Goal: Feedback & Contribution: Contribute content

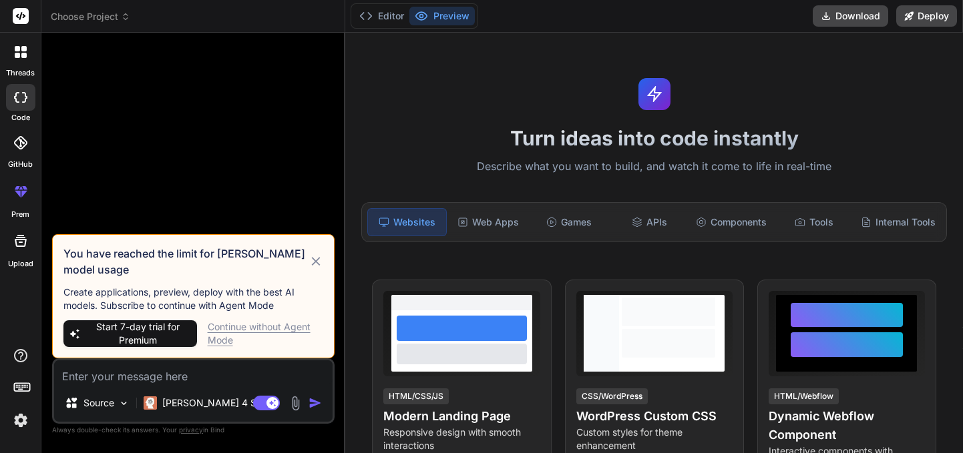
click at [234, 328] on div "Continue without Agent Mode" at bounding box center [266, 333] width 116 height 27
type textarea "x"
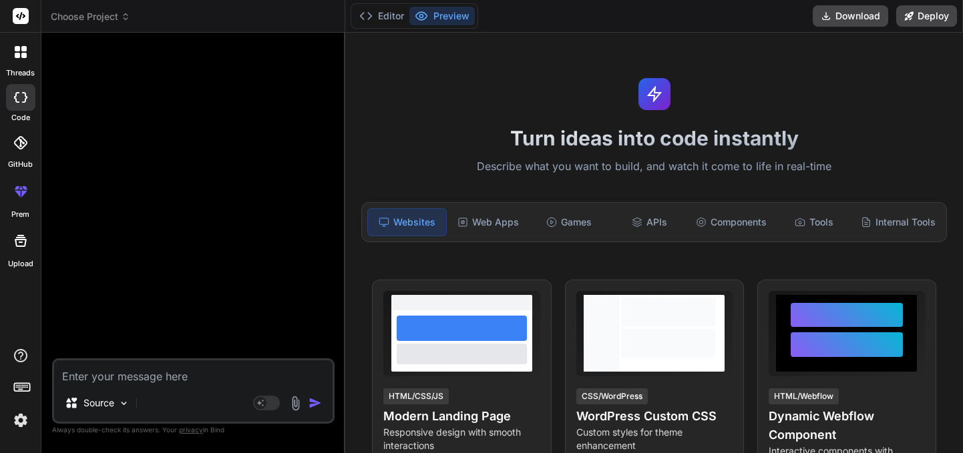
click at [20, 62] on div at bounding box center [21, 52] width 28 height 28
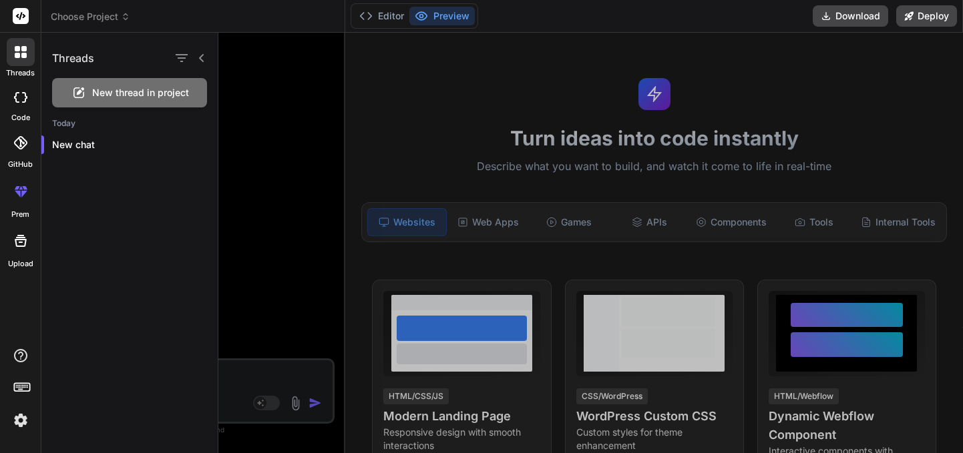
click at [278, 294] on div at bounding box center [590, 243] width 744 height 421
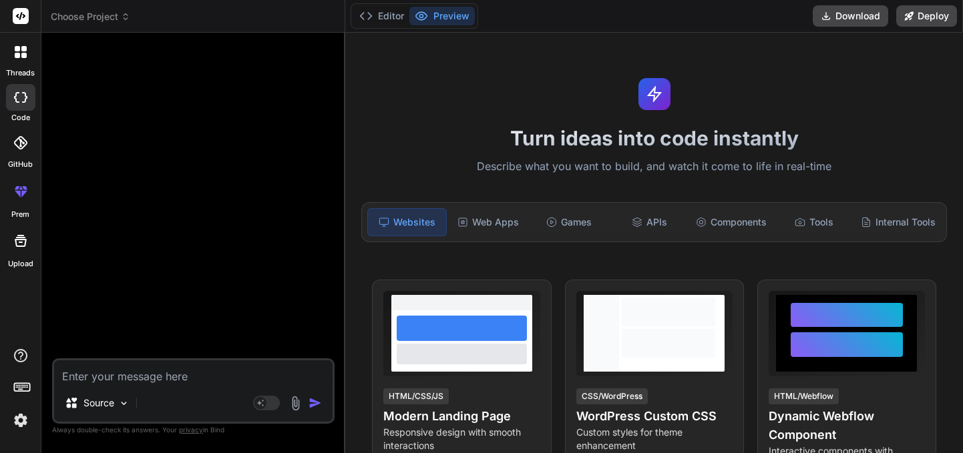
click at [17, 419] on img at bounding box center [20, 420] width 23 height 23
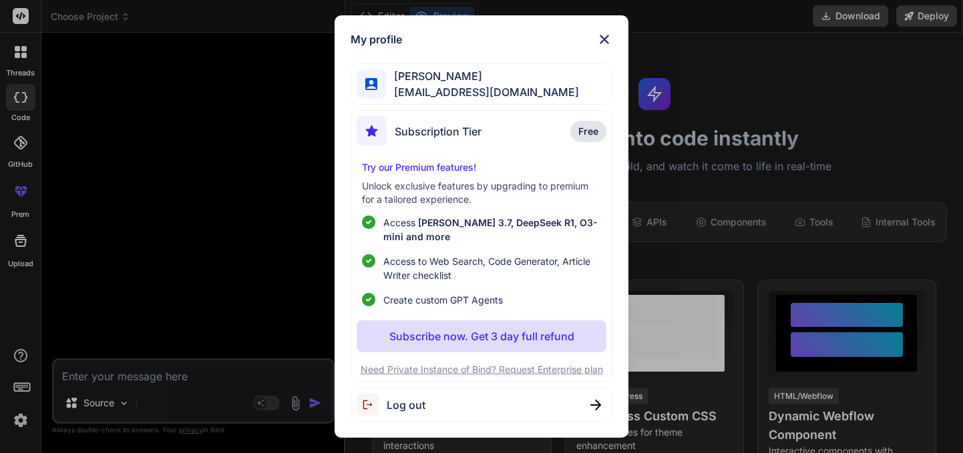
click at [458, 82] on span "[PERSON_NAME]" at bounding box center [482, 76] width 193 height 16
click at [204, 226] on div "My profile [PERSON_NAME] [EMAIL_ADDRESS][DOMAIN_NAME] Subscription Tier Free Tr…" at bounding box center [481, 226] width 963 height 453
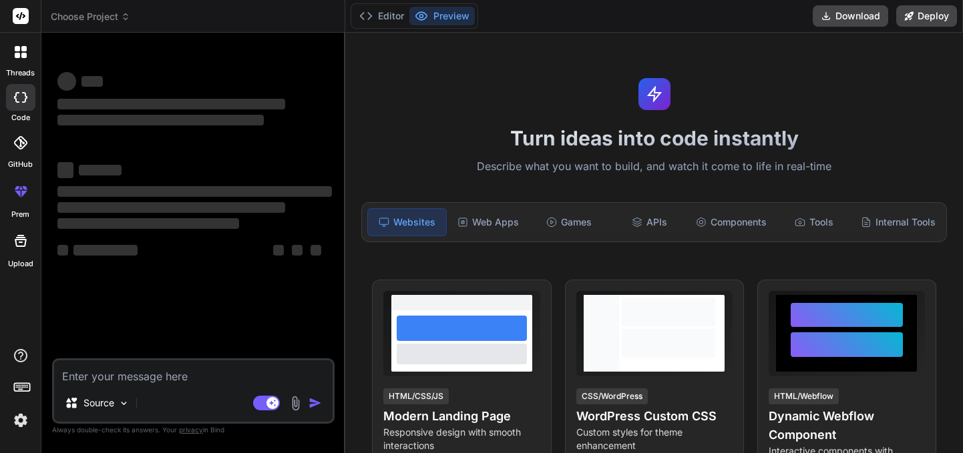
click at [17, 57] on icon at bounding box center [17, 55] width 5 height 5
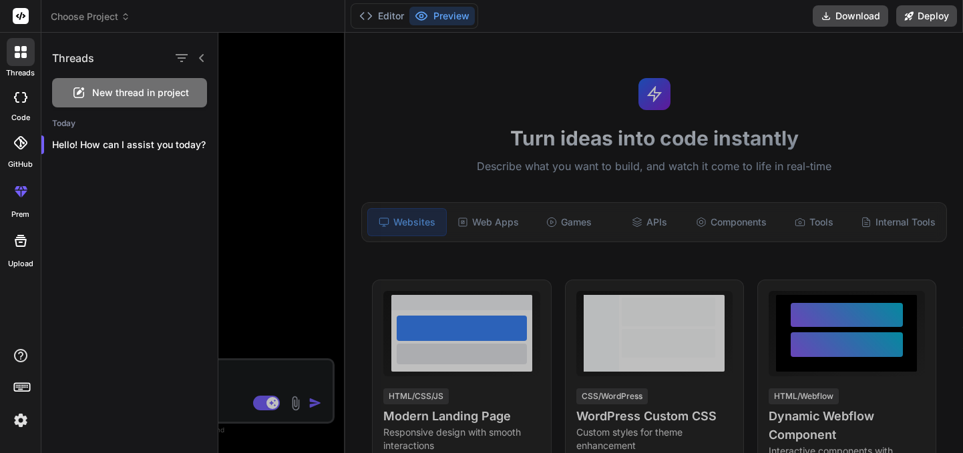
type textarea "x"
click at [138, 145] on p "Hello! How can I assist you today?" at bounding box center [135, 144] width 166 height 13
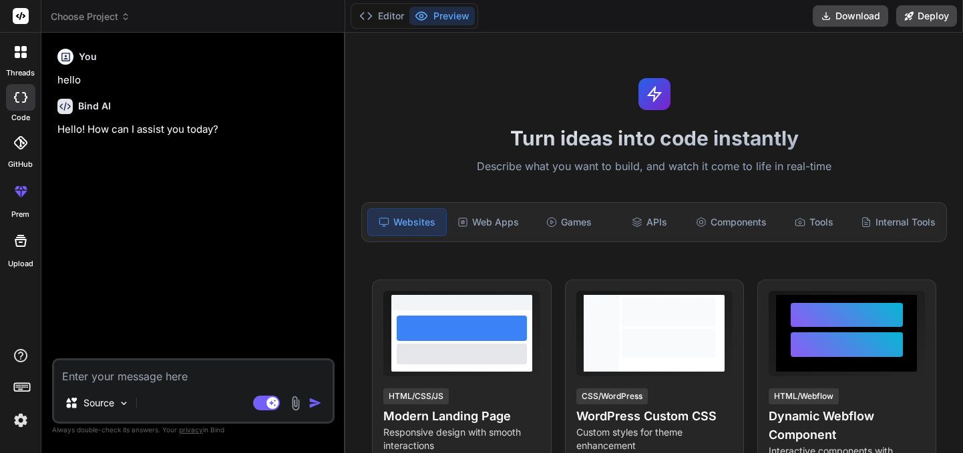
click at [18, 425] on img at bounding box center [20, 420] width 23 height 23
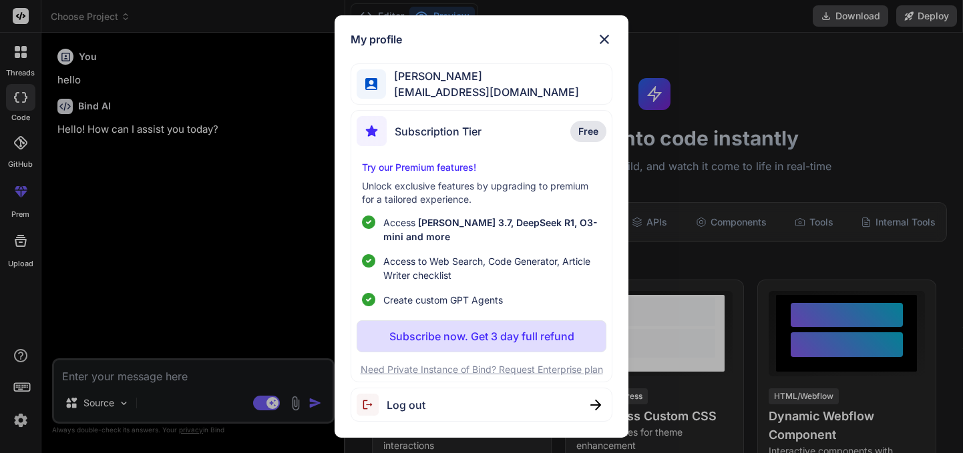
click at [246, 265] on div "My profile samarth rana samarthranacse47@gmail.com Subscription Tier Free Try o…" at bounding box center [481, 226] width 963 height 453
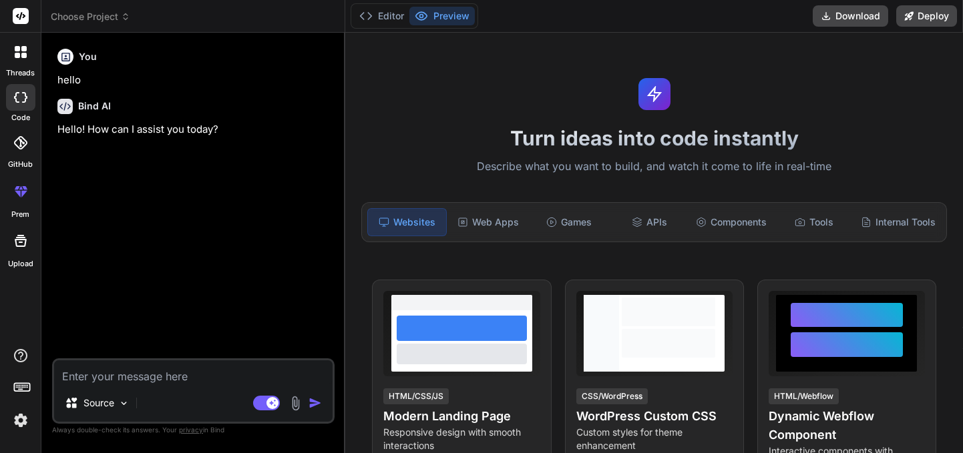
click at [121, 375] on textarea at bounding box center [193, 372] width 278 height 24
type textarea "i"
type textarea "x"
type textarea "h"
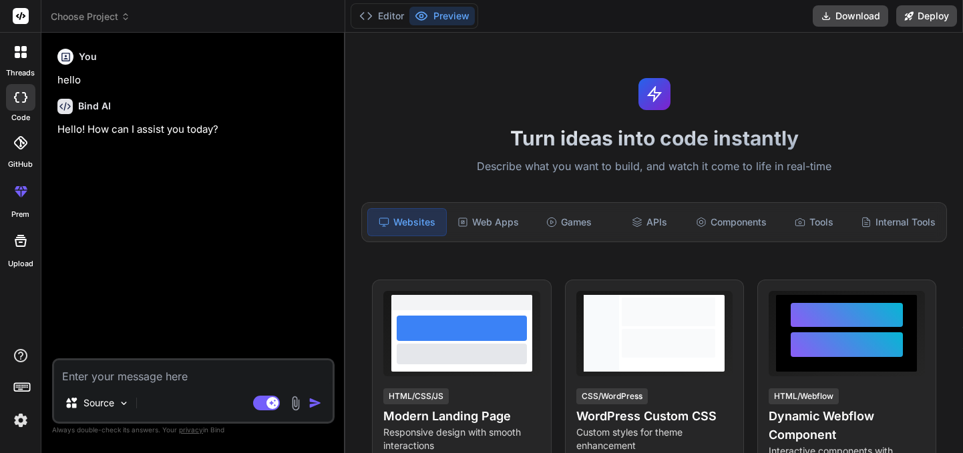
type textarea "x"
type textarea "hi"
type textarea "x"
type textarea "hi"
type textarea "x"
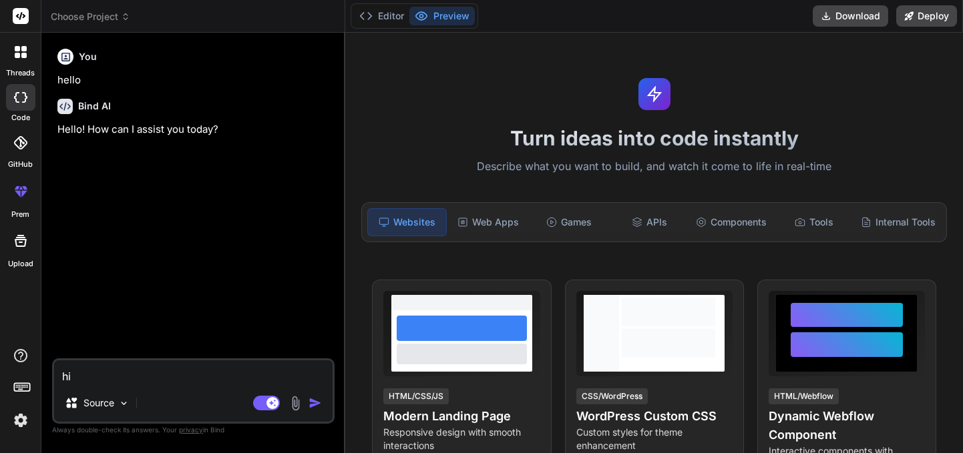
type textarea "hi b"
type textarea "x"
type textarea "hi bi"
type textarea "x"
type textarea "hi bin"
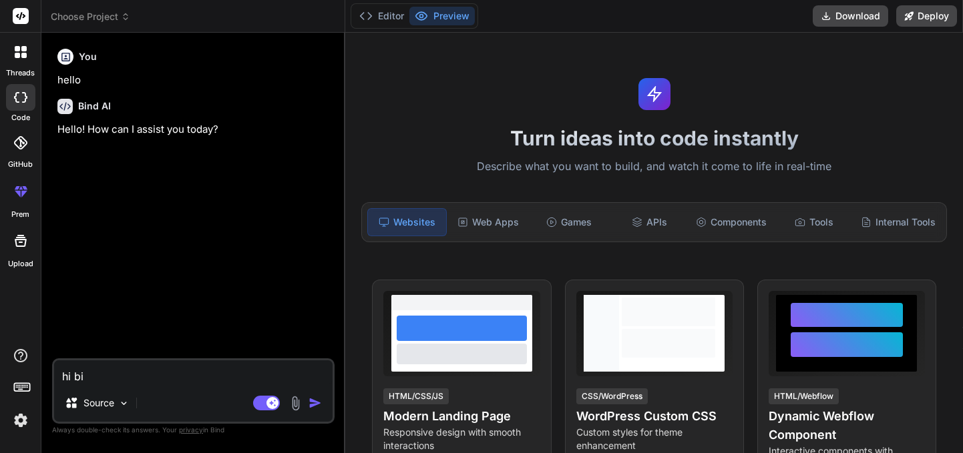
type textarea "x"
type textarea "hi bind"
type textarea "x"
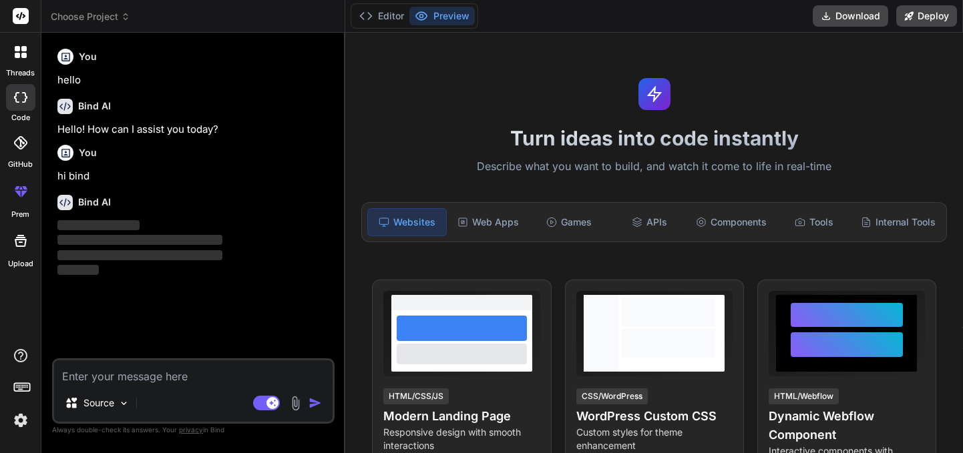
type textarea "w"
type textarea "x"
type textarea "wh"
type textarea "x"
type textarea "whe"
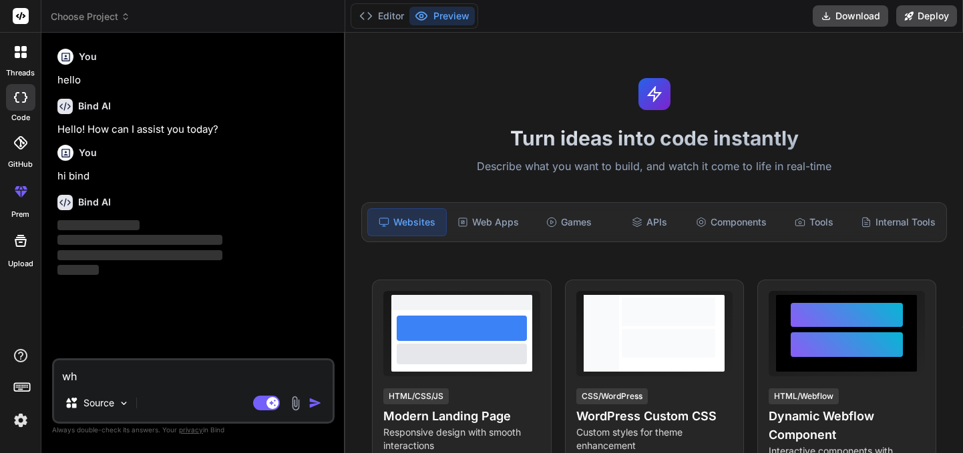
type textarea "x"
type textarea "wher"
type textarea "x"
type textarea "where"
type textarea "x"
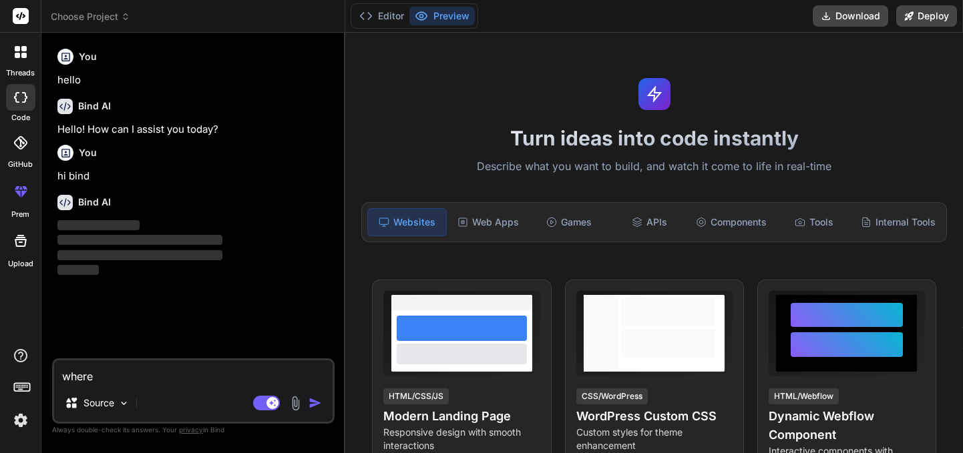
type textarea "where"
type textarea "x"
type textarea "where b"
type textarea "x"
type textarea "where ba"
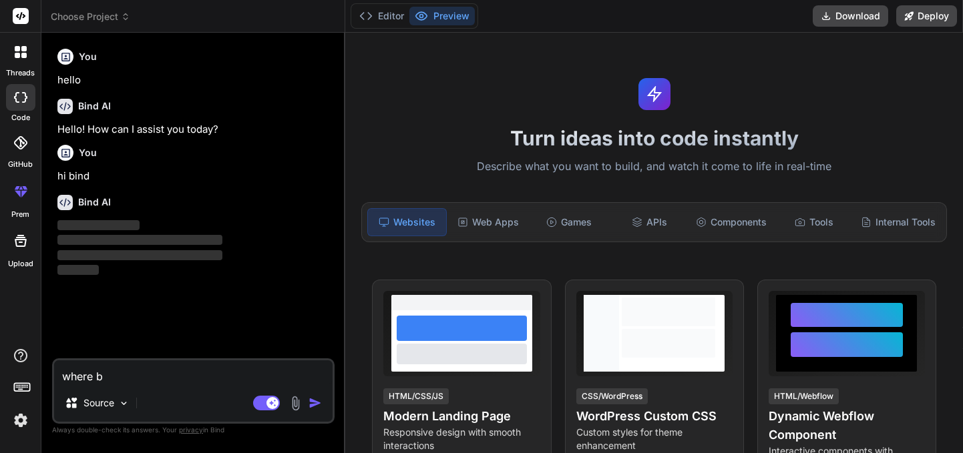
type textarea "x"
type textarea "where bad"
type textarea "x"
type textarea "where badr"
type textarea "x"
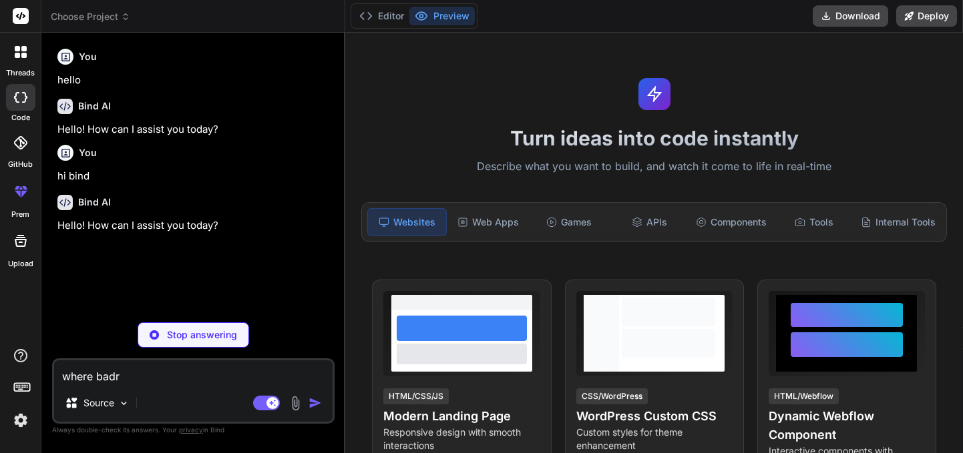
type textarea "where badri"
type textarea "x"
type textarea "where badri"
type textarea "x"
type textarea "where badri v"
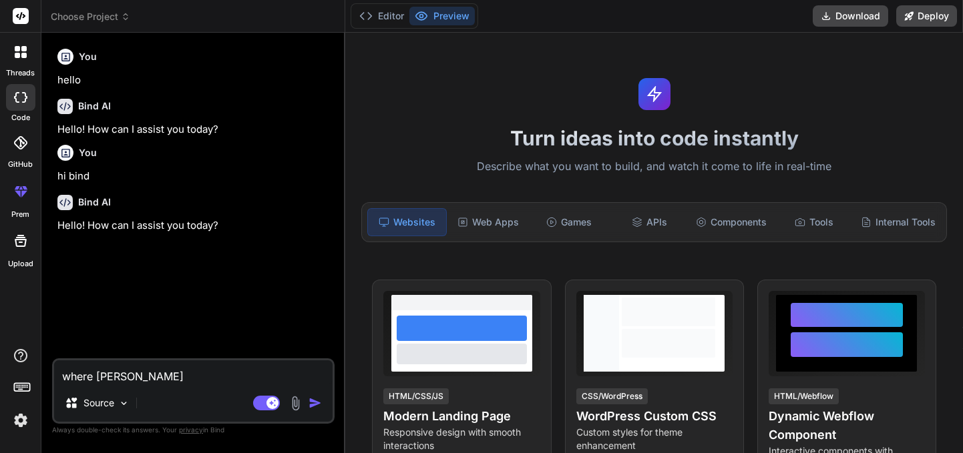
type textarea "x"
type textarea "where badri vi"
type textarea "x"
type textarea "where badri vis"
type textarea "x"
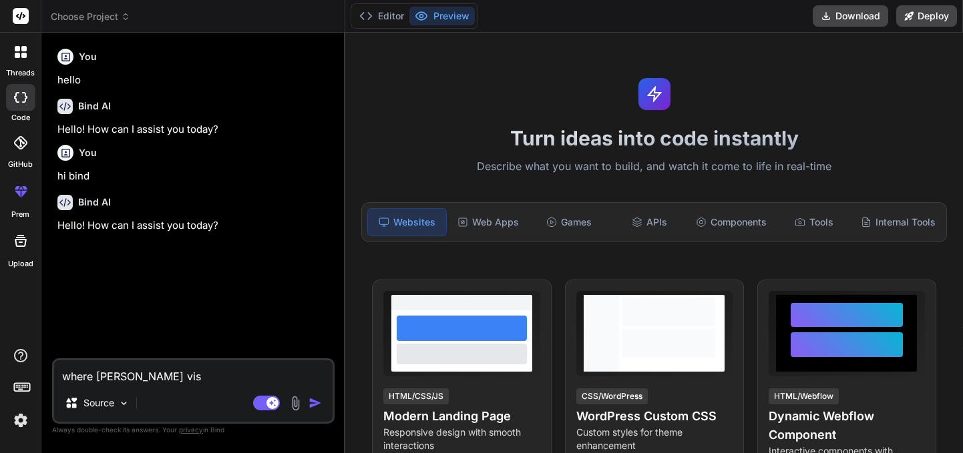
type textarea "where badri vish"
type textarea "x"
type textarea "where badri visha"
type textarea "x"
type textarea "where badri vishal"
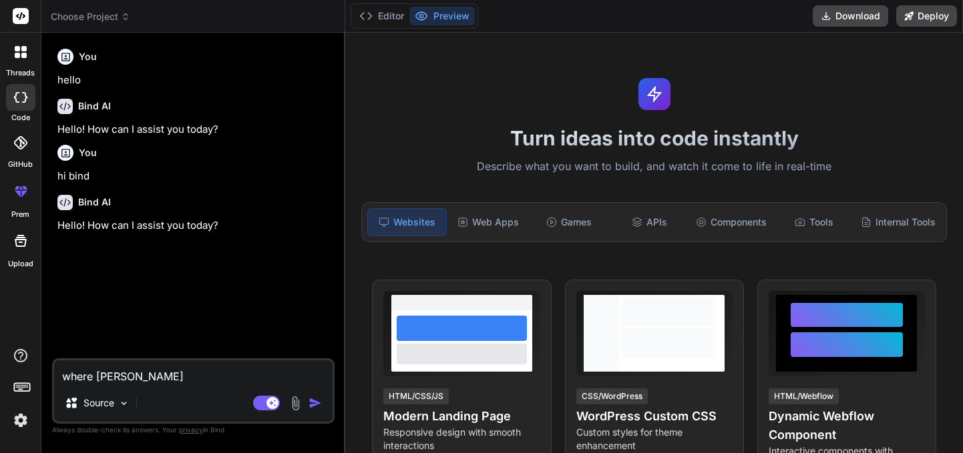
type textarea "x"
type textarea "where badri vishal"
type textarea "x"
type textarea "where badri vishal p"
type textarea "x"
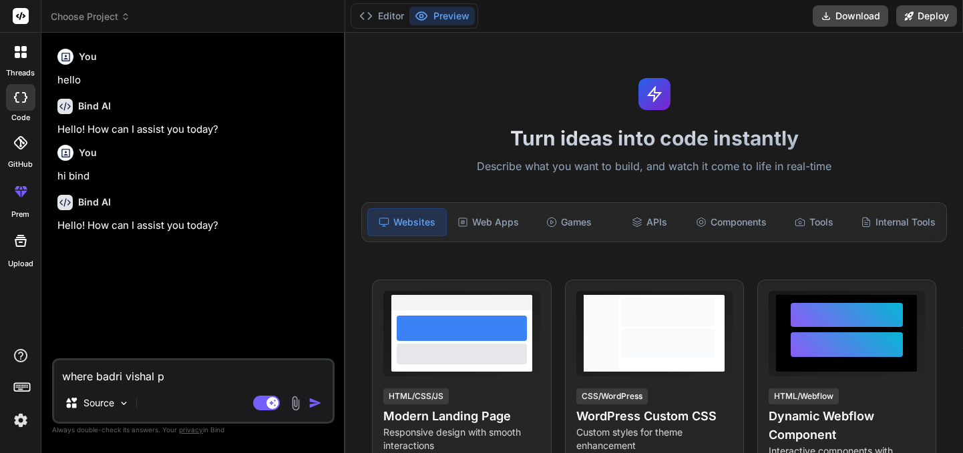
type textarea "where badri vishal pr"
type textarea "x"
type textarea "where badri vishal pro"
type textarea "x"
type textarea "where badri vishal proj"
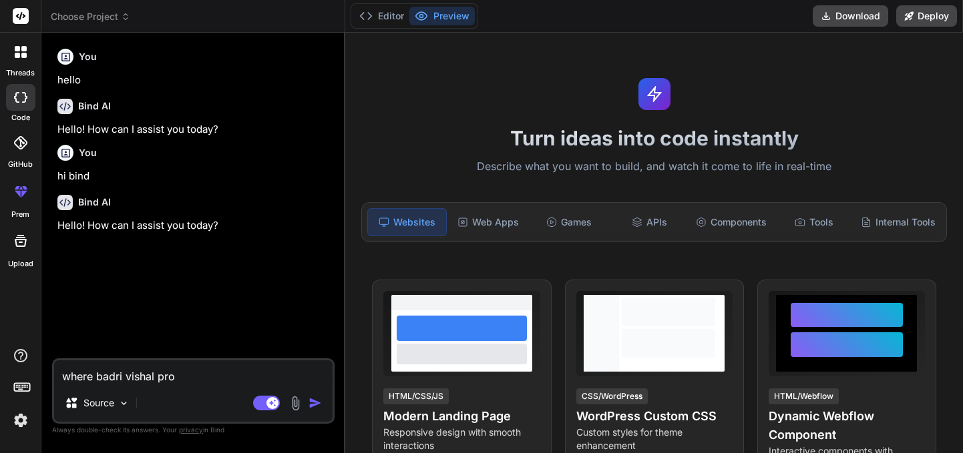
type textarea "x"
type textarea "where badri vishal proje"
type textarea "x"
type textarea "where badri vishal projec"
type textarea "x"
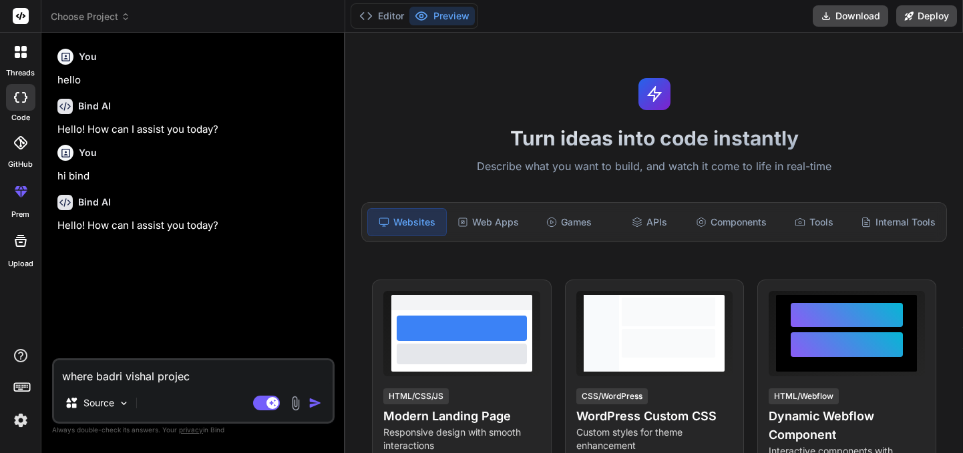
type textarea "where badri vishal project"
type textarea "x"
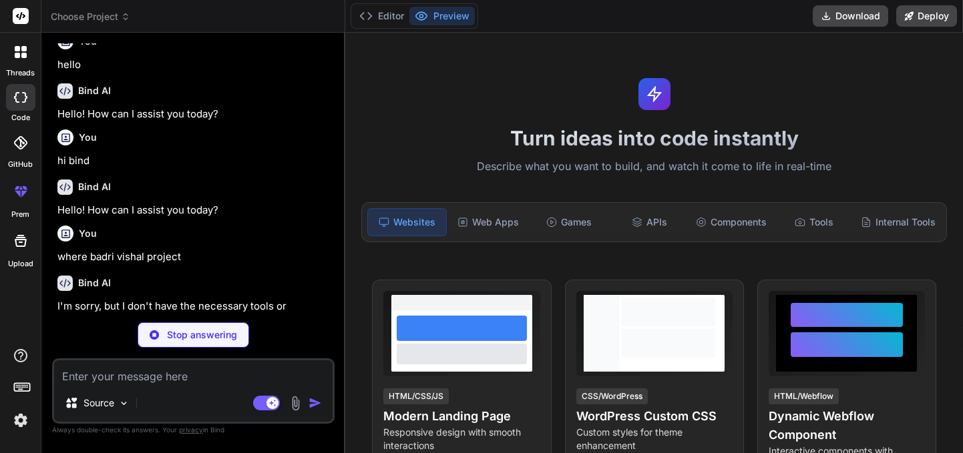
scroll to position [18, 0]
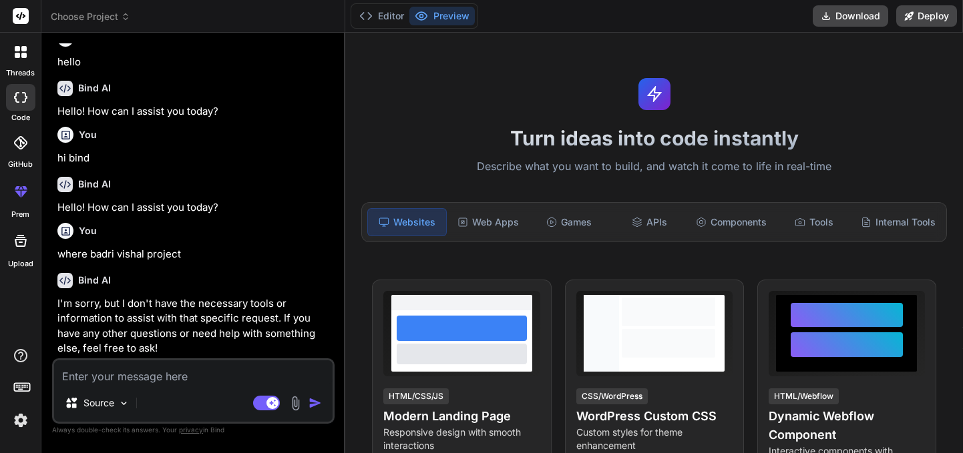
type textarea "x"
click at [131, 379] on textarea at bounding box center [193, 372] width 278 height 24
click at [21, 60] on div at bounding box center [21, 52] width 28 height 28
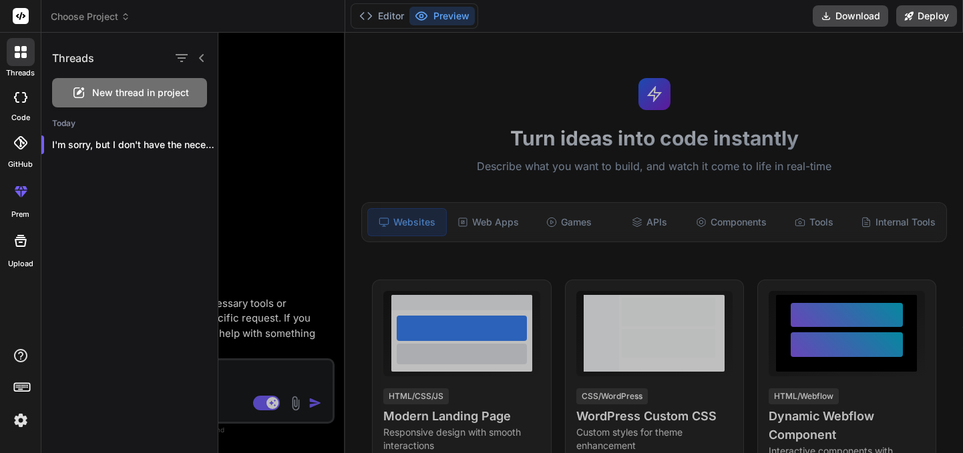
click at [449, 62] on div at bounding box center [590, 243] width 744 height 421
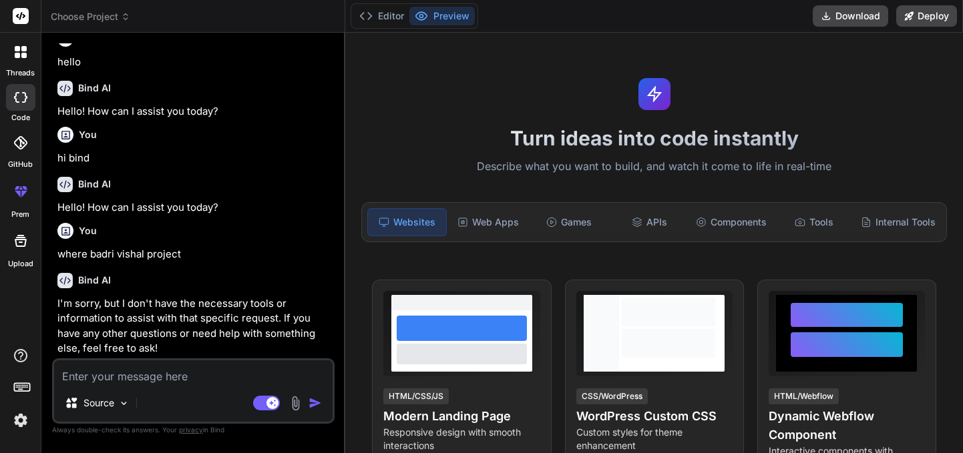
click at [130, 377] on textarea at bounding box center [193, 372] width 278 height 24
type textarea "w"
type textarea "x"
type textarea "we"
type textarea "x"
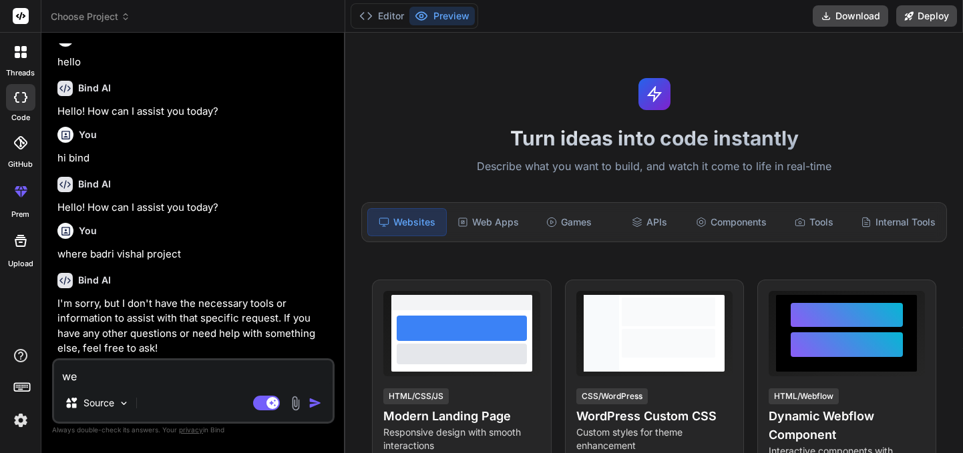
type textarea "we"
type textarea "x"
type textarea "we a"
type textarea "x"
type textarea "we"
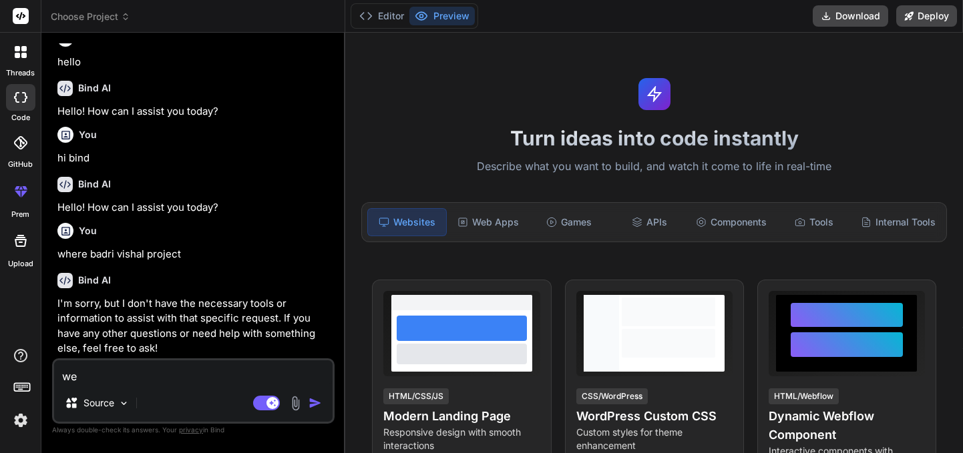
type textarea "x"
type textarea "we w"
type textarea "x"
type textarea "we we"
type textarea "x"
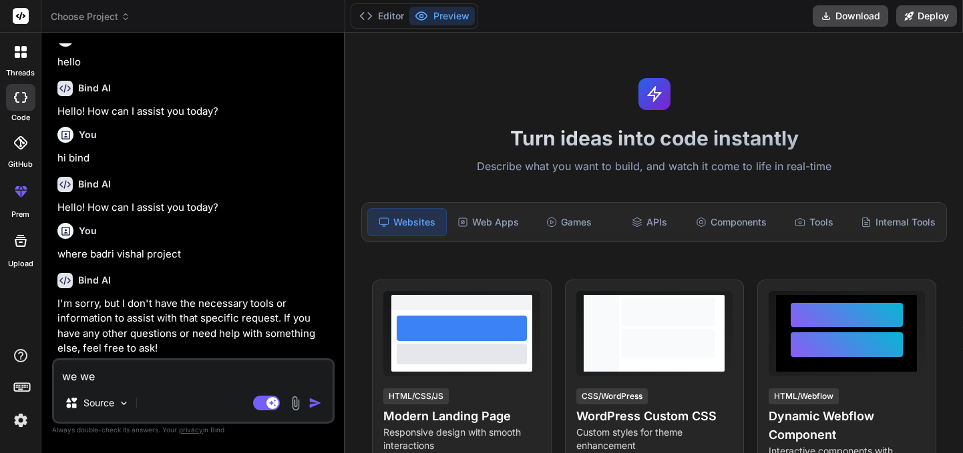
type textarea "we wer"
type textarea "x"
type textarea "we were"
type textarea "x"
type textarea "we were"
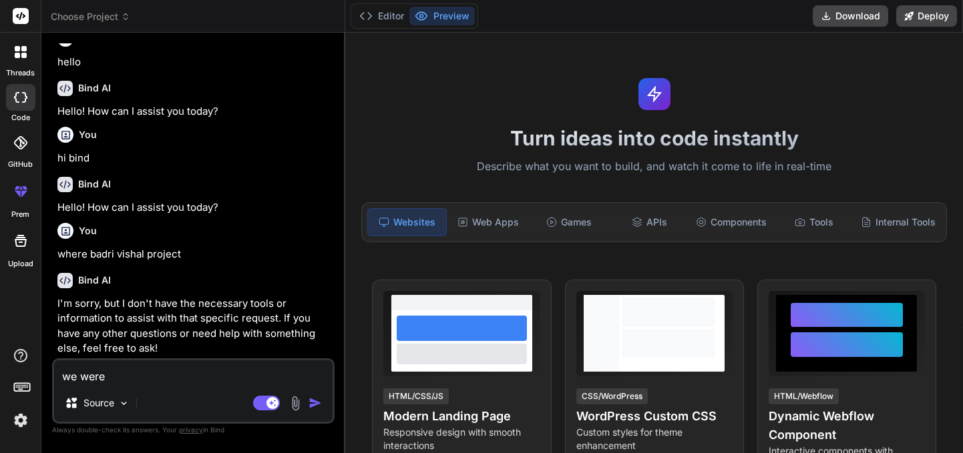
type textarea "x"
type textarea "we were w"
type textarea "x"
type textarea "we were wo"
type textarea "x"
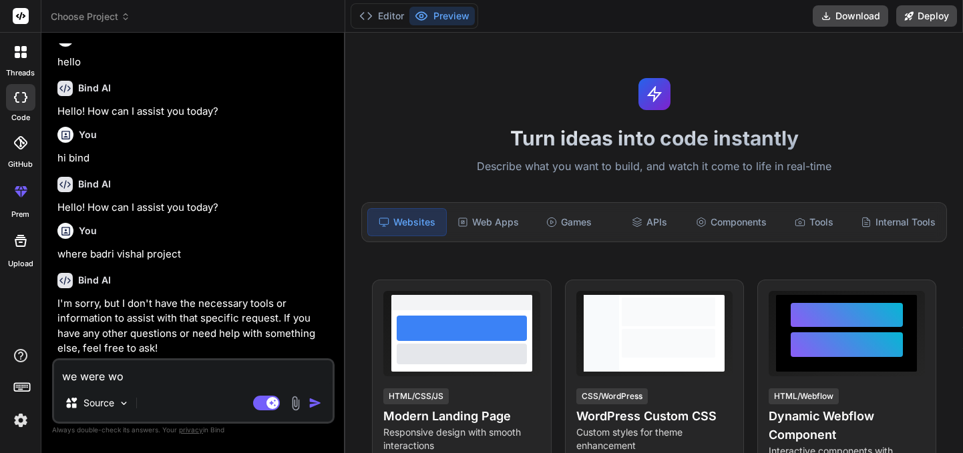
type textarea "we were wor"
type textarea "x"
type textarea "we were work"
type textarea "x"
type textarea "we were worki"
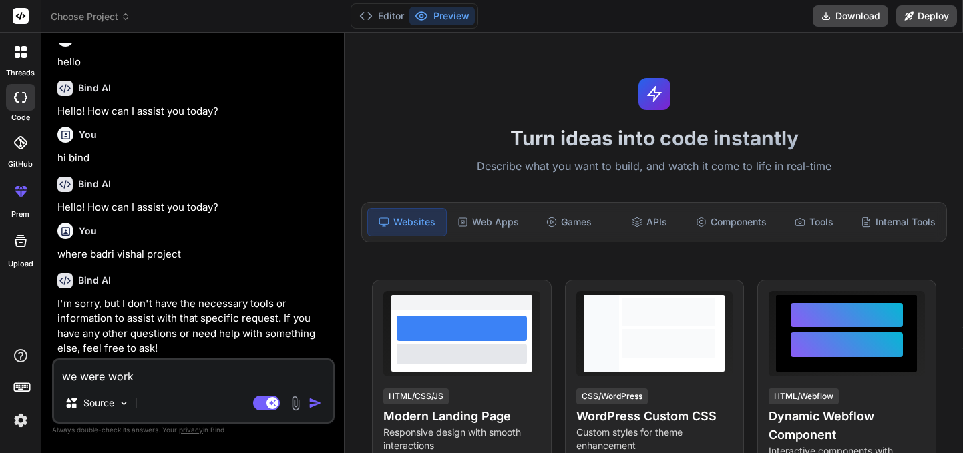
type textarea "x"
type textarea "we were workin"
type textarea "x"
type textarea "we were working"
type textarea "x"
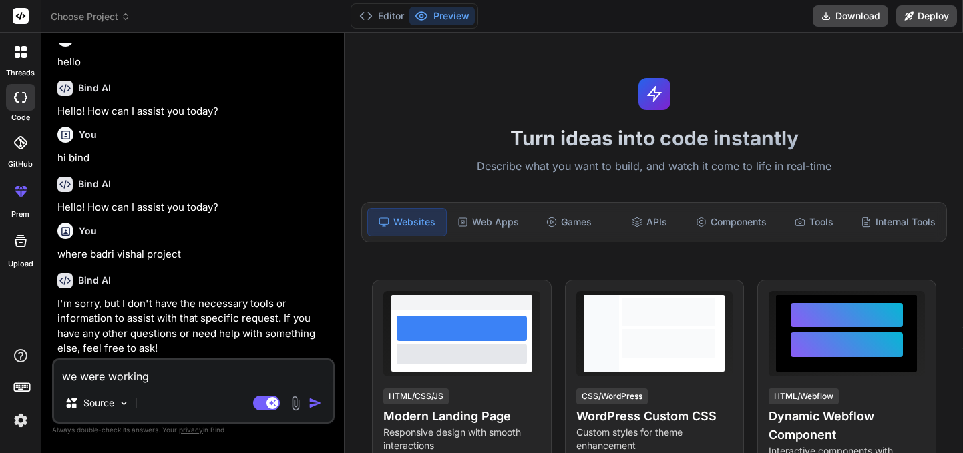
type textarea "we were working"
type textarea "x"
type textarea "we were working o"
type textarea "x"
type textarea "we were working on"
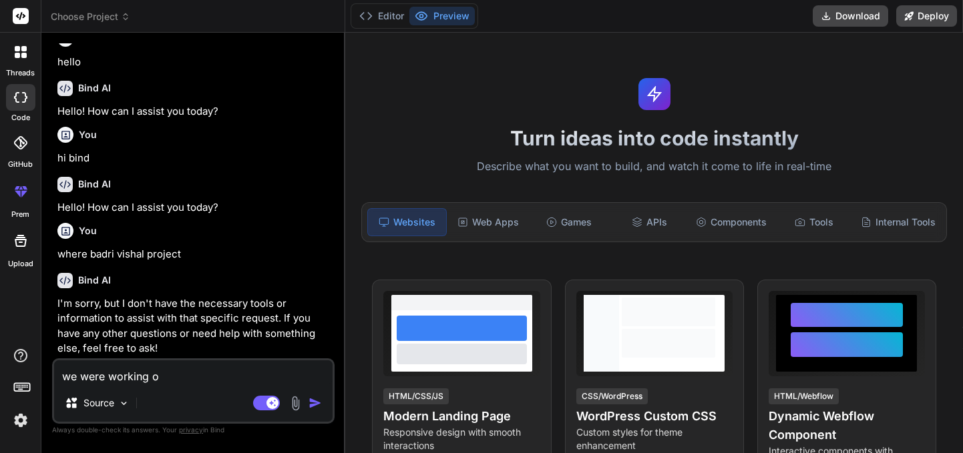
type textarea "x"
type textarea "we were working on"
type textarea "x"
type textarea "we were working on b"
type textarea "x"
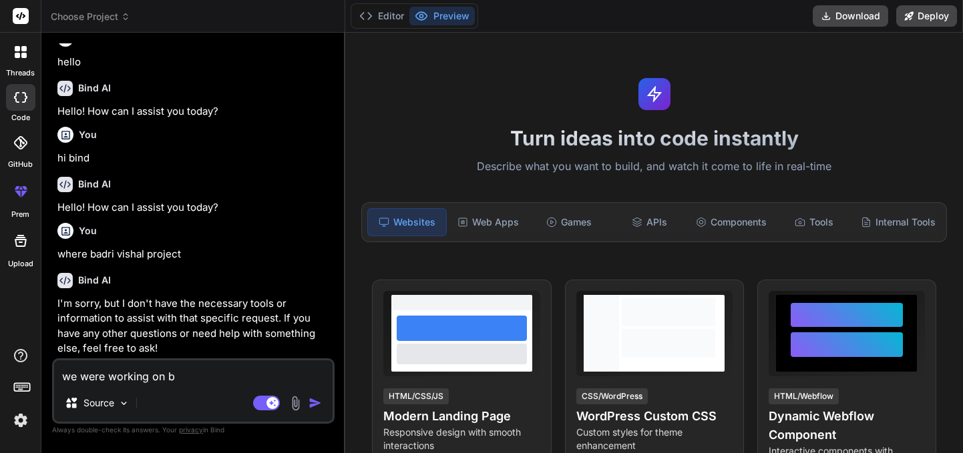
type textarea "we were working on ba"
type textarea "x"
type textarea "we were working on bad"
type textarea "x"
type textarea "we were working on badr"
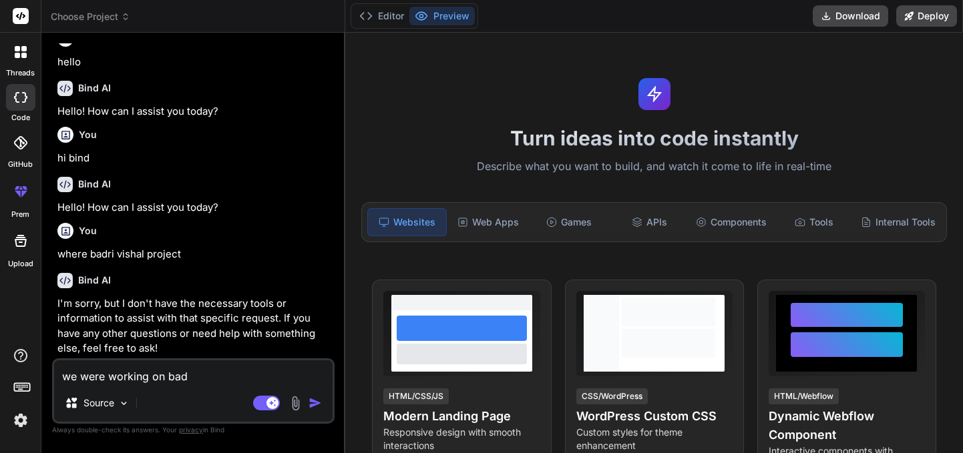
type textarea "x"
type textarea "we were working on badri"
type textarea "x"
type textarea "we were working on badri"
type textarea "x"
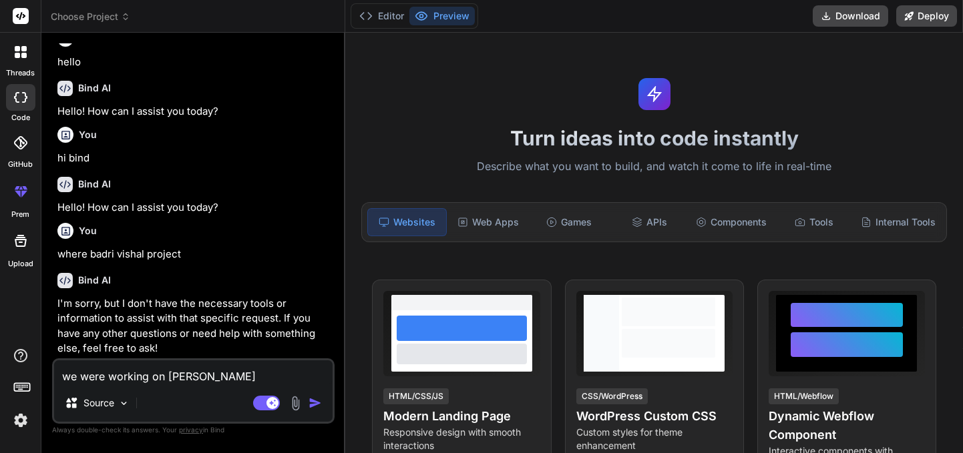
type textarea "we were working on badri v"
type textarea "x"
type textarea "we were working on badri vi"
type textarea "x"
type textarea "we were working on badri vis"
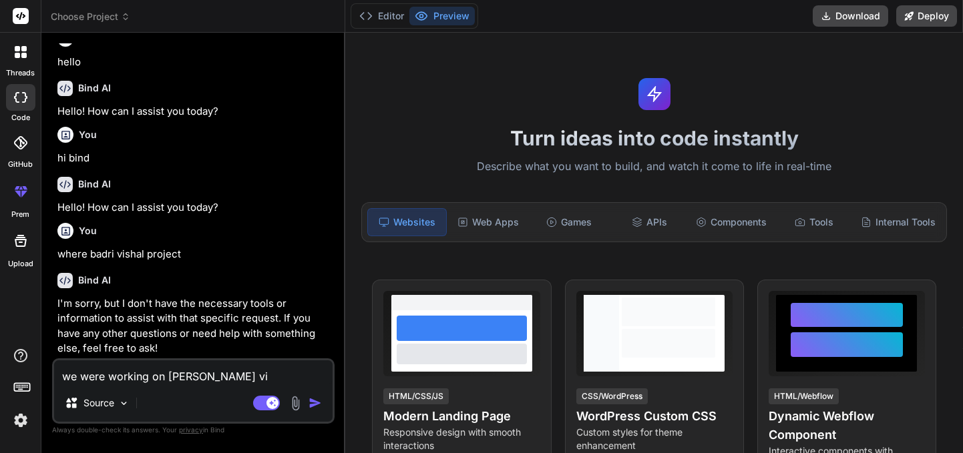
type textarea "x"
type textarea "we were working on badri vish"
type textarea "x"
type textarea "we were working on badri visha"
type textarea "x"
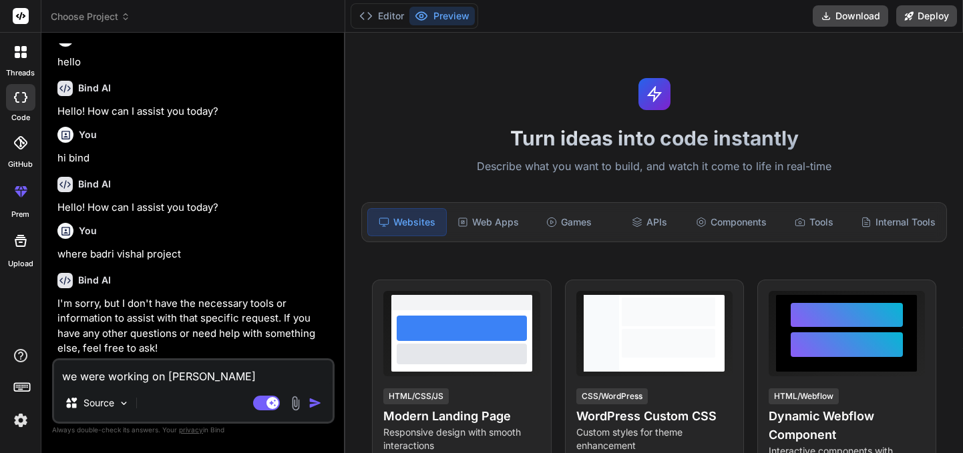
type textarea "we were working on badri vishal"
type textarea "x"
type textarea "we were working on badri vishal"
type textarea "x"
type textarea "we were working on badri vishal p"
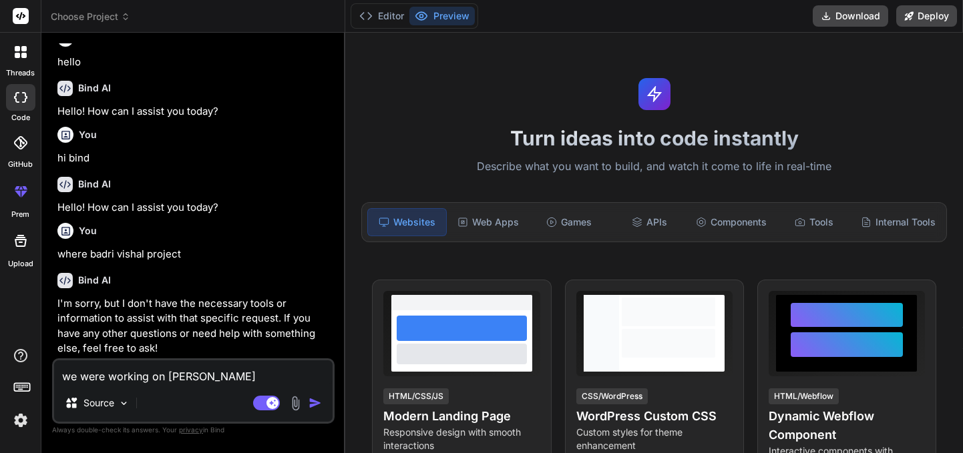
type textarea "x"
type textarea "we were working on badri vishal pr"
type textarea "x"
type textarea "we were working on badri vishal pro"
type textarea "x"
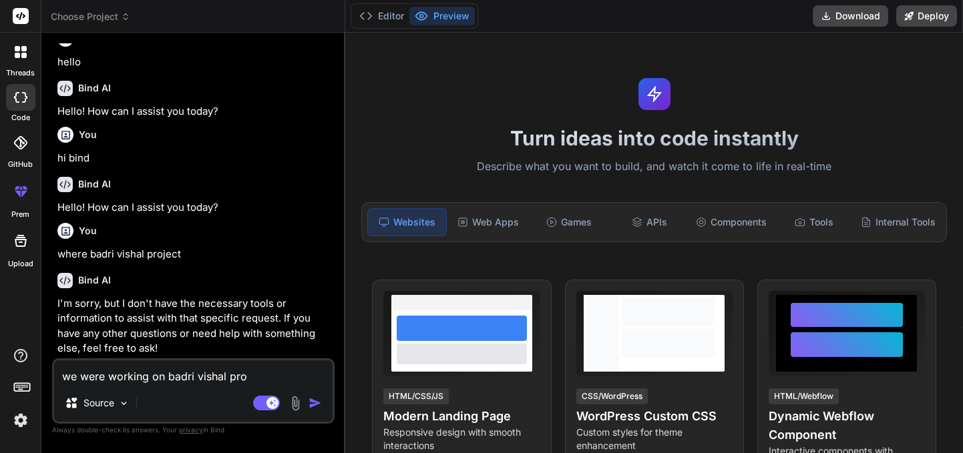
type textarea "we were working on badri vishal proj"
type textarea "x"
type textarea "we were working on badri vishal proje"
type textarea "x"
type textarea "we were working on badri vishal projec"
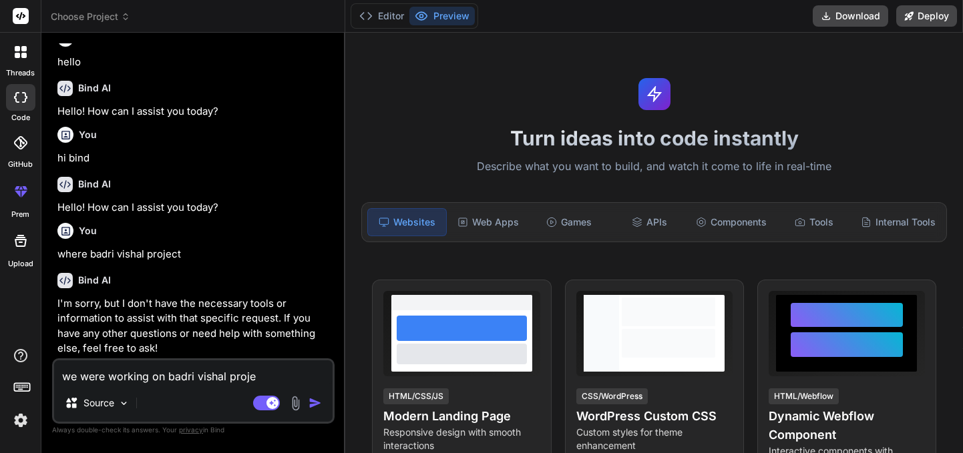
type textarea "x"
type textarea "we were working on badri vishal project"
type textarea "x"
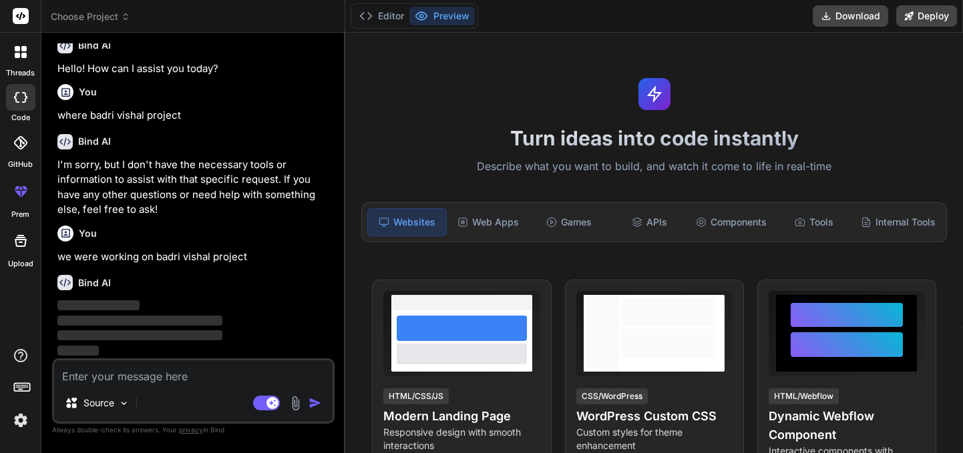
scroll to position [157, 0]
type textarea "x"
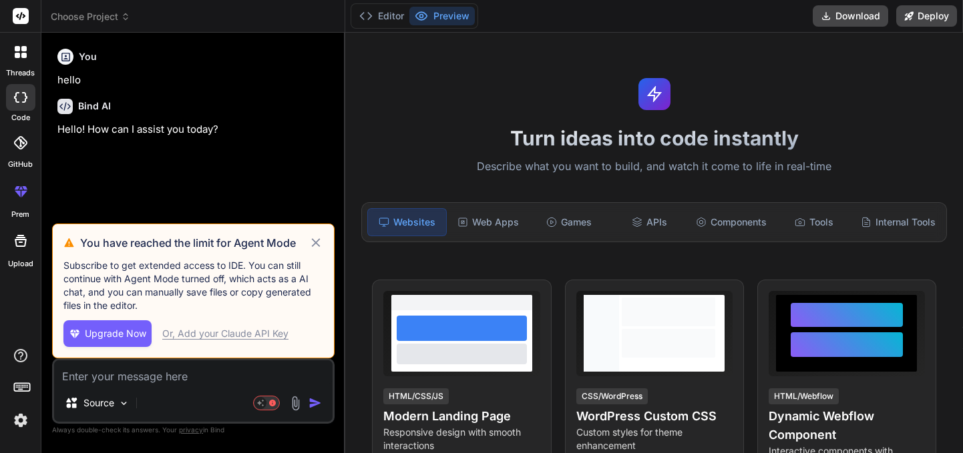
click at [15, 65] on div at bounding box center [21, 52] width 28 height 28
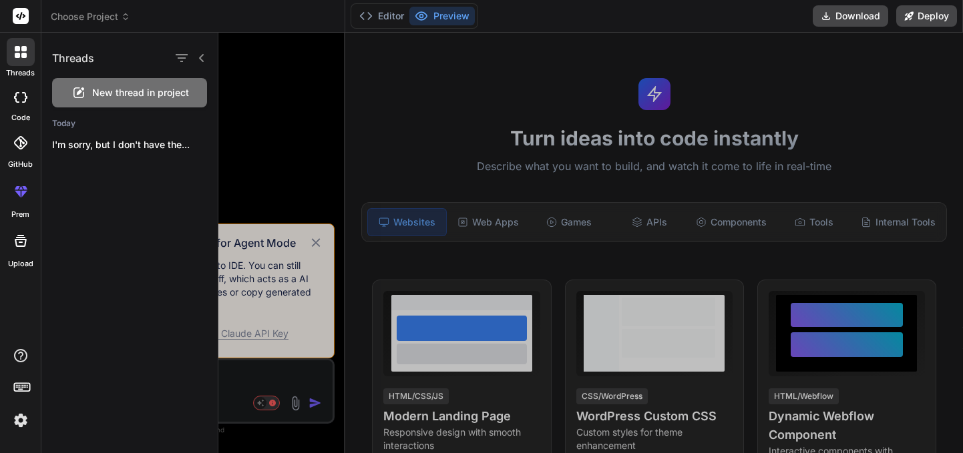
click at [284, 145] on div at bounding box center [590, 243] width 744 height 421
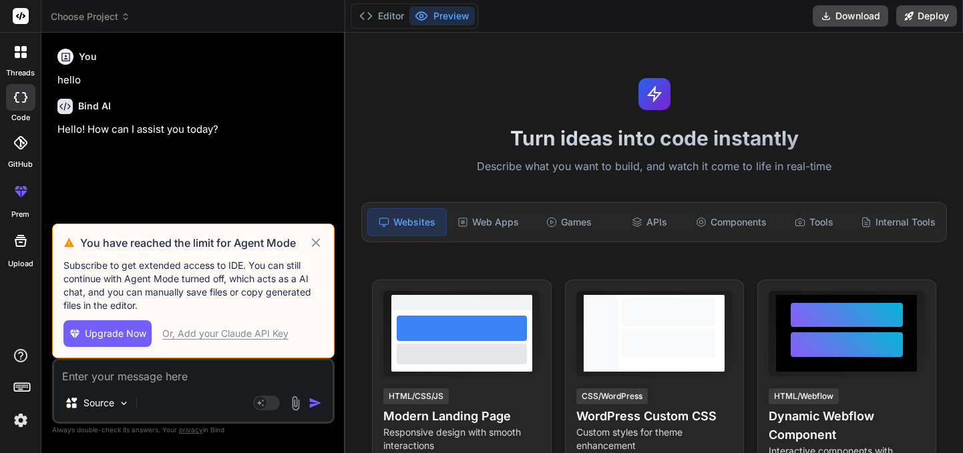
click at [314, 242] on icon at bounding box center [315, 242] width 9 height 9
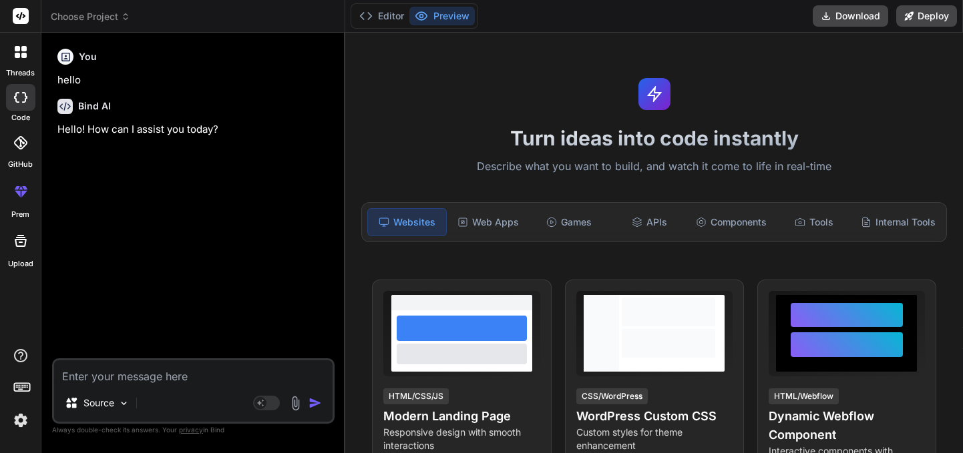
click at [25, 47] on icon at bounding box center [23, 48] width 5 height 5
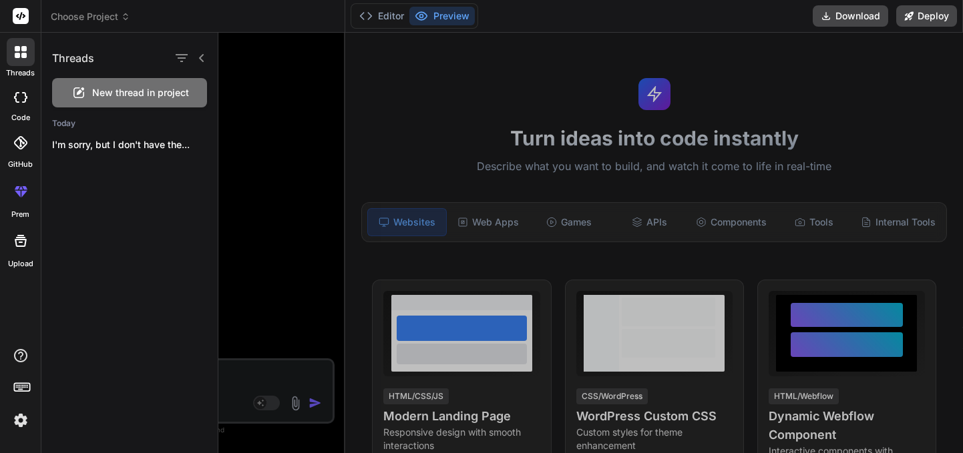
click at [129, 17] on icon at bounding box center [125, 16] width 9 height 9
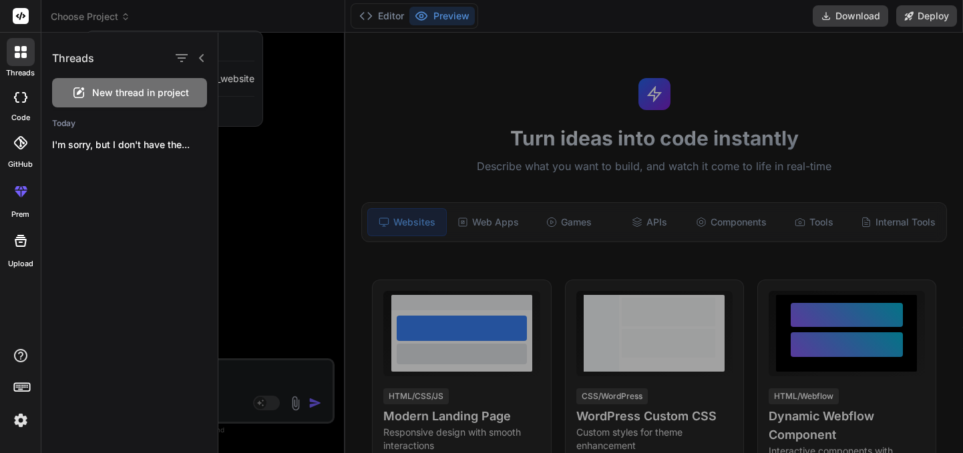
click at [262, 184] on div at bounding box center [590, 243] width 744 height 421
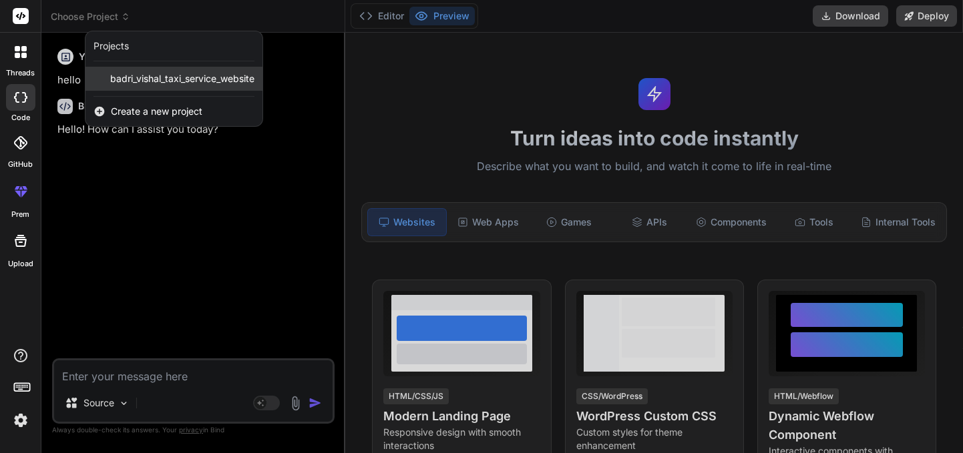
click at [175, 78] on span "badri_vishal_taxi_service_website" at bounding box center [182, 78] width 144 height 13
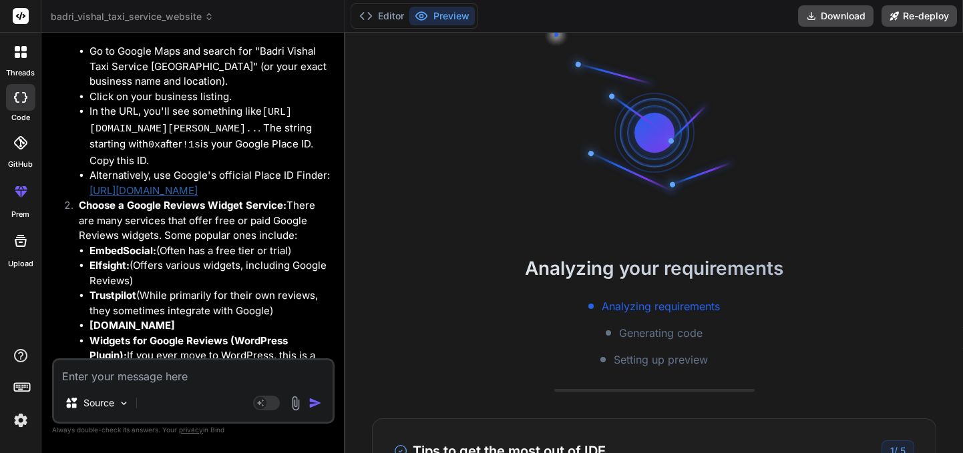
scroll to position [165, 0]
type textarea "x"
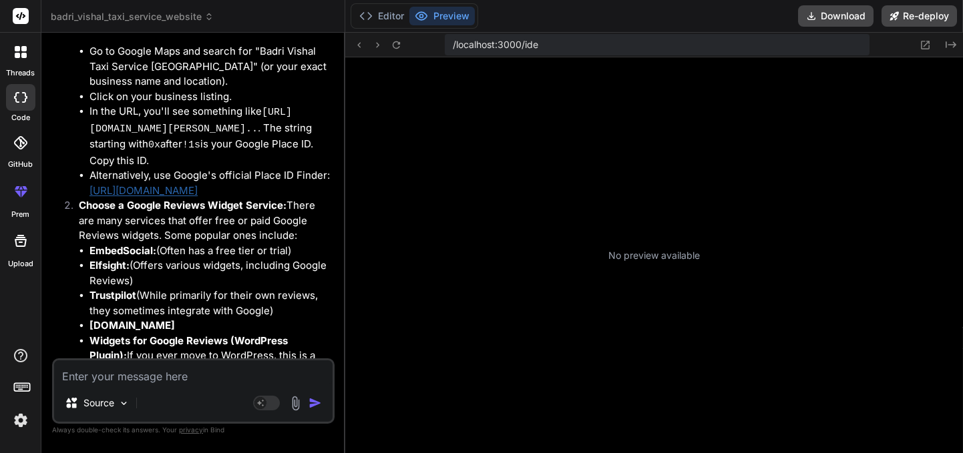
click at [141, 373] on textarea at bounding box center [193, 372] width 278 height 24
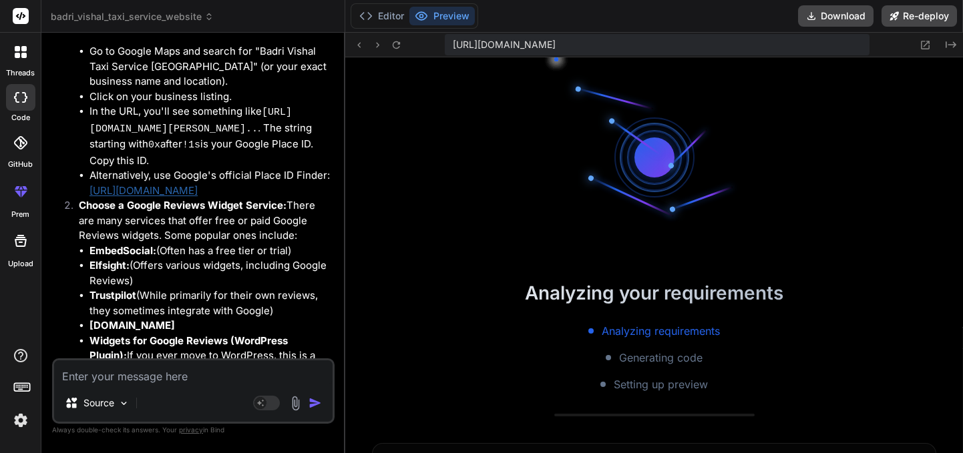
scroll to position [558, 0]
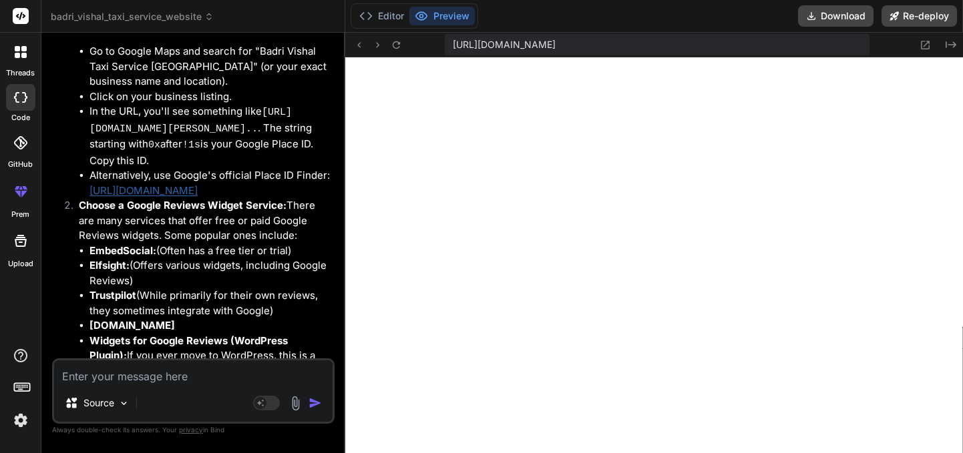
type textarea "h"
type textarea "x"
type textarea "hi"
type textarea "x"
type textarea "hi"
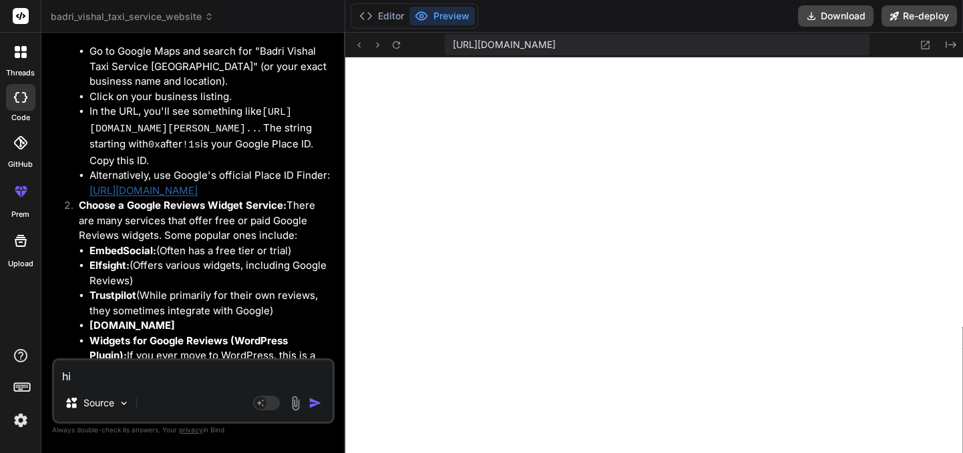
type textarea "x"
type textarea "hi b"
type textarea "x"
type textarea "hi bi"
type textarea "x"
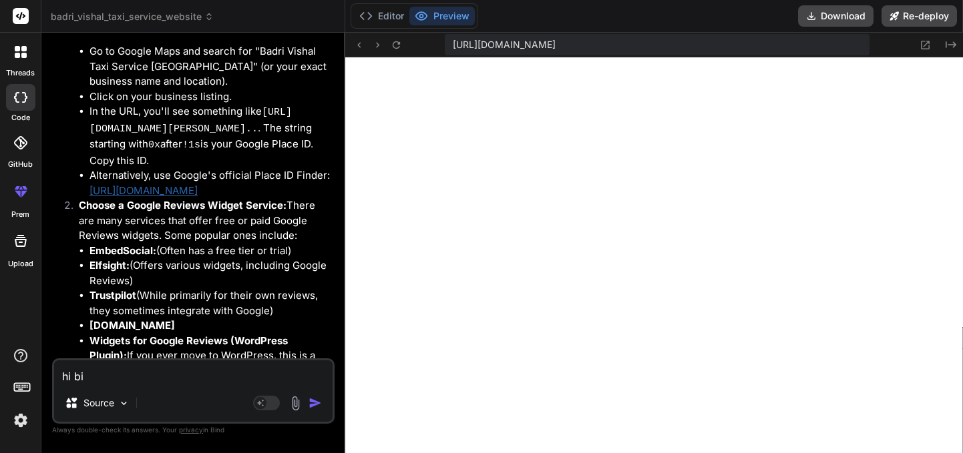
type textarea "hi bin"
type textarea "x"
type textarea "hi bind"
type textarea "x"
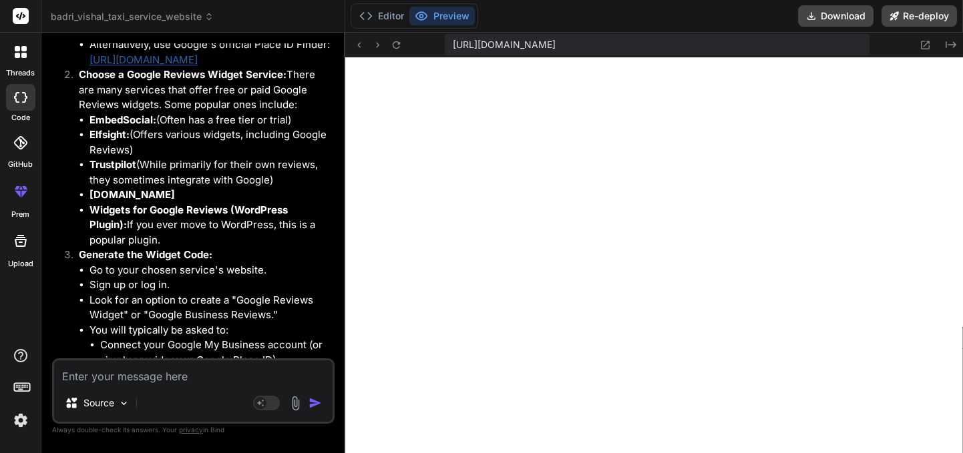
scroll to position [4625, 0]
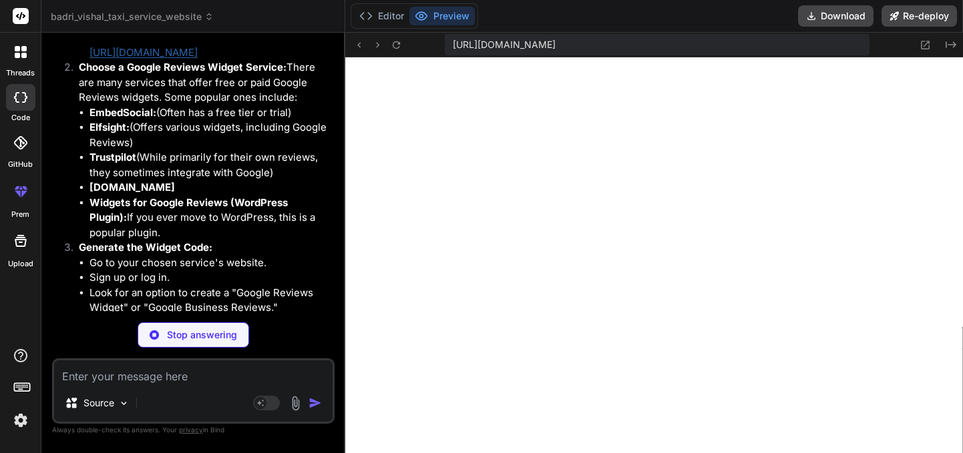
type textarea "x"
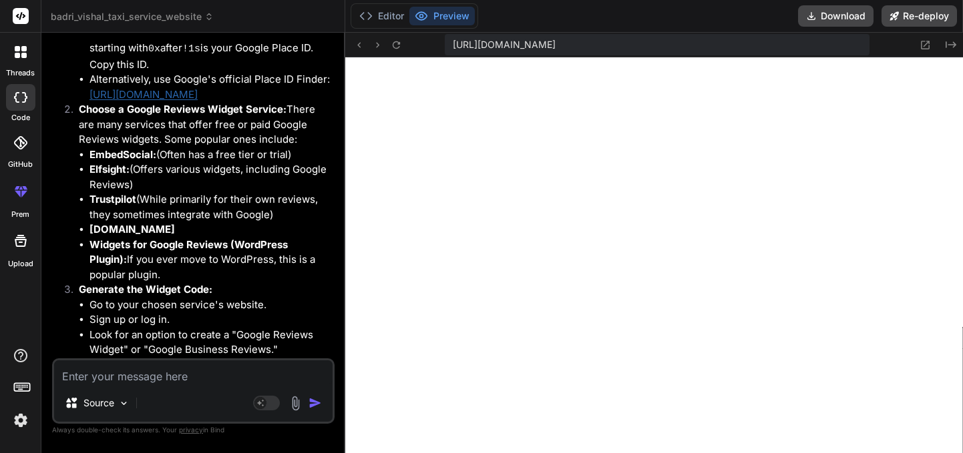
click at [191, 375] on textarea at bounding box center [193, 372] width 278 height 24
type textarea "I"
type textarea "x"
type textarea "I"
type textarea "x"
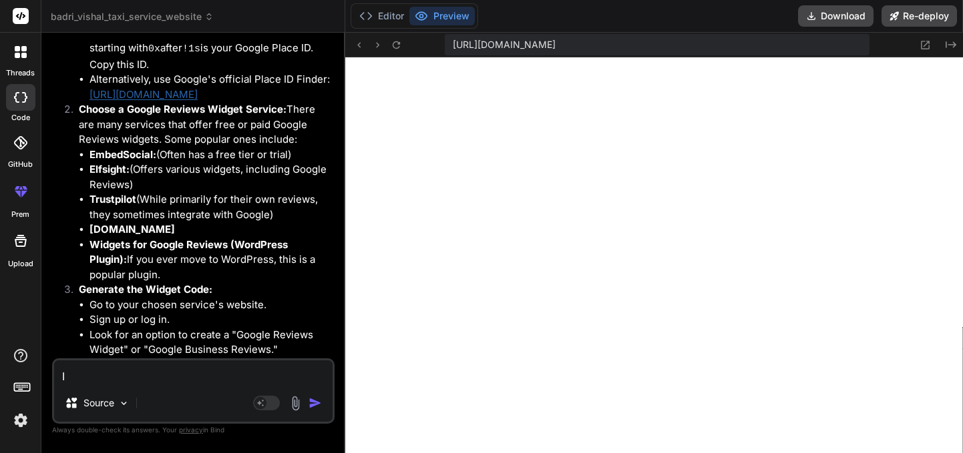
type textarea "I h"
type textarea "x"
type textarea "I ha"
type textarea "x"
type textarea "I hav"
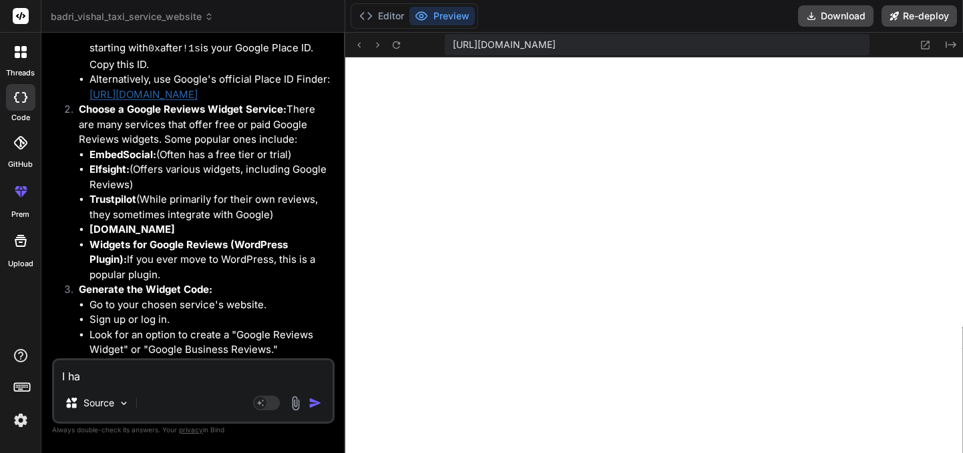
type textarea "x"
type textarea "I have"
type textarea "x"
type textarea "I have"
type textarea "x"
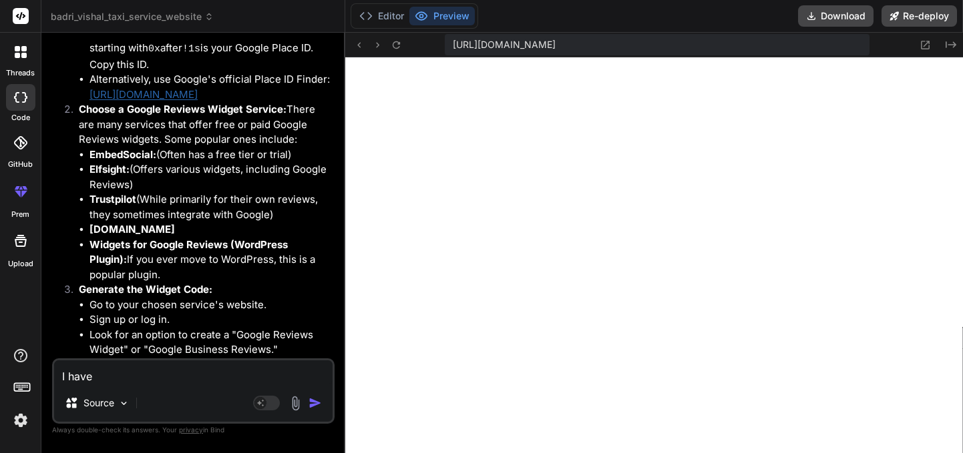
type textarea "I have c"
type textarea "x"
type textarea "I have cr"
type textarea "x"
type textarea "I have cre"
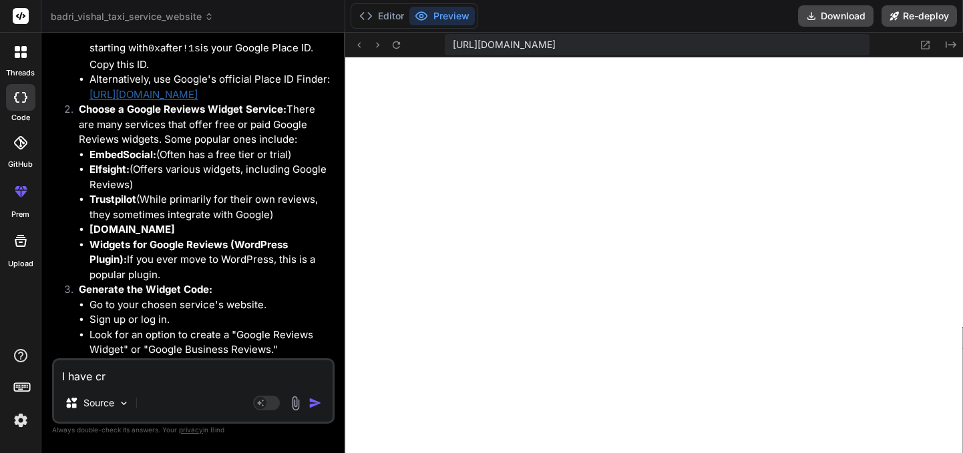
type textarea "x"
type textarea "I have crea"
type textarea "x"
type textarea "I have creat"
type textarea "x"
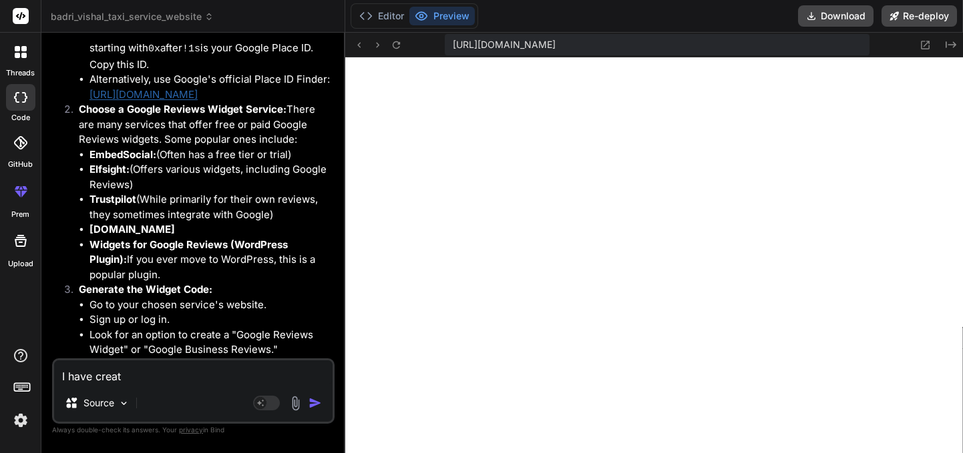
type textarea "I have create"
type textarea "x"
type textarea "I have created"
type textarea "x"
type textarea "I have created"
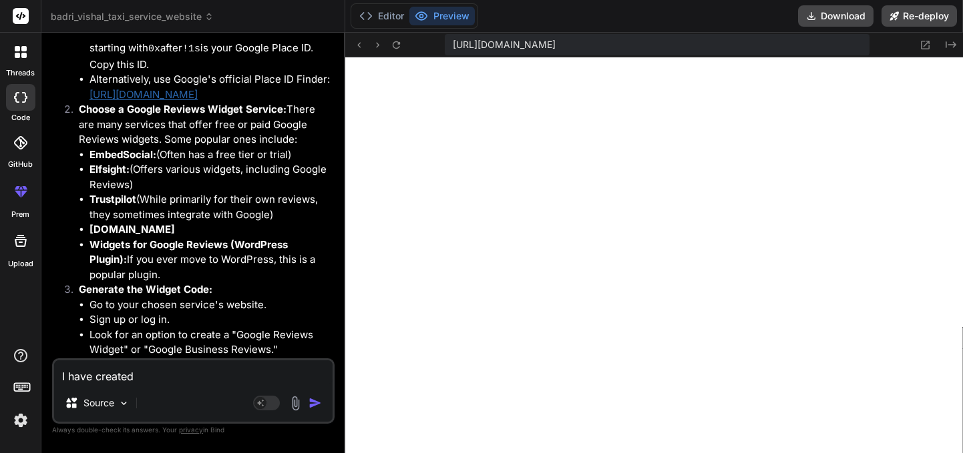
type textarea "x"
type textarea "I have created r"
type textarea "x"
type textarea "I have created re"
type textarea "x"
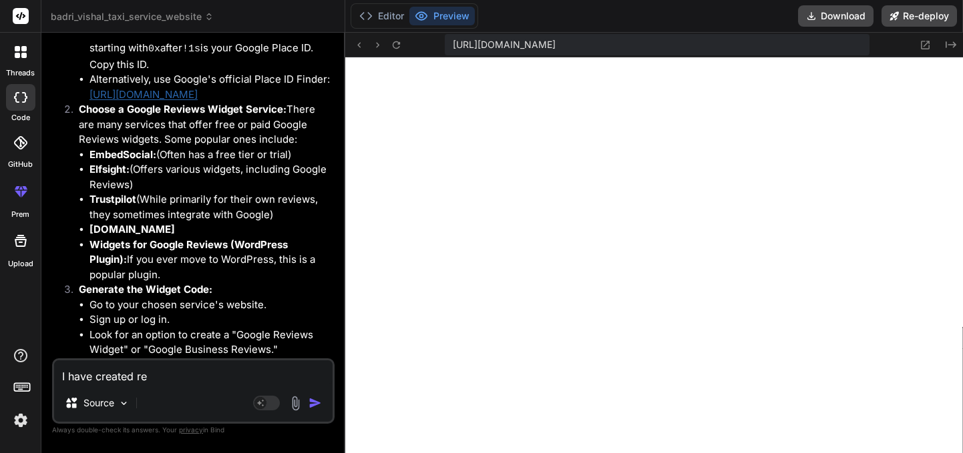
type textarea "I have created rev"
type textarea "x"
type textarea "I have created revi"
type textarea "x"
type textarea "I have created revie"
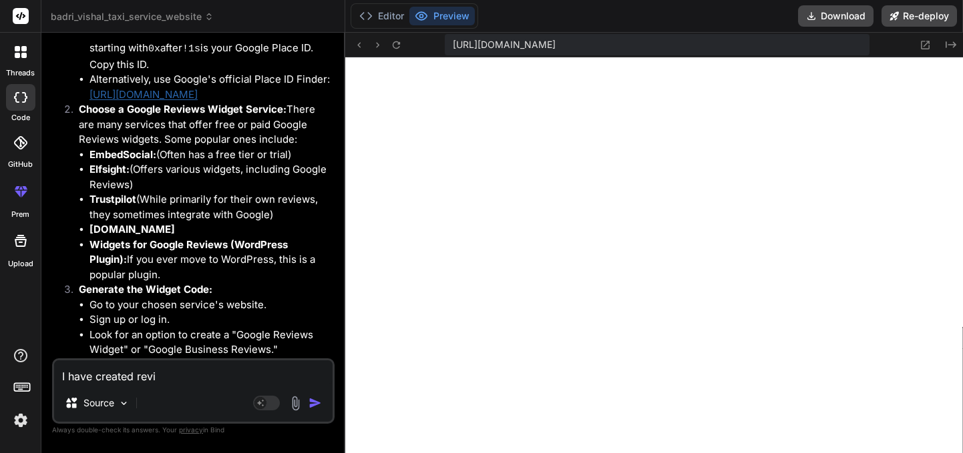
type textarea "x"
type textarea "I have created review"
type textarea "x"
type textarea "I have created review."
type textarea "x"
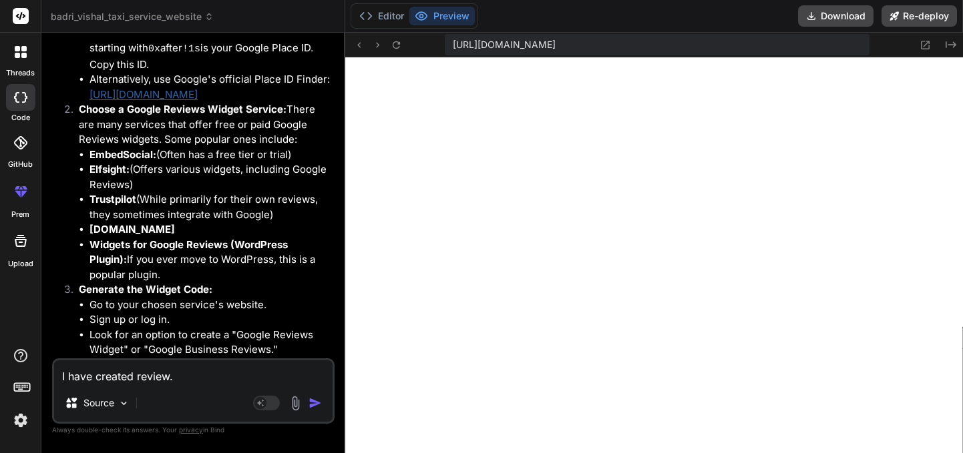
type textarea "I have created review.p"
type textarea "x"
type textarea "I have created [DOMAIN_NAME]"
type textarea "x"
type textarea "I have created review.php"
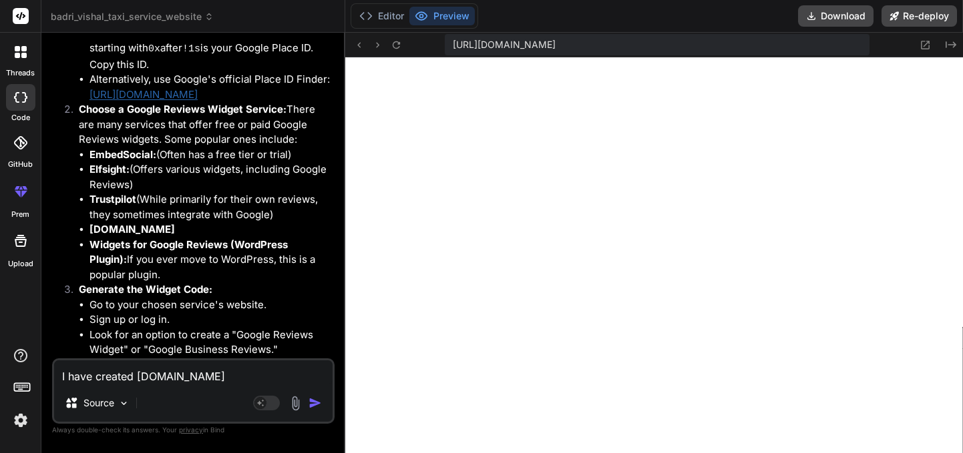
type textarea "x"
type textarea "I have created review.php"
type textarea "x"
type textarea "I have created review.php f"
type textarea "x"
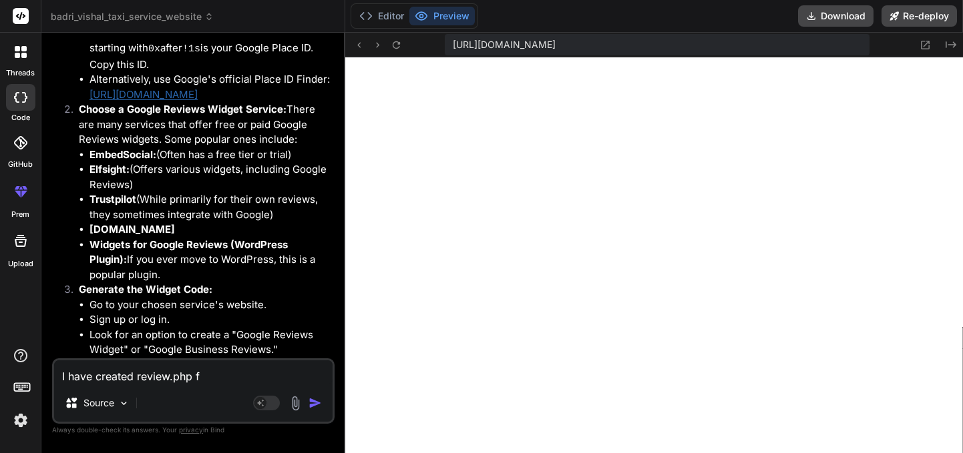
type textarea "I have created review.php fi"
type textarea "x"
type textarea "I have created review.php fil"
type textarea "x"
type textarea "I have created review.php file"
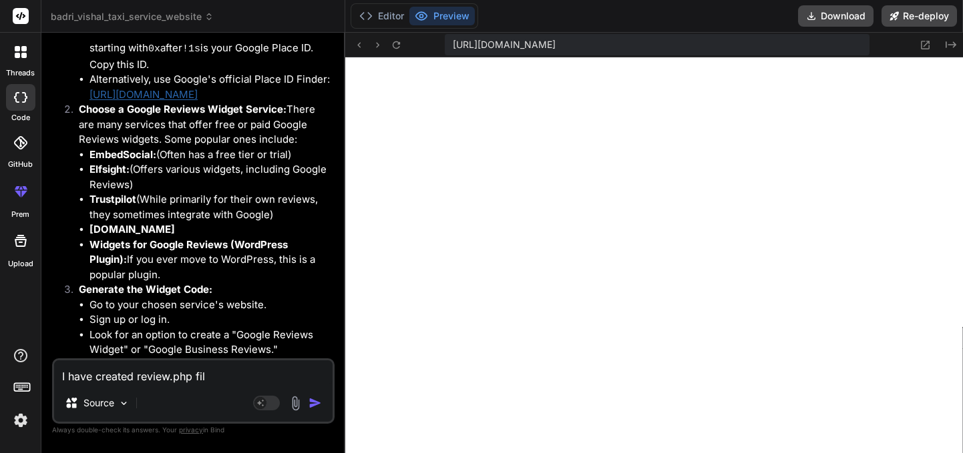
type textarea "x"
type textarea "I have created review.php file"
type textarea "x"
type textarea "I have created review.php file w"
type textarea "x"
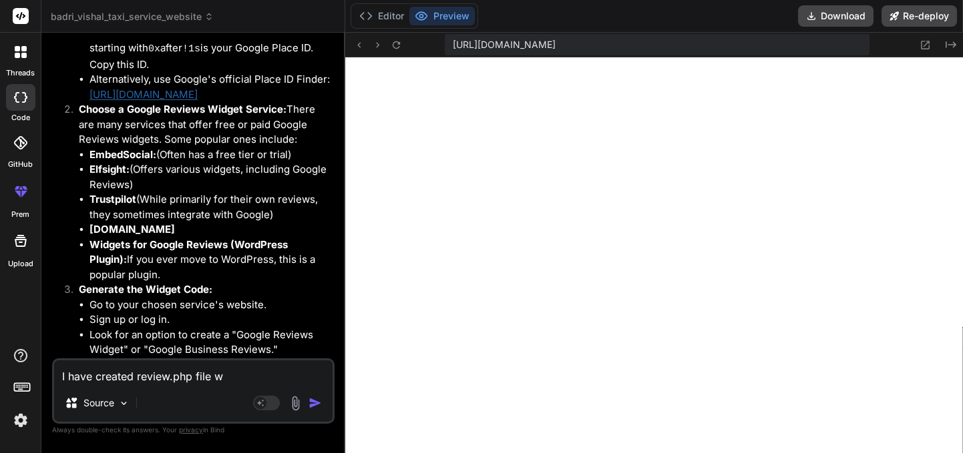
type textarea "I have created review.php file wi"
type textarea "x"
type textarea "I have created review.php file wit"
type textarea "x"
type textarea "I have created review.php file with"
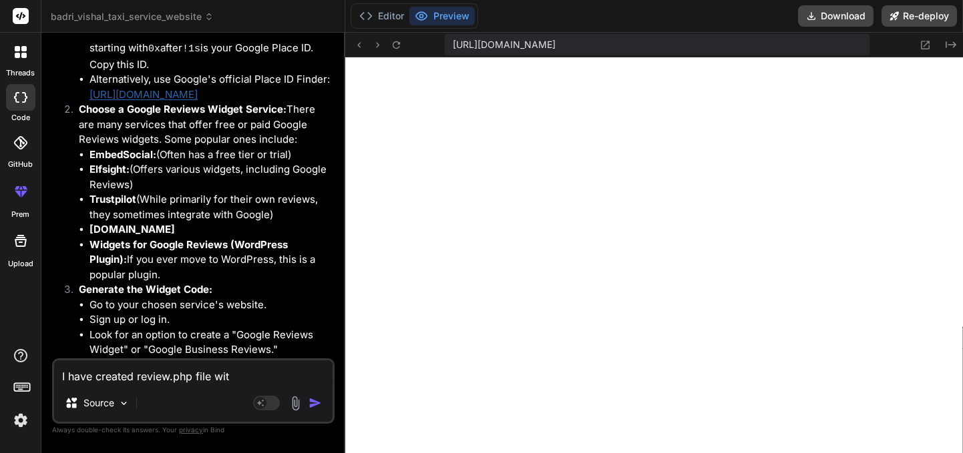
type textarea "x"
type textarea "I have created review.php file with"
type textarea "x"
type textarea "I have created review.php file with t"
type textarea "x"
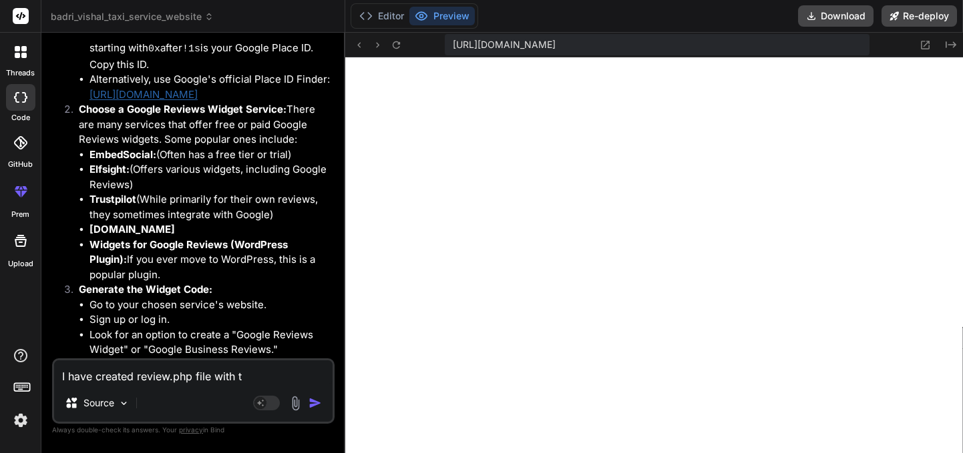
type textarea "I have created review.php file with th"
type textarea "x"
type textarea "I have created review.php file with thi"
type textarea "x"
type textarea "I have created review.php file with this"
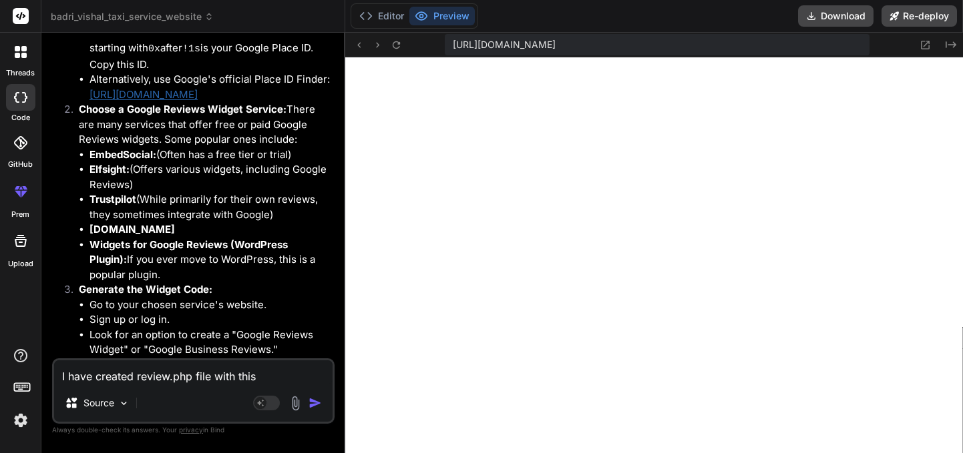
type textarea "x"
type textarea "I have created review.php file with this"
type textarea "x"
type textarea "I have created review.php file with this c"
type textarea "x"
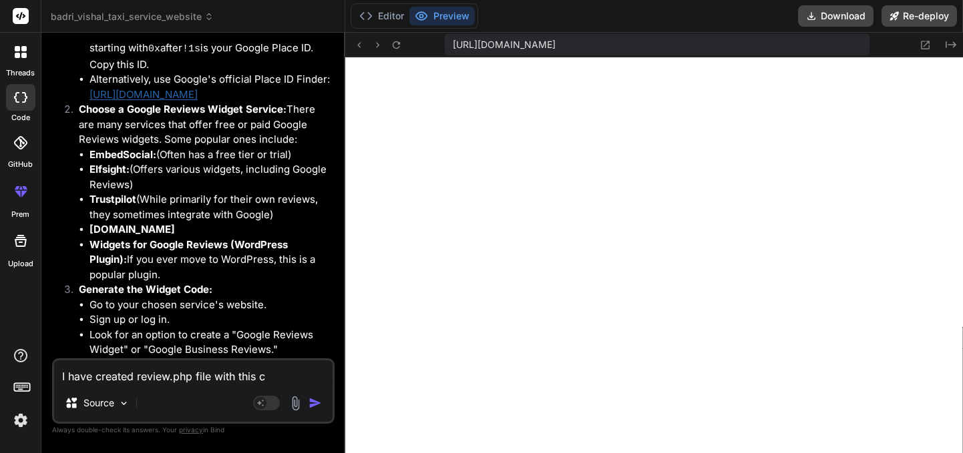
type textarea "I have created review.php file with this co"
type textarea "x"
type textarea "I have created review.php file with this cod"
type textarea "x"
type textarea "I have created review.php file with this code"
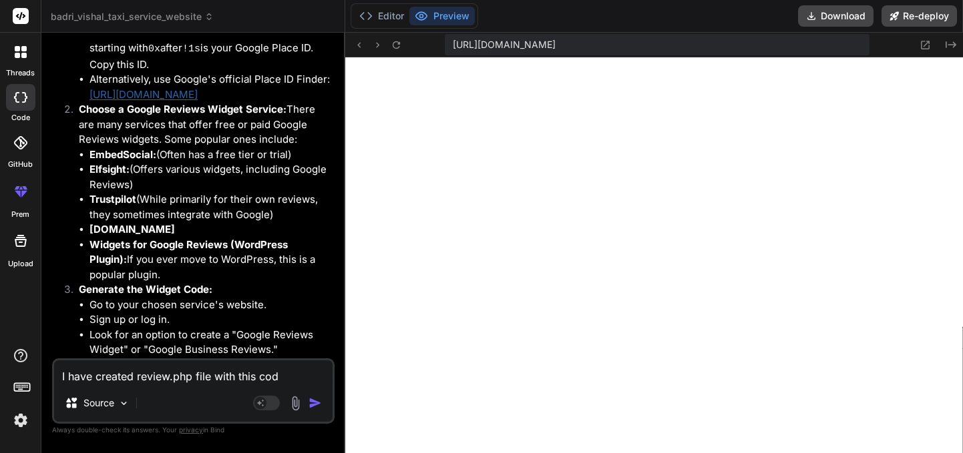
type textarea "x"
type textarea "I have created review.php file with this code."
type textarea "x"
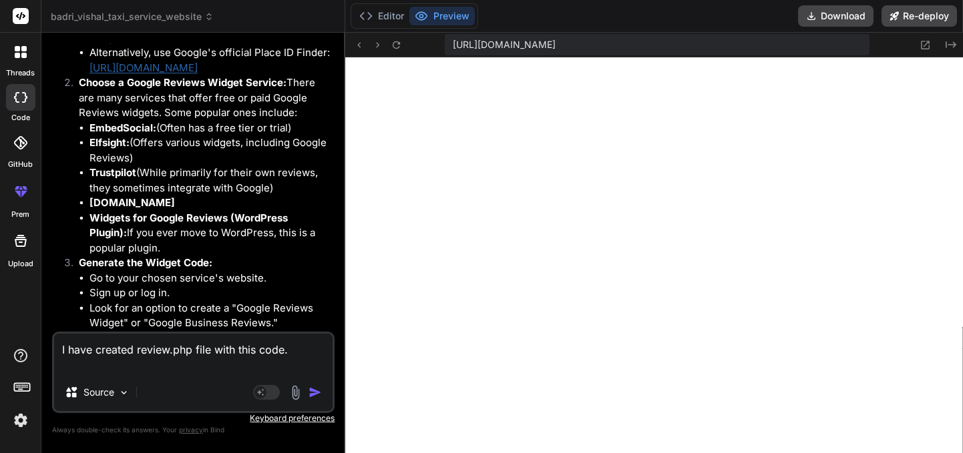
type textarea "I have created review.php file with this code."
type textarea "x"
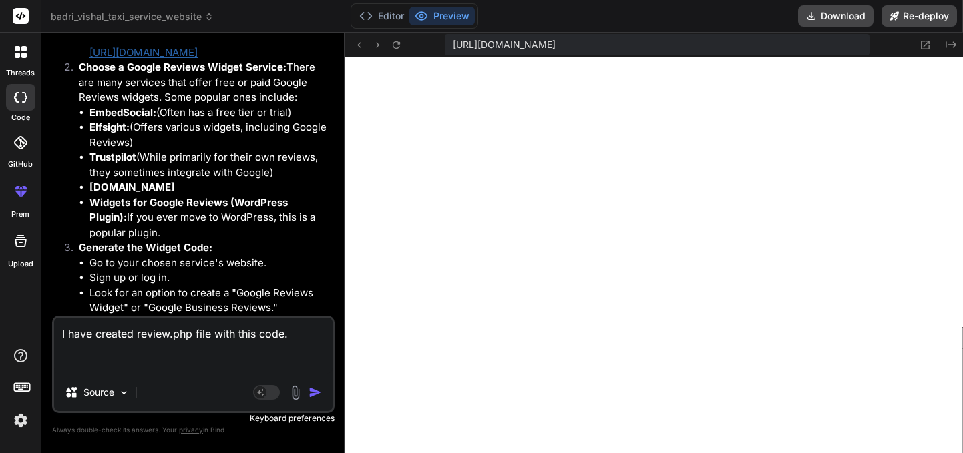
paste textarea "<?php // Replace with your actual API key and Place ID $apiKey = "[SECURITY_DAT…"
type textarea "I have created review.php file with this code. <?php // Replace with your actua…"
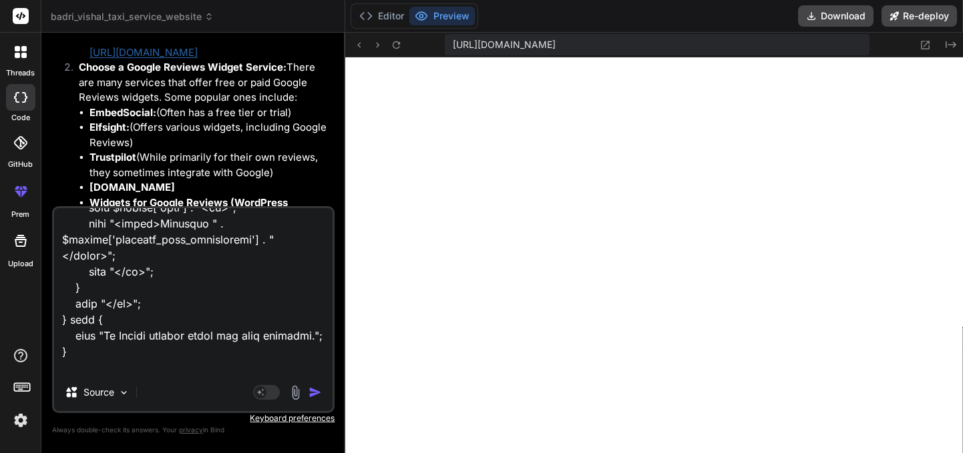
type textarea "x"
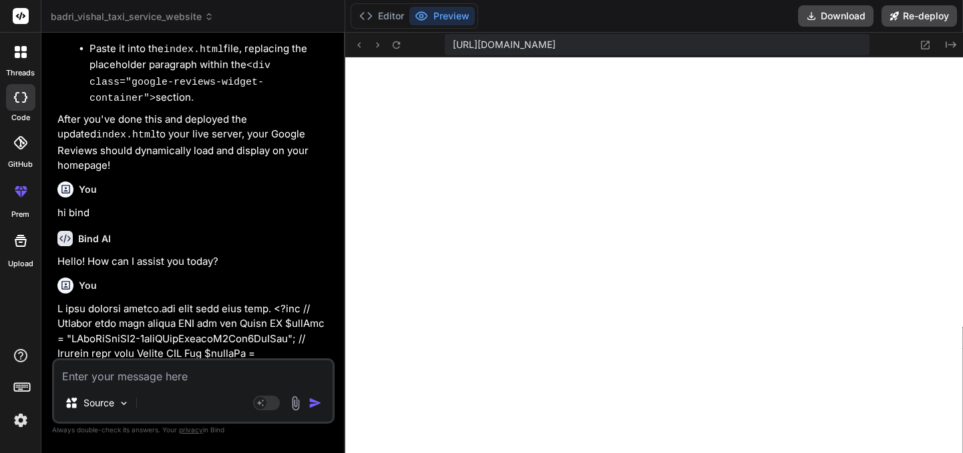
scroll to position [5052, 0]
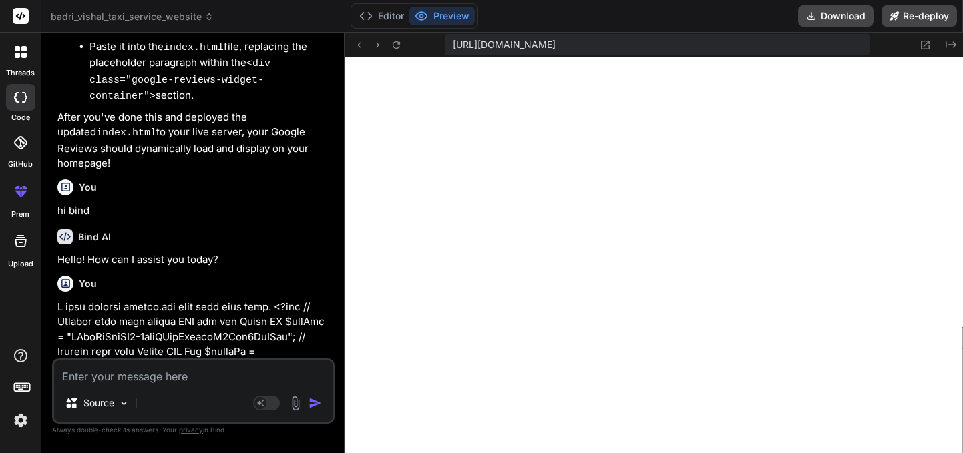
type textarea "n"
type textarea "x"
type textarea "no"
type textarea "x"
type textarea "now"
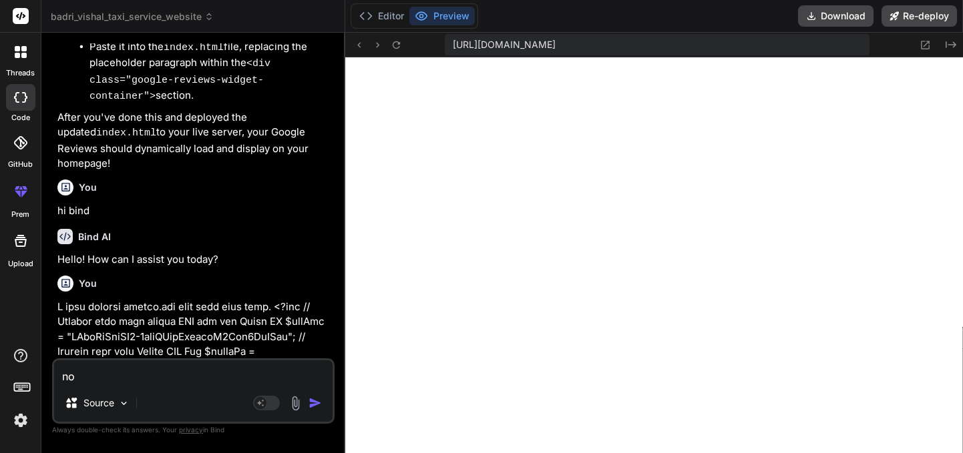
type textarea "x"
type textarea "now"
type textarea "x"
type textarea "now f"
type textarea "x"
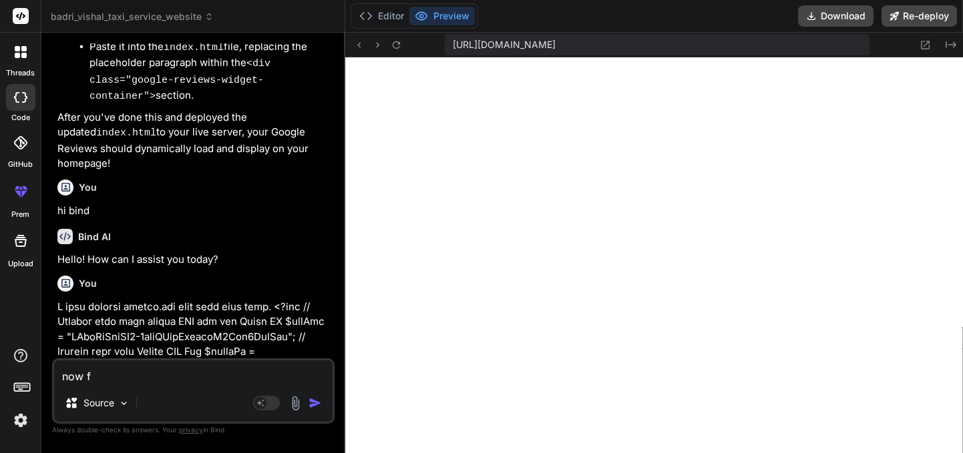
type textarea "now fe"
type textarea "x"
type textarea "now fet"
type textarea "x"
type textarea "now fetc"
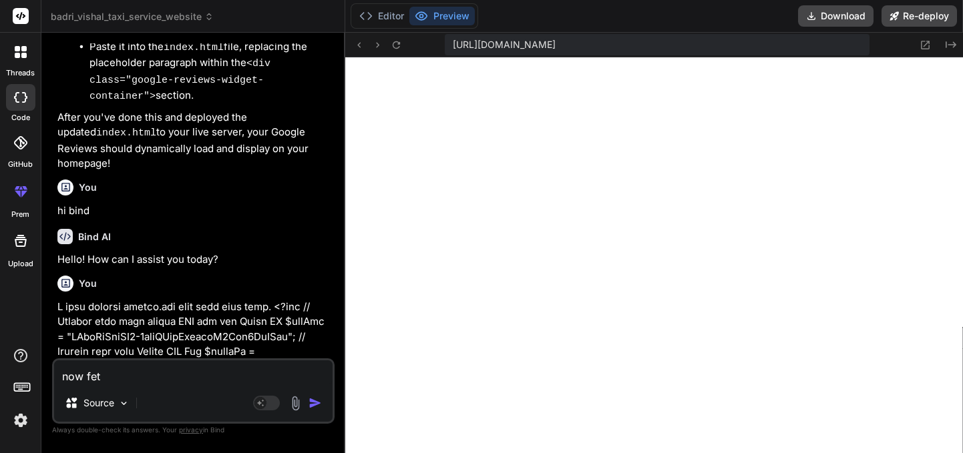
type textarea "x"
type textarea "now fetch"
type textarea "x"
type textarea "now fetch"
type textarea "x"
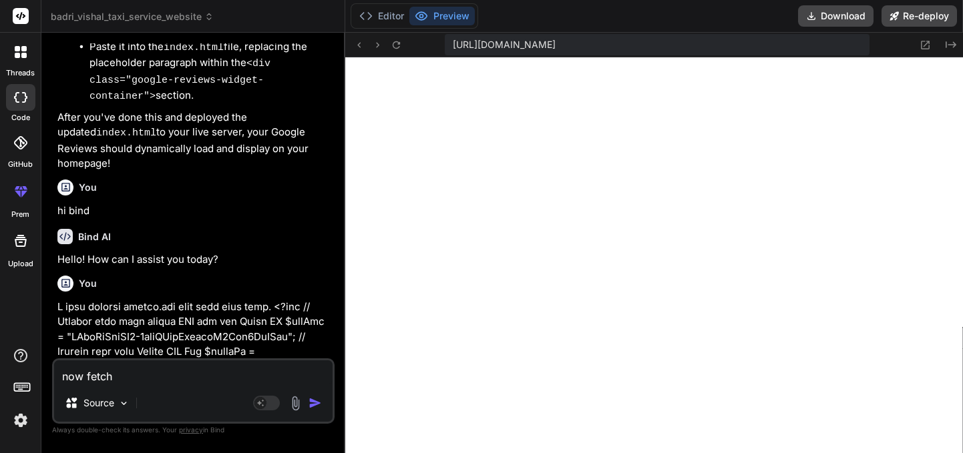
type textarea "now fetch r"
type textarea "x"
type textarea "now fetch re"
type textarea "x"
type textarea "now fetch rev"
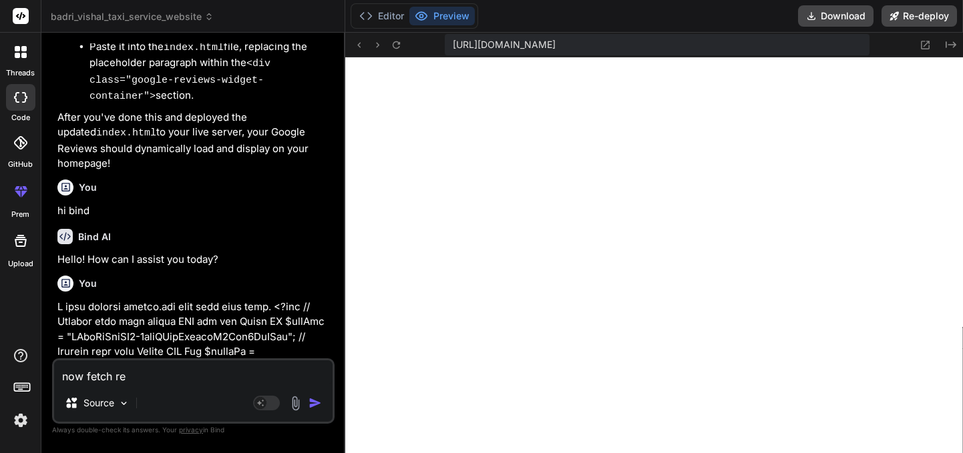
type textarea "x"
type textarea "now fetch revi"
type textarea "x"
type textarea "now fetch revie"
type textarea "x"
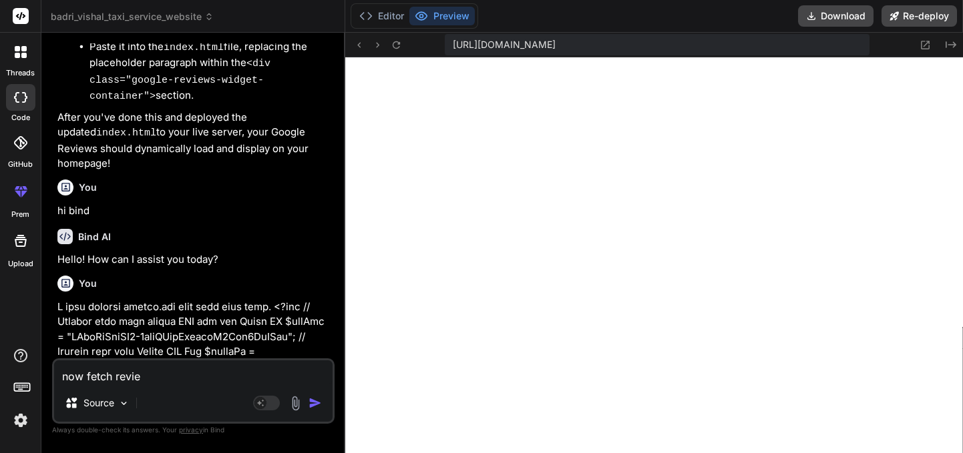
type textarea "now fetch review"
type textarea "x"
type textarea "now fetch reviews"
type textarea "x"
type textarea "now fetch reviews"
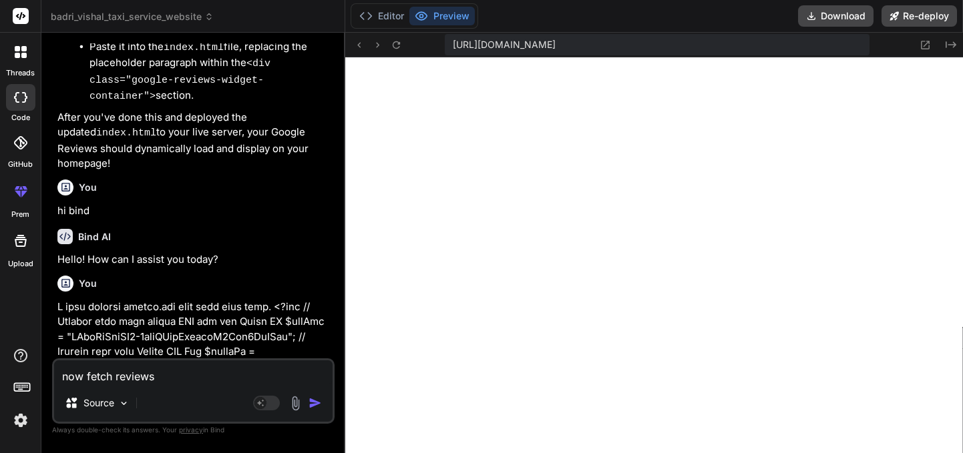
type textarea "x"
type textarea "now fetch reviews f"
type textarea "x"
type textarea "now fetch reviews fr"
type textarea "x"
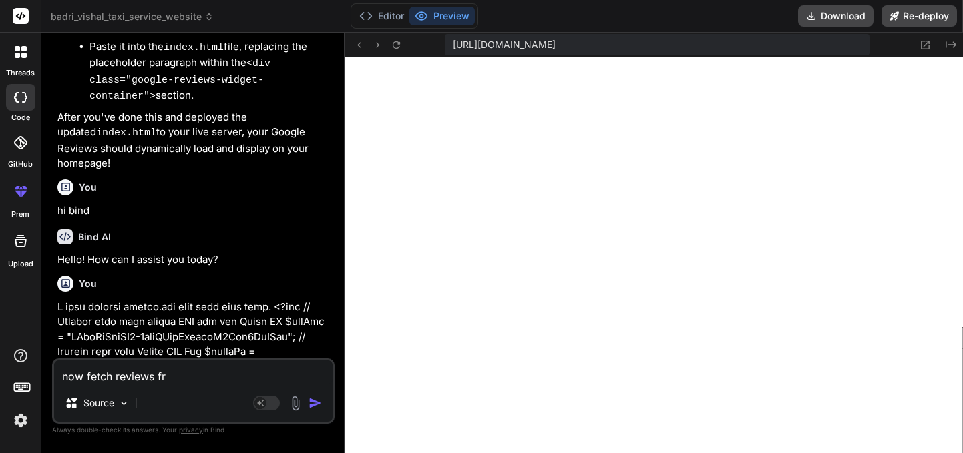
type textarea "now fetch reviews fro"
type textarea "x"
type textarea "now fetch reviews from"
type textarea "x"
type textarea "now fetch reviews from"
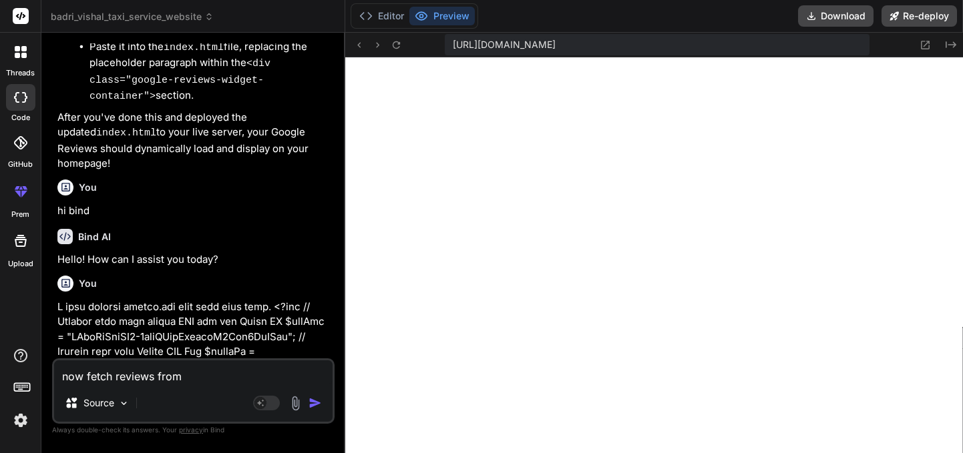
type textarea "x"
type textarea "now fetch reviews from g"
type textarea "x"
type textarea "now fetch reviews from go"
type textarea "x"
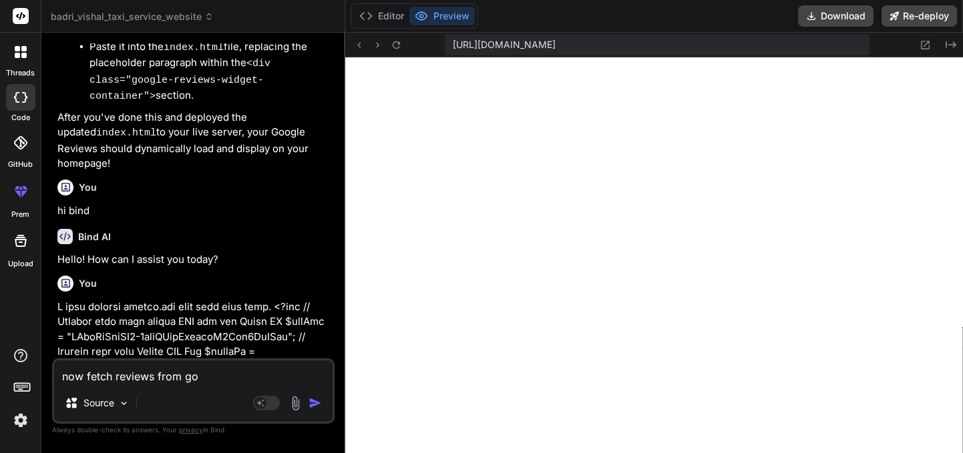
type textarea "now fetch reviews from goo"
type textarea "x"
type textarea "now fetch reviews from goog"
type textarea "x"
type textarea "now fetch reviews from googl"
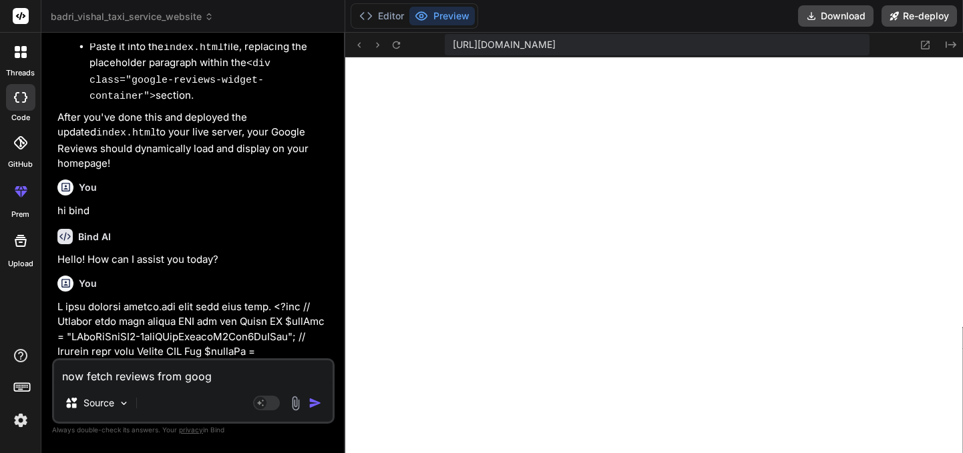
type textarea "x"
type textarea "now fetch reviews from google"
type textarea "x"
type textarea "now fetch reviews from google"
type textarea "x"
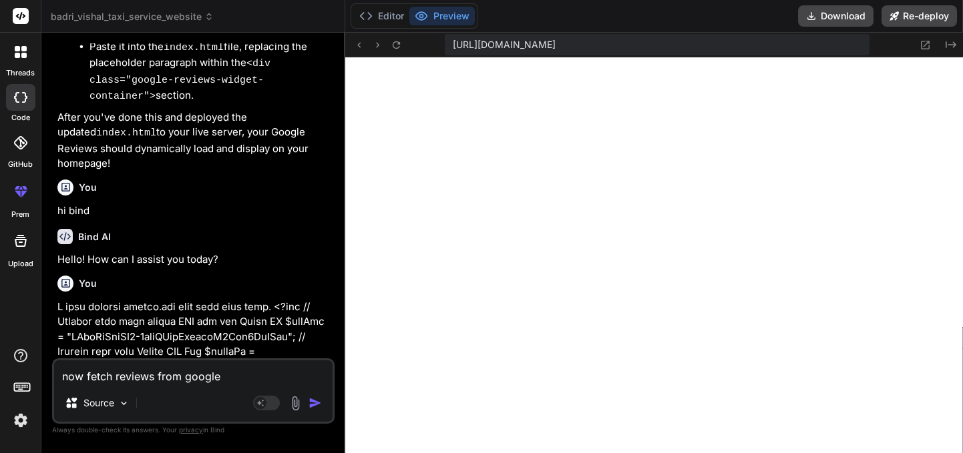
type textarea "now fetch reviews from google a"
type textarea "x"
type textarea "now fetch reviews from google an"
type textarea "x"
type textarea "now fetch reviews from google and"
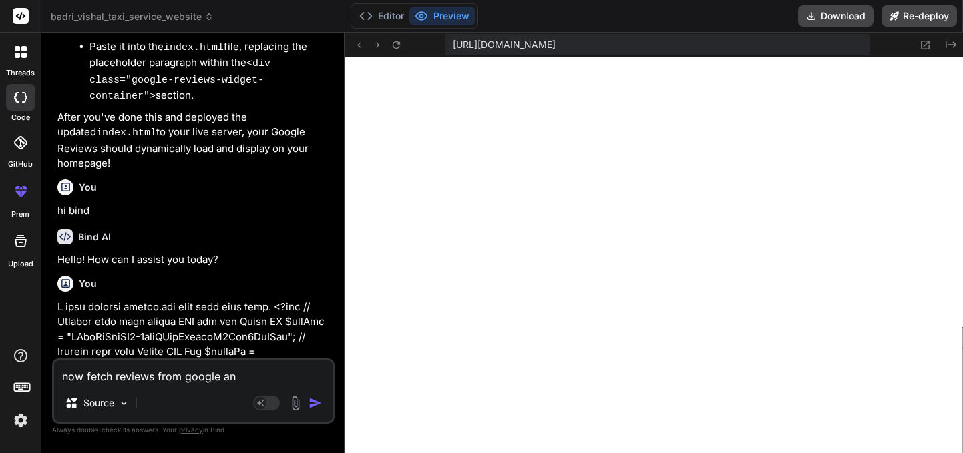
type textarea "x"
type textarea "now fetch reviews from google and"
type textarea "x"
type textarea "now fetch reviews from google and s"
type textarea "x"
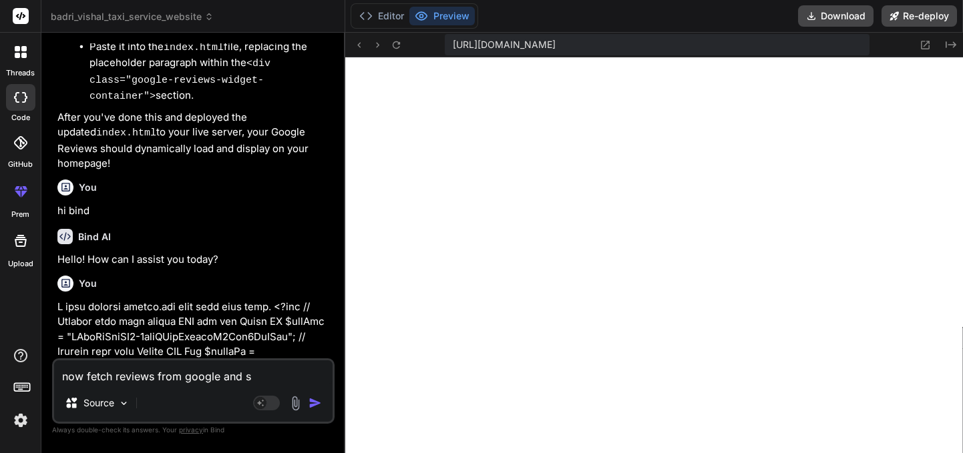
type textarea "now fetch reviews from google and sh"
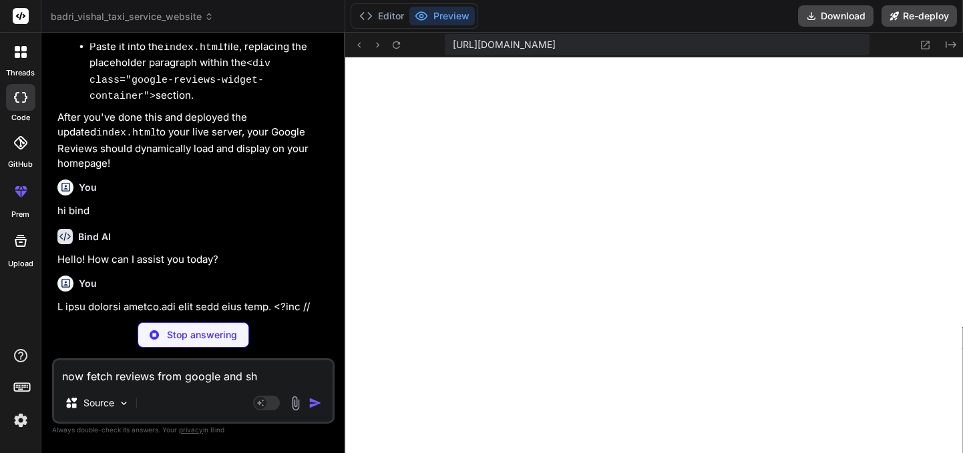
type textarea "x"
type textarea "now fetch reviews from google and shw"
type textarea "x"
type textarea "now fetch reviews from google and sh"
type textarea "x"
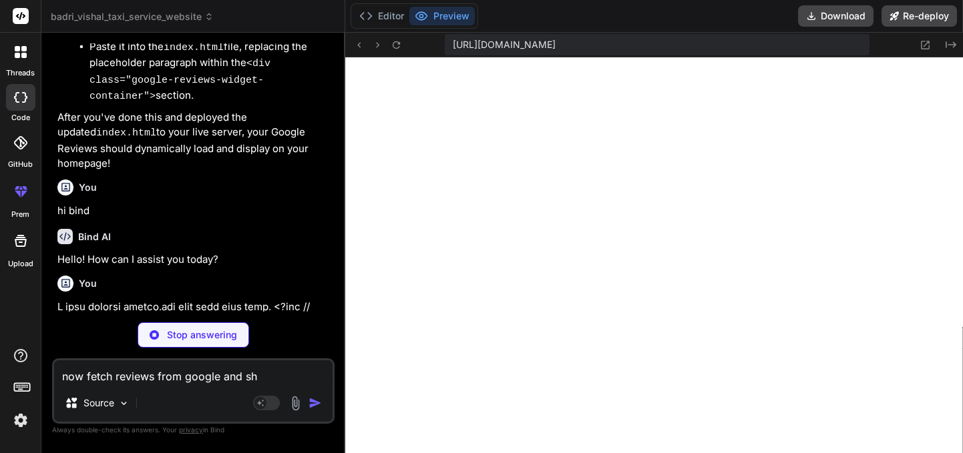
type textarea "now fetch reviews from google and sho"
type textarea "x"
type textarea "now fetch reviews from google and show"
type textarea "x"
type textarea "now fetch reviews from google and show"
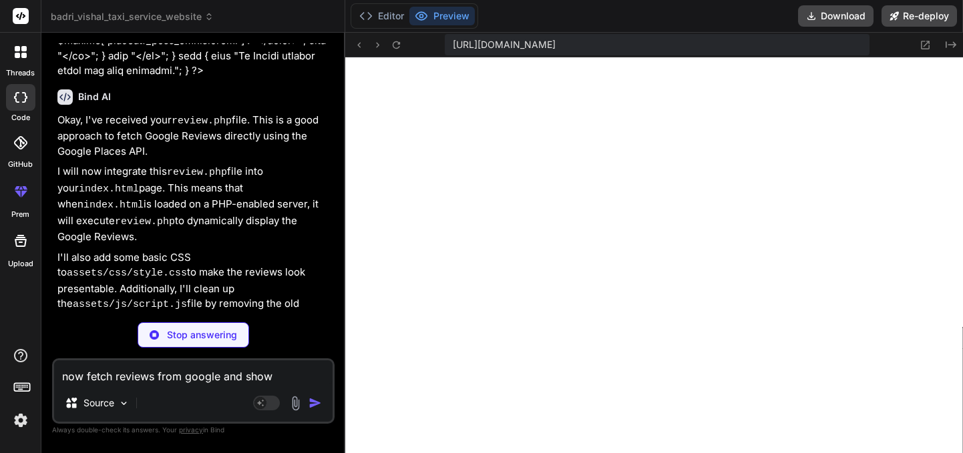
scroll to position [5640, 0]
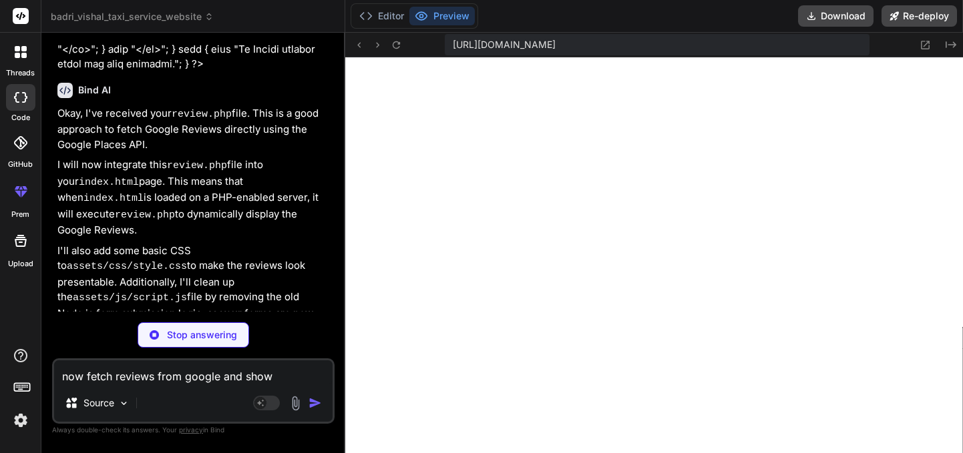
type textarea "x"
type textarea "now fetch reviews from google and show r"
type textarea "x"
type textarea "now fetch reviews from google and show re"
type textarea "x"
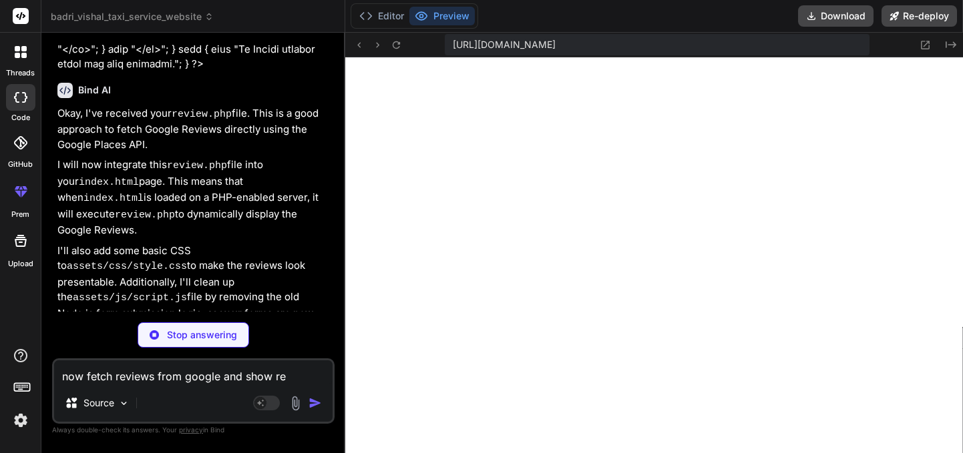
type textarea "now fetch reviews from google and show rev"
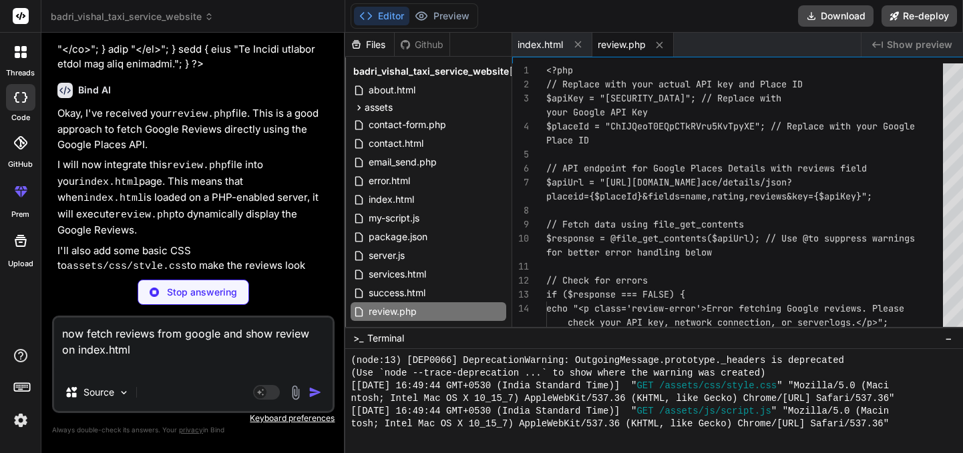
scroll to position [5723, 0]
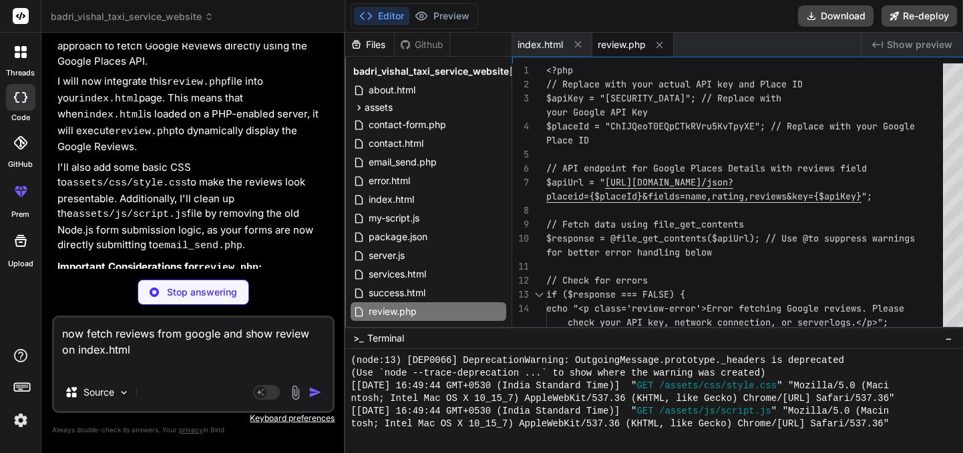
click at [128, 359] on textarea "now fetch reviews from google and show review on index.html" at bounding box center [193, 346] width 278 height 56
click at [274, 334] on textarea "now fetch reviews from google and show review on index.html" at bounding box center [193, 346] width 278 height 56
click at [321, 336] on textarea "now fetch reviews from google and show 10 review on index.html" at bounding box center [193, 346] width 278 height 56
click at [278, 336] on textarea "now fetch reviews from google and show 10 reviews, then load more reviews on in…" at bounding box center [193, 346] width 278 height 56
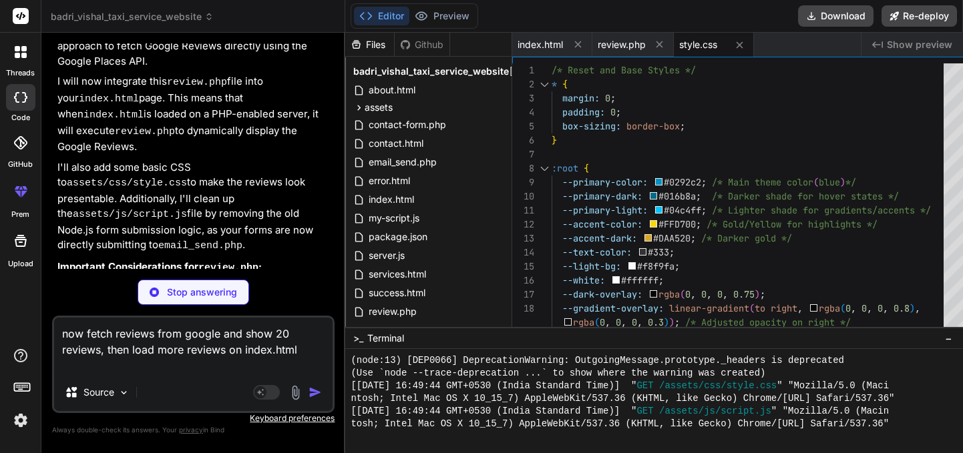
click at [181, 352] on textarea "now fetch reviews from google and show 20 reviews, then load more reviews on in…" at bounding box center [193, 346] width 278 height 56
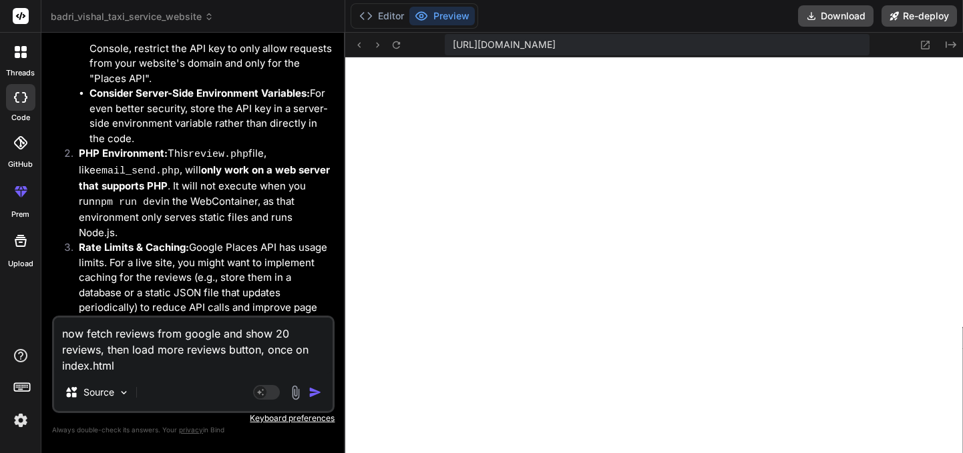
scroll to position [6043, 0]
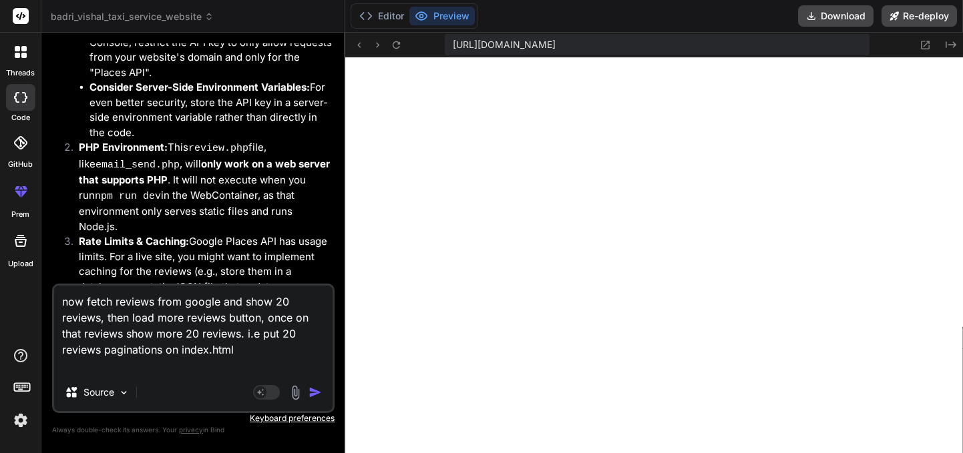
click at [143, 352] on textarea "now fetch reviews from google and show 20 reviews, then load more reviews butto…" at bounding box center [193, 330] width 278 height 88
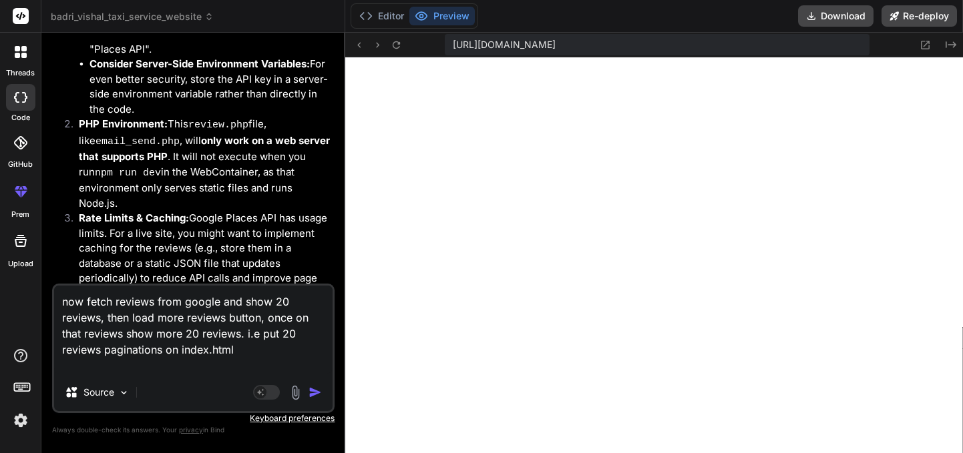
scroll to position [6075, 0]
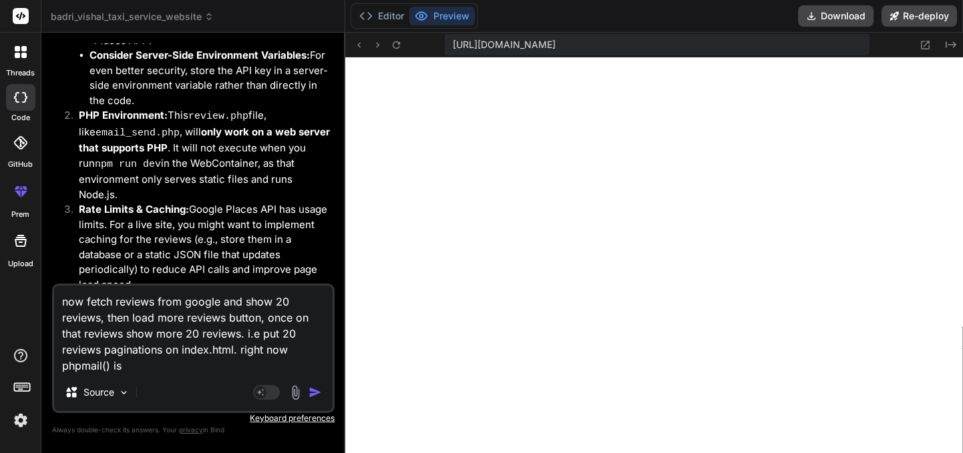
click at [226, 349] on textarea "now fetch reviews from google and show 20 reviews, then load more reviews butto…" at bounding box center [193, 330] width 278 height 88
click at [265, 348] on textarea "now fetch reviews from google and show 20 reviews, then load more reviews butto…" at bounding box center [193, 330] width 278 height 88
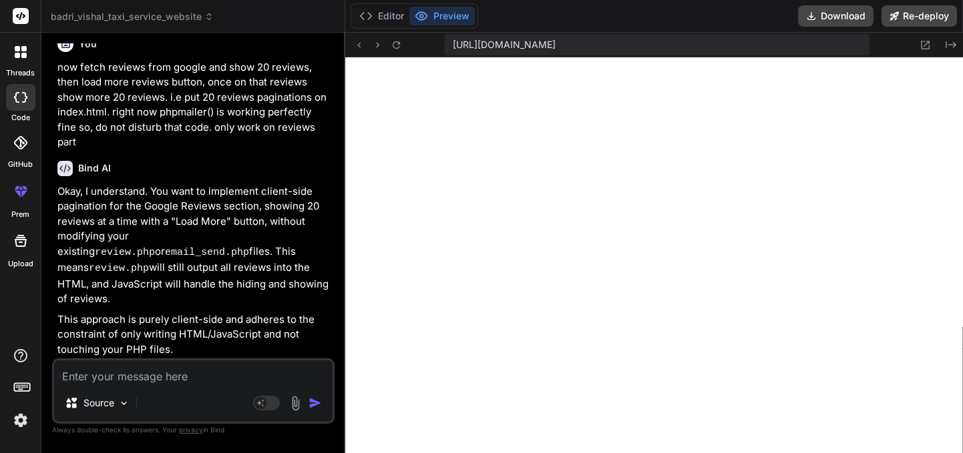
scroll to position [6854, 0]
click at [409, 17] on button "Editor" at bounding box center [381, 16] width 55 height 19
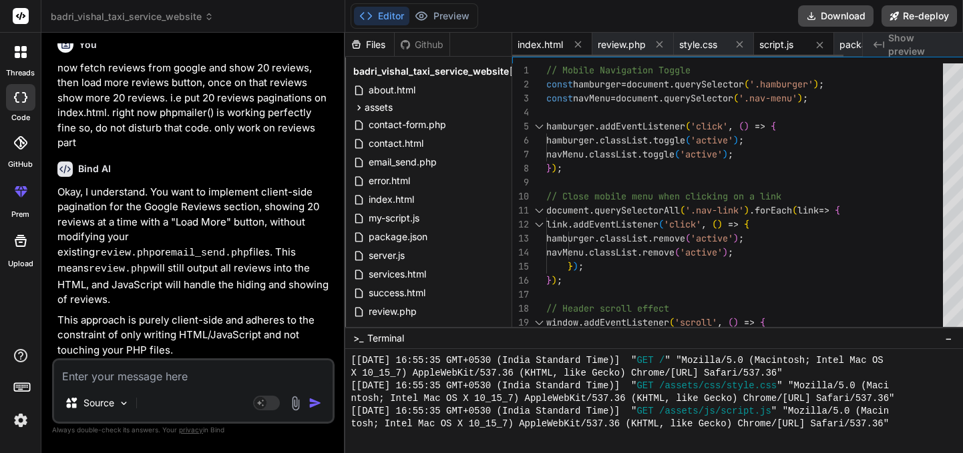
click at [563, 41] on span "index.html" at bounding box center [539, 44] width 45 height 13
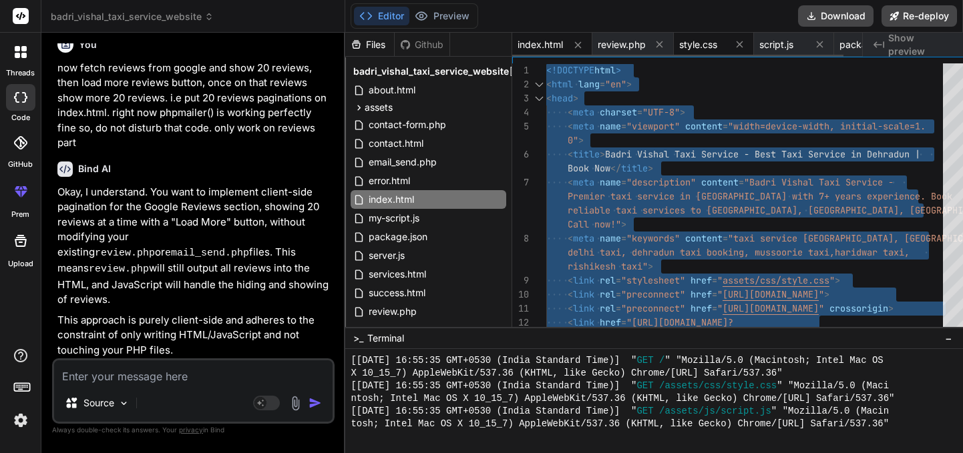
click at [717, 48] on span "style.css" at bounding box center [698, 44] width 38 height 13
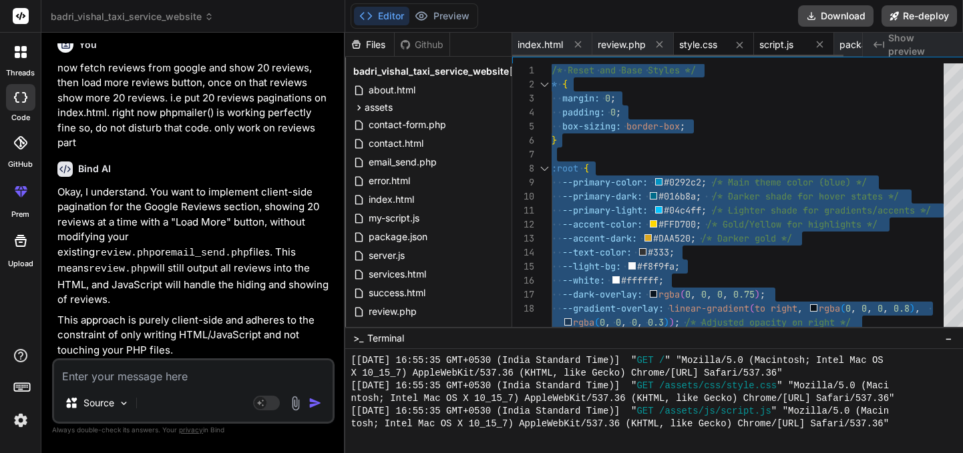
click at [793, 41] on span "script.js" at bounding box center [776, 44] width 34 height 13
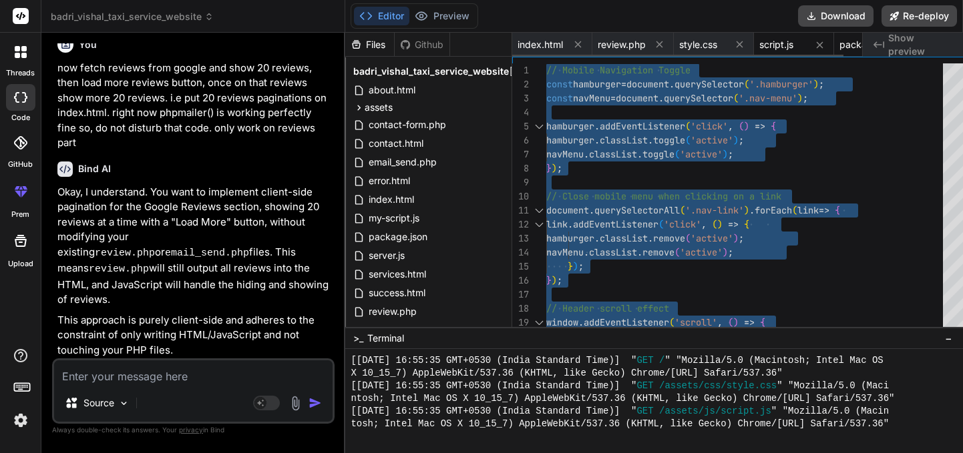
click at [892, 47] on span "package.json" at bounding box center [868, 44] width 59 height 13
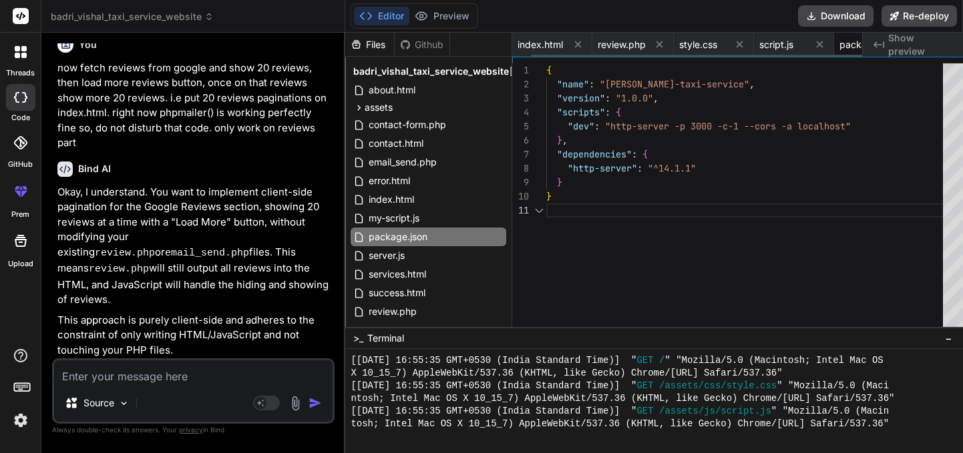
scroll to position [0, 0]
click at [614, 43] on span "review.php" at bounding box center [599, 44] width 48 height 13
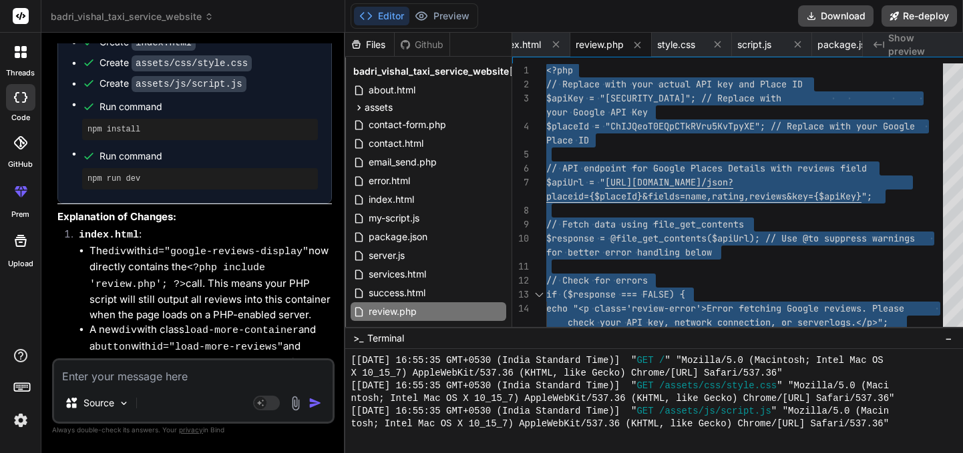
scroll to position [7665, 0]
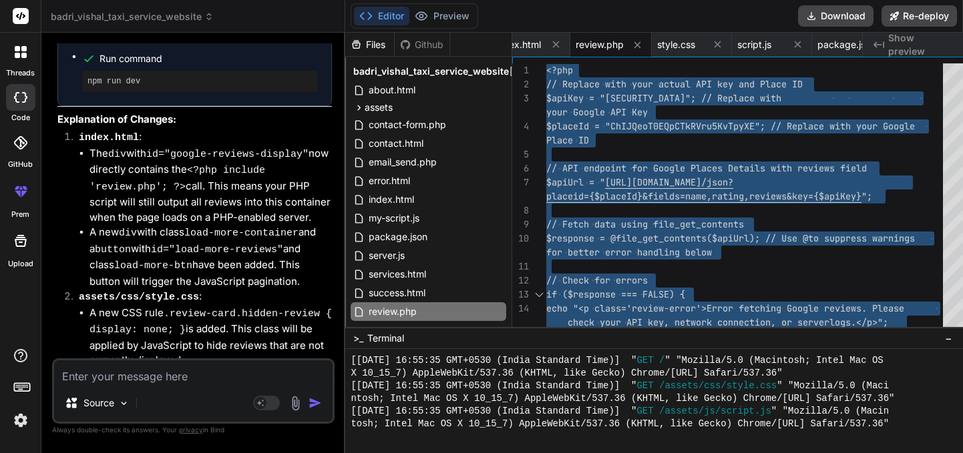
click at [160, 376] on textarea at bounding box center [193, 372] width 278 height 24
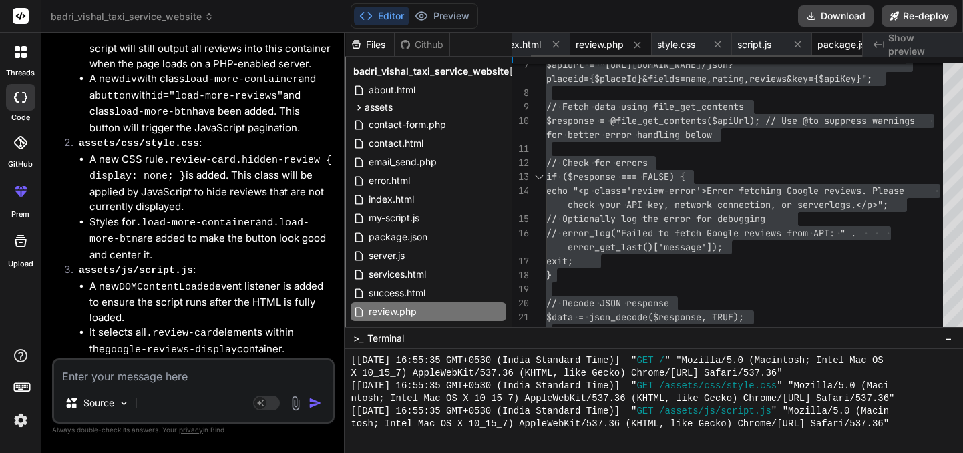
scroll to position [0, 21]
click at [772, 44] on span "script.js" at bounding box center [755, 44] width 34 height 13
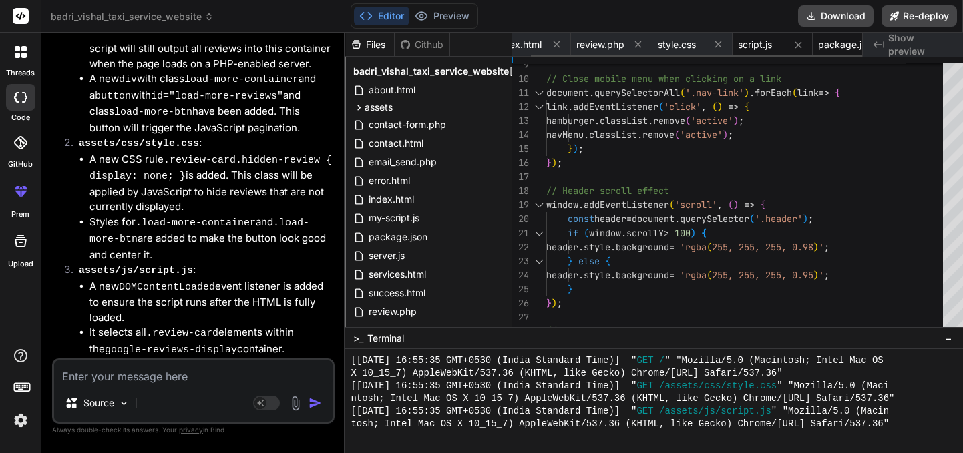
click at [858, 47] on span "package.json" at bounding box center [847, 44] width 59 height 13
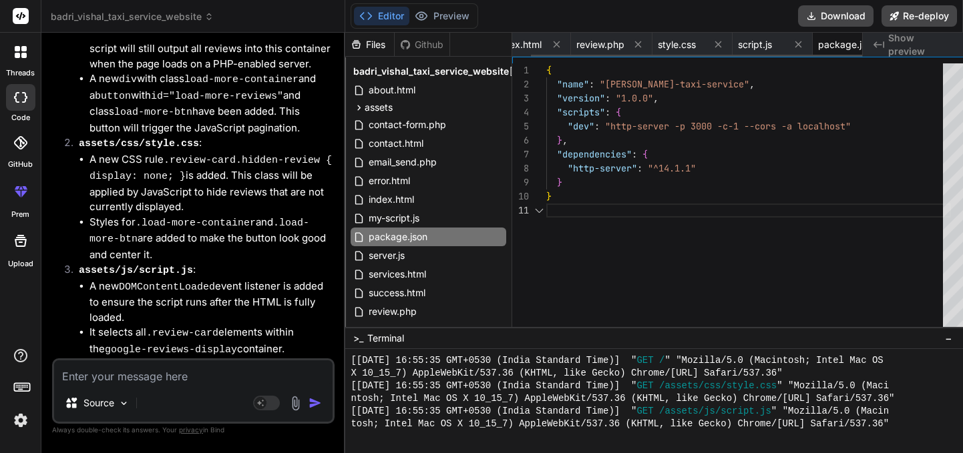
scroll to position [0, 0]
click at [884, 49] on icon "Created with Pixso." at bounding box center [878, 44] width 11 height 11
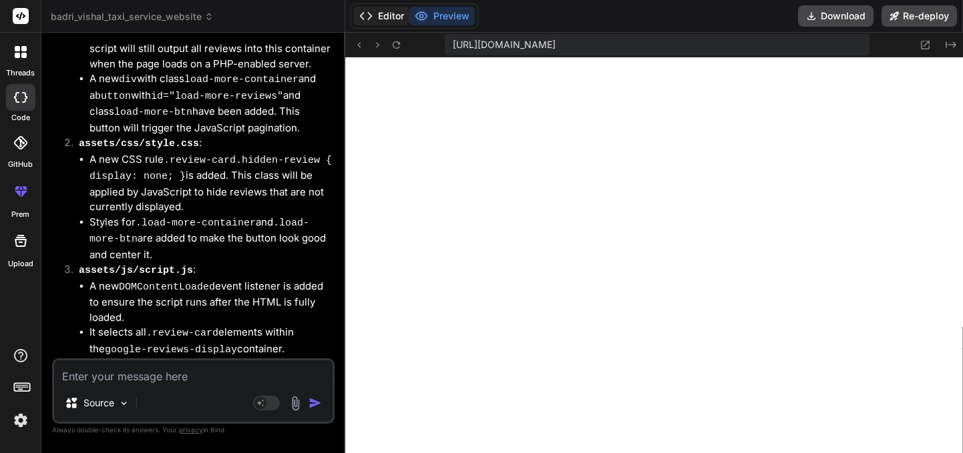
click at [405, 13] on button "Editor" at bounding box center [381, 16] width 55 height 19
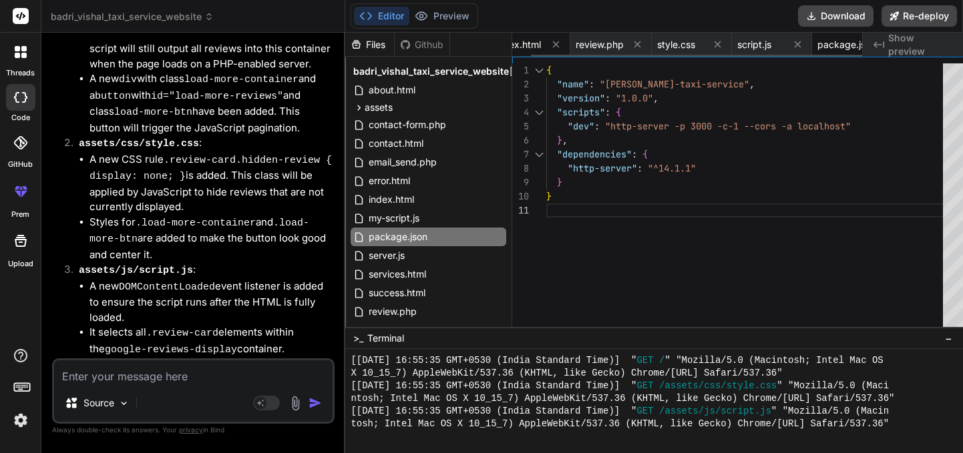
click at [541, 43] on span "index.html" at bounding box center [517, 44] width 45 height 13
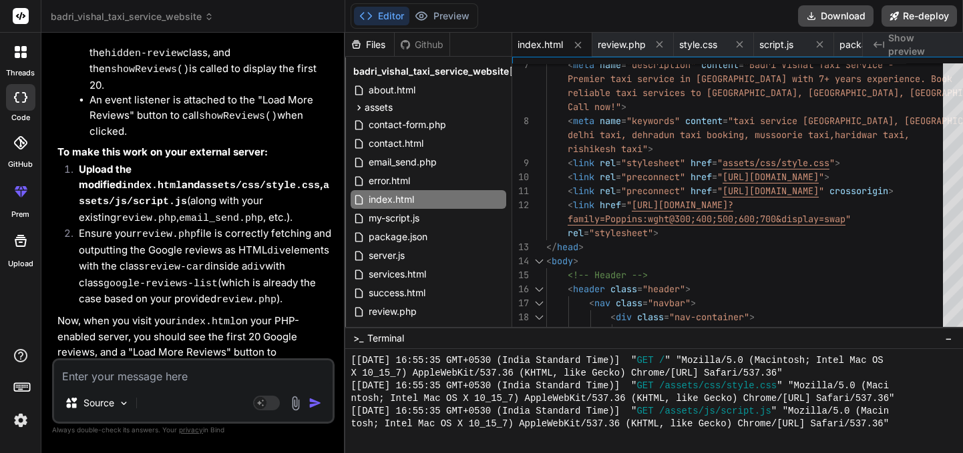
scroll to position [8401, 0]
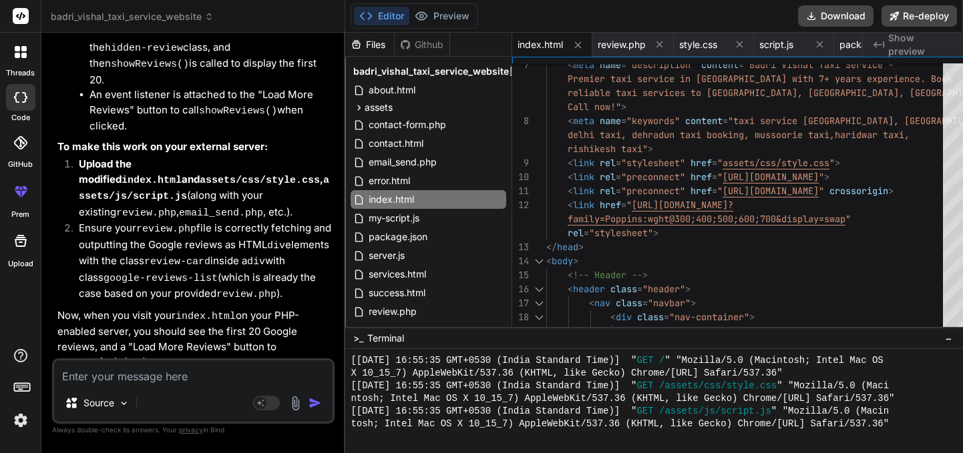
click at [118, 379] on textarea at bounding box center [193, 372] width 278 height 24
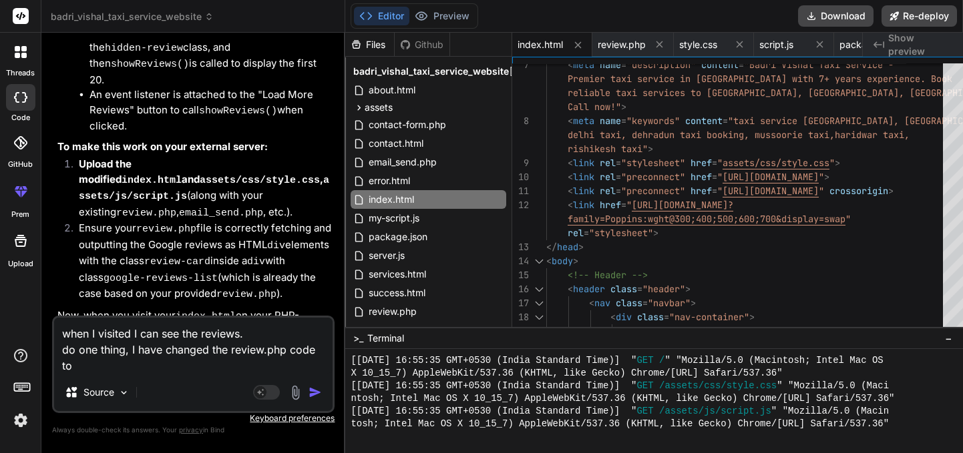
paste textarea "<?php // Replace with your actual API key and Place ID $apiKey = "[SECURITY_DAT…"
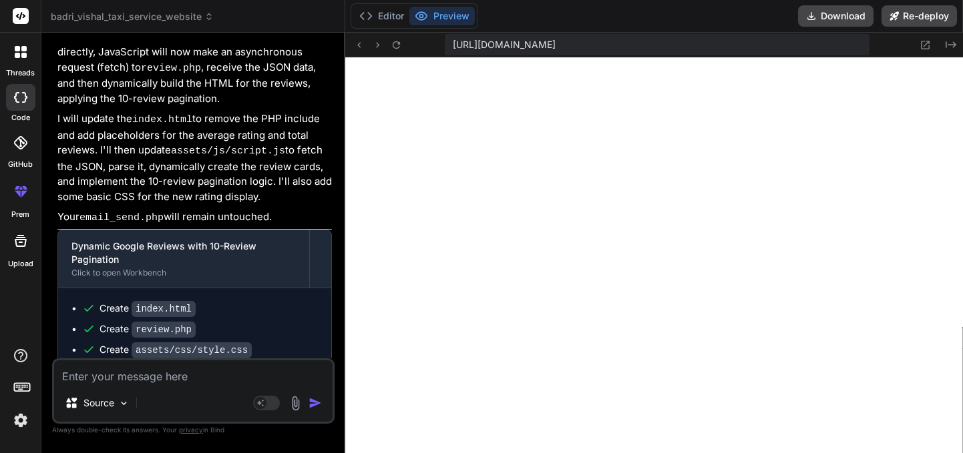
scroll to position [10238, 0]
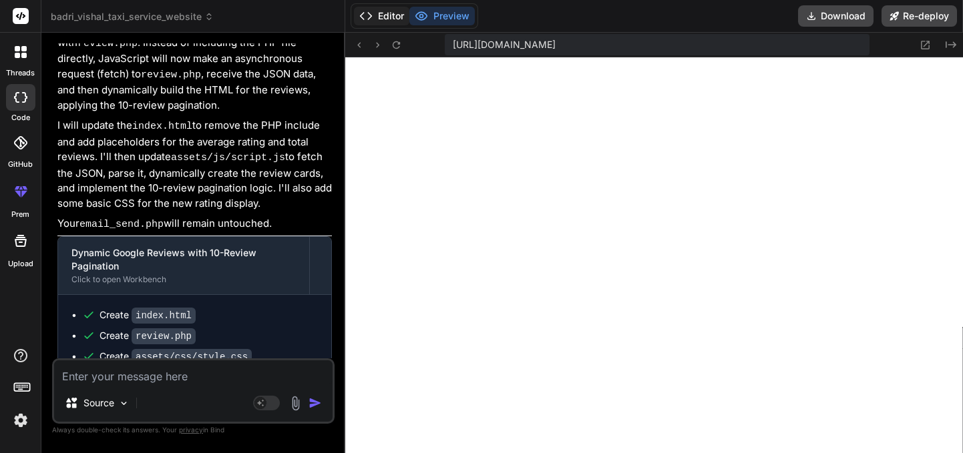
click at [399, 18] on button "Editor" at bounding box center [381, 16] width 55 height 19
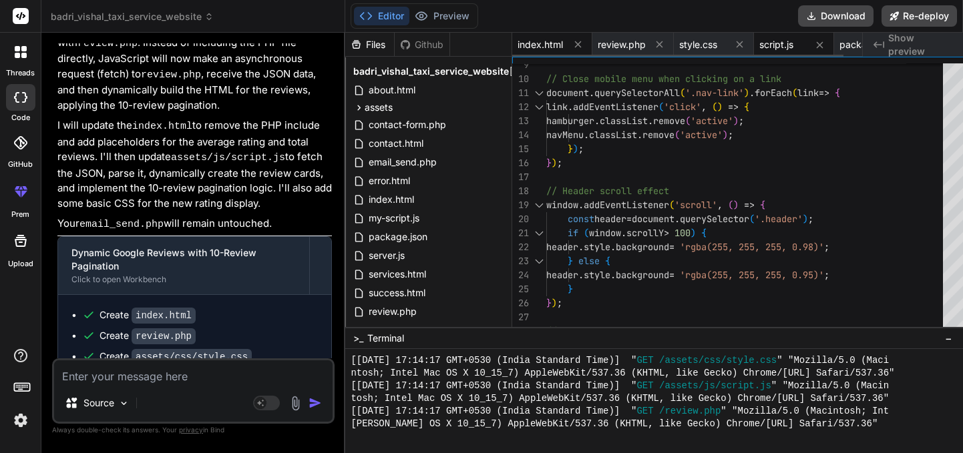
click at [563, 47] on span "index.html" at bounding box center [539, 44] width 45 height 13
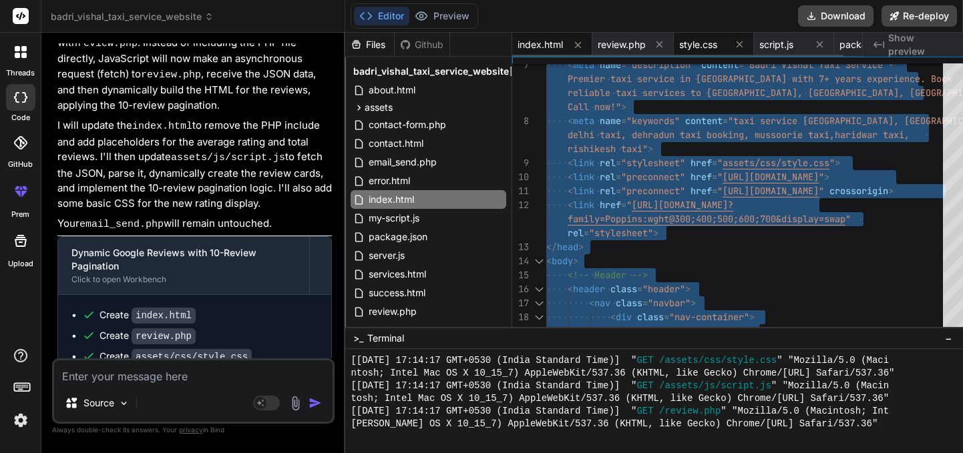
click at [717, 41] on span "style.css" at bounding box center [698, 44] width 38 height 13
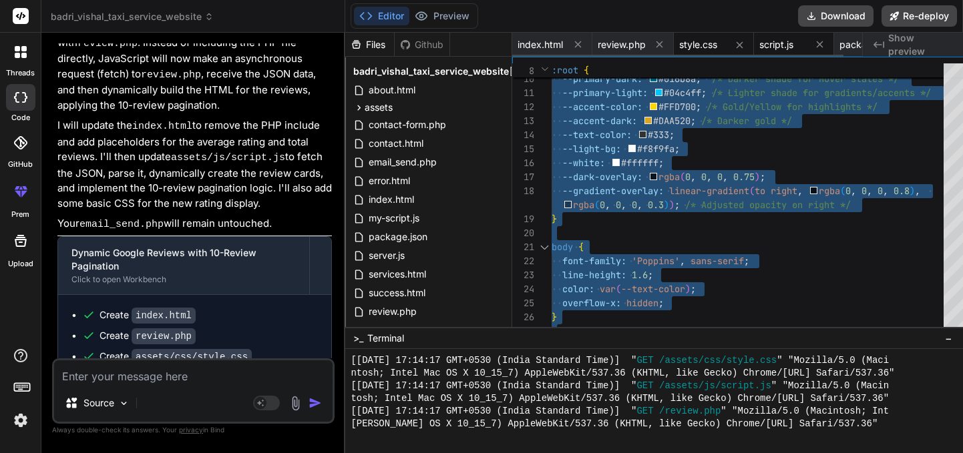
click at [793, 39] on span "script.js" at bounding box center [776, 44] width 34 height 13
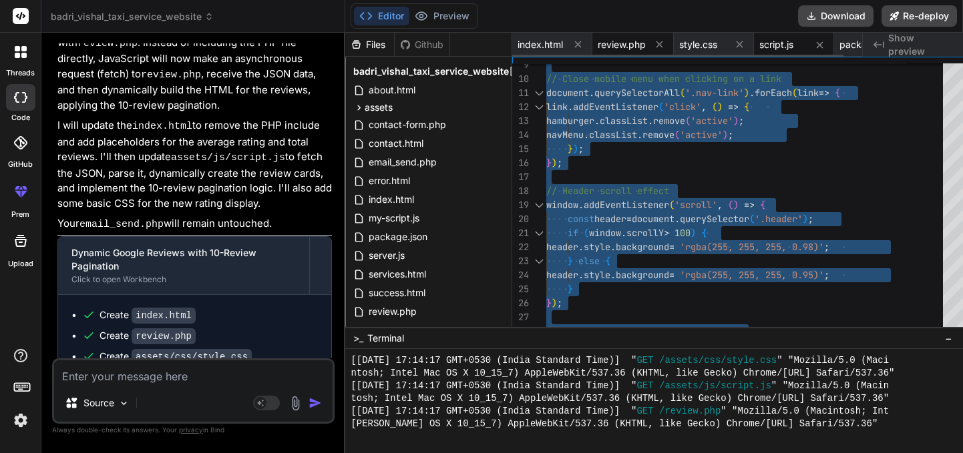
click at [646, 47] on span "review.php" at bounding box center [621, 44] width 48 height 13
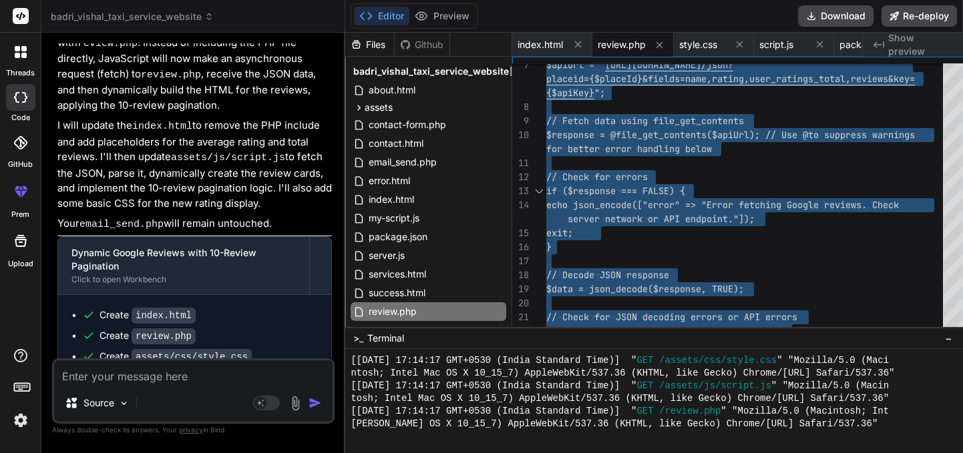
scroll to position [10317, 0]
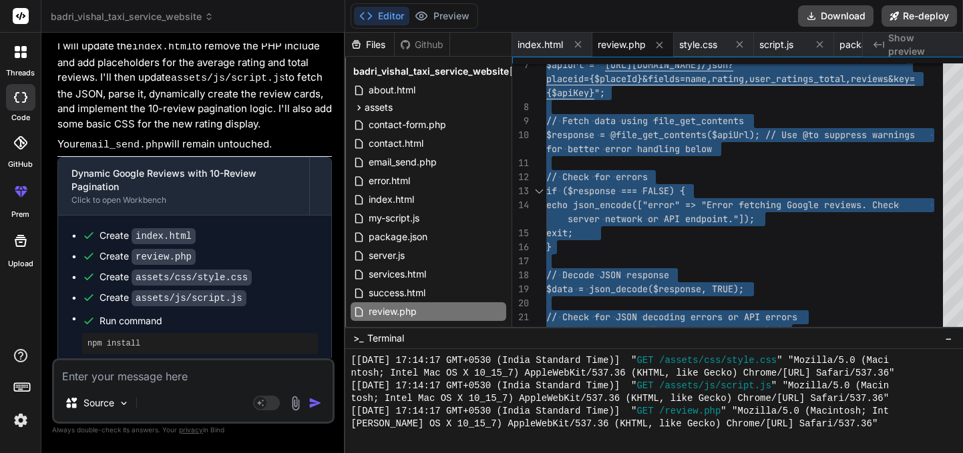
click at [140, 384] on textarea at bounding box center [193, 372] width 278 height 24
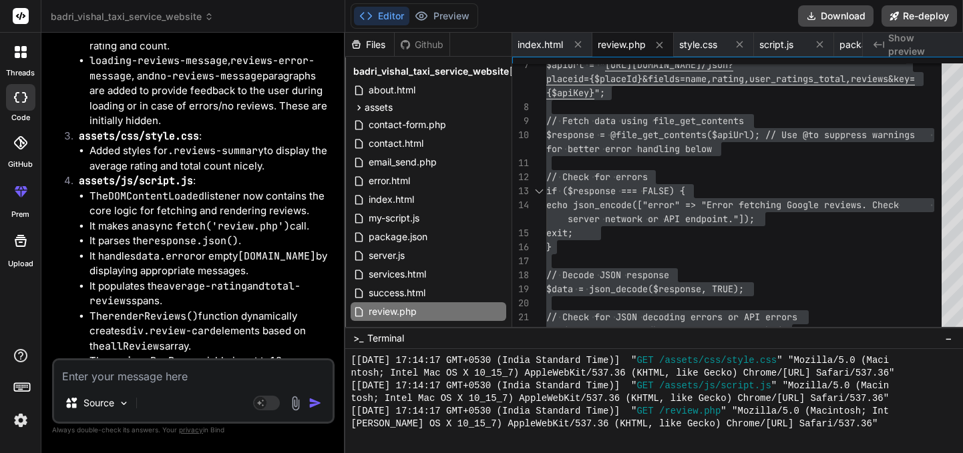
scroll to position [10727, 0]
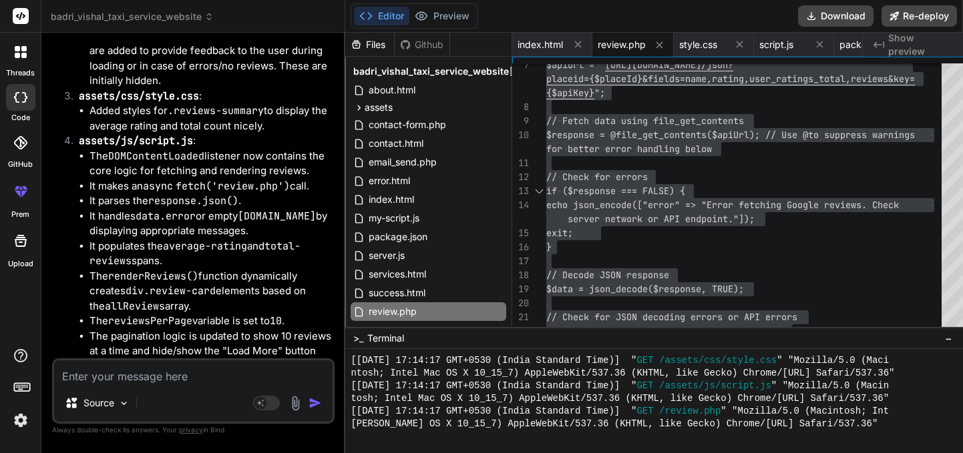
click at [125, 368] on textarea at bounding box center [193, 372] width 278 height 24
paste textarea "<!DOCTYPE html> <html lang="en"> <head> <meta charset="UTF-8"> <meta name="view…"
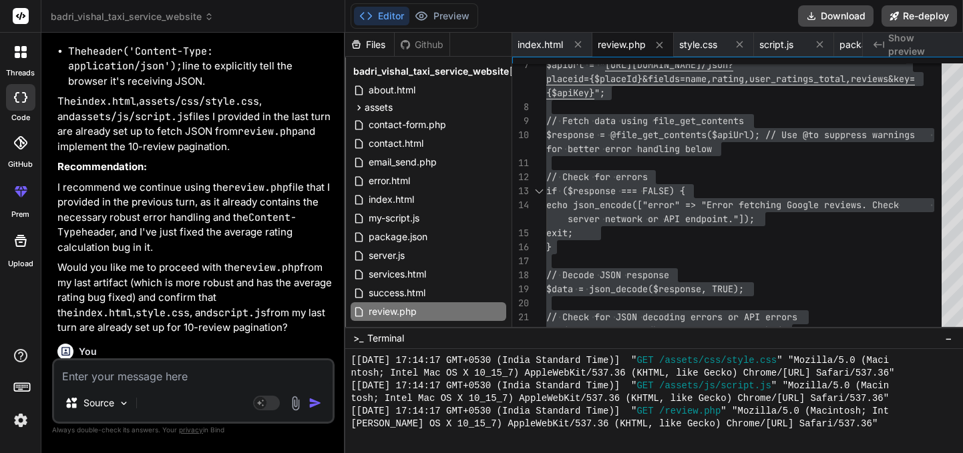
scroll to position [11911, 0]
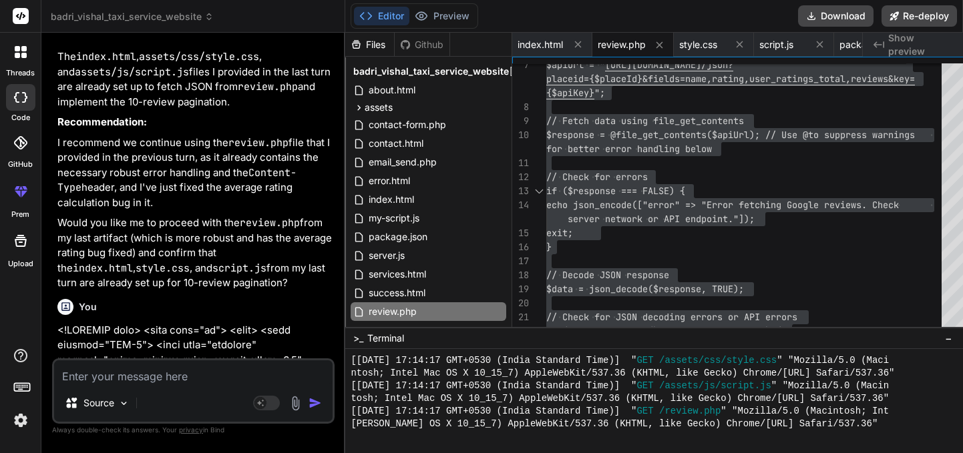
click at [136, 379] on textarea at bounding box center [193, 372] width 278 height 24
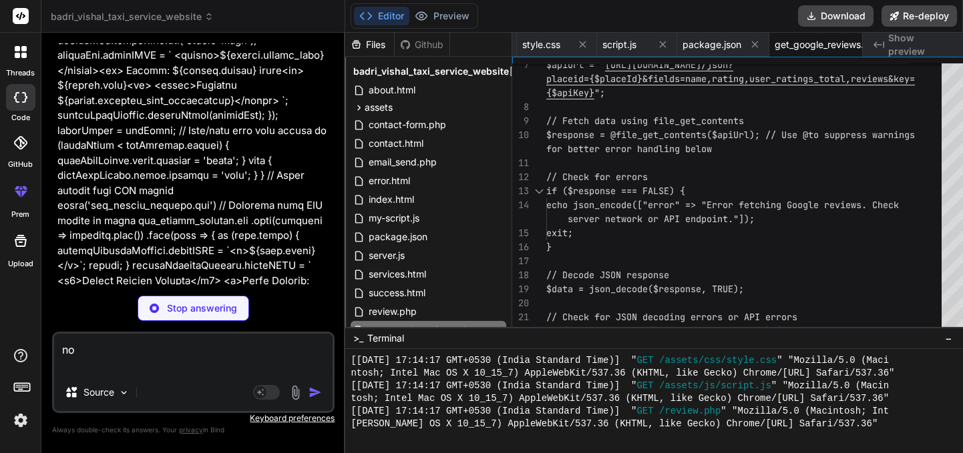
scroll to position [12578, 0]
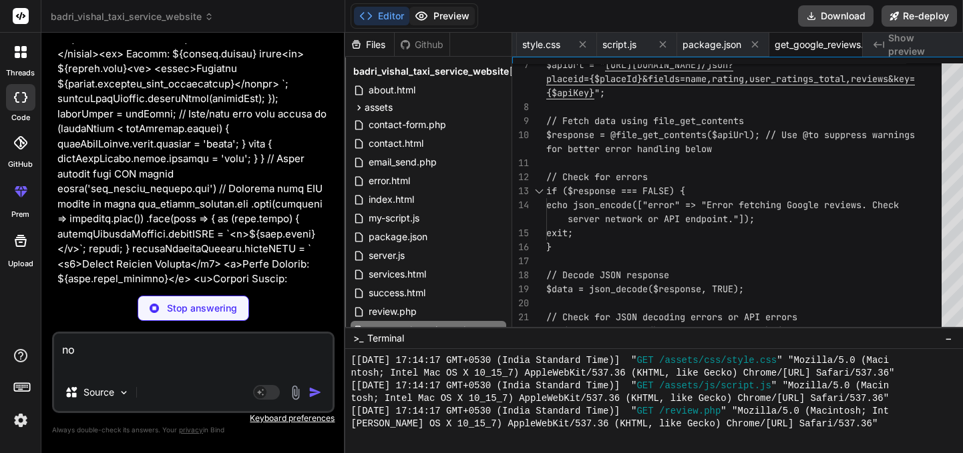
click at [475, 20] on button "Preview" at bounding box center [441, 16] width 65 height 19
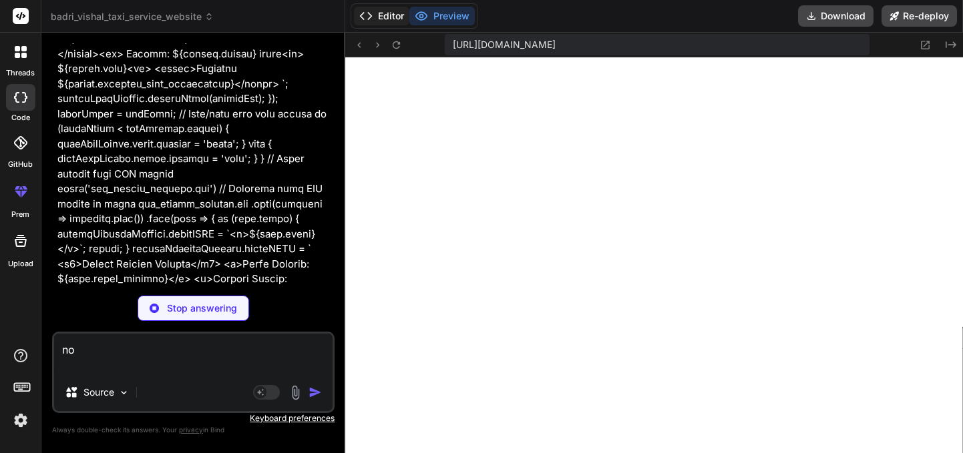
click at [409, 14] on button "Editor" at bounding box center [381, 16] width 55 height 19
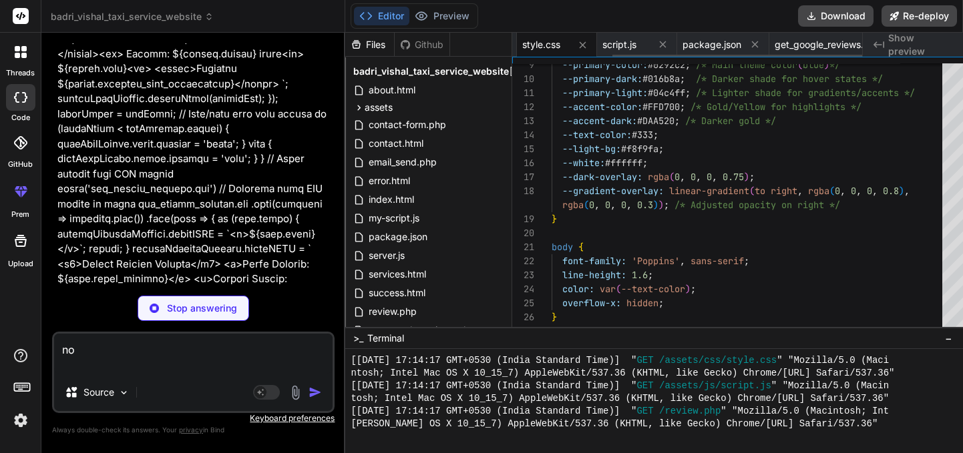
scroll to position [69, 0]
click at [560, 42] on span "style.css" at bounding box center [541, 44] width 38 height 13
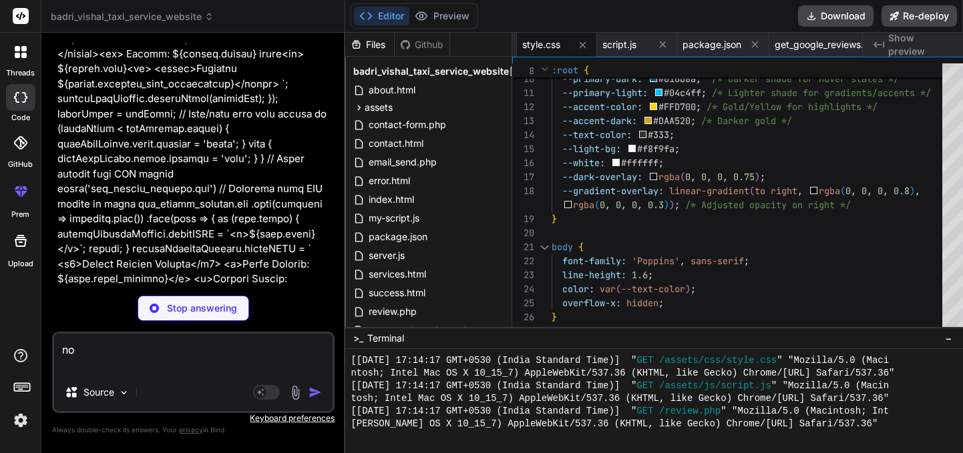
scroll to position [12598, 0]
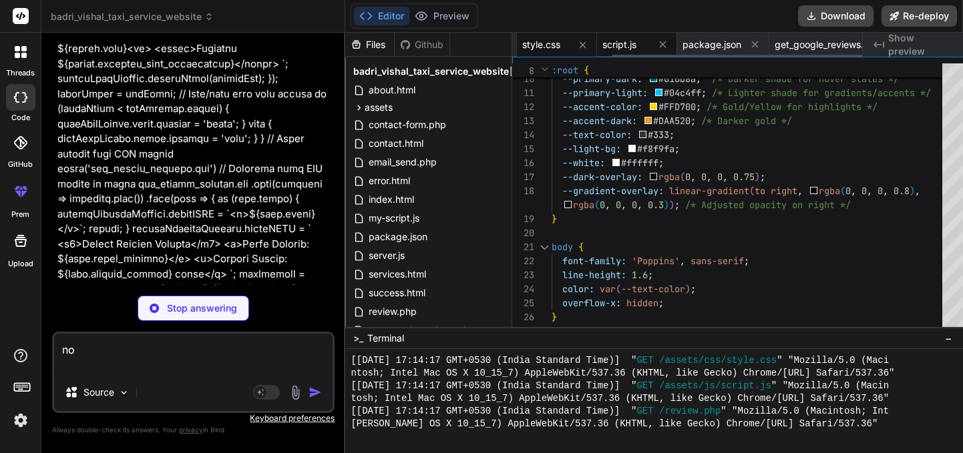
click at [636, 43] on span "script.js" at bounding box center [619, 44] width 34 height 13
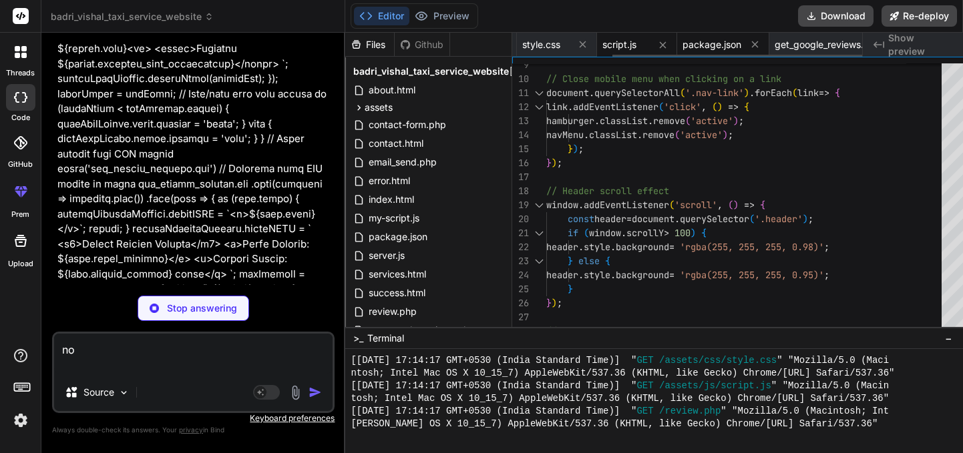
click at [726, 44] on span "package.json" at bounding box center [711, 44] width 59 height 13
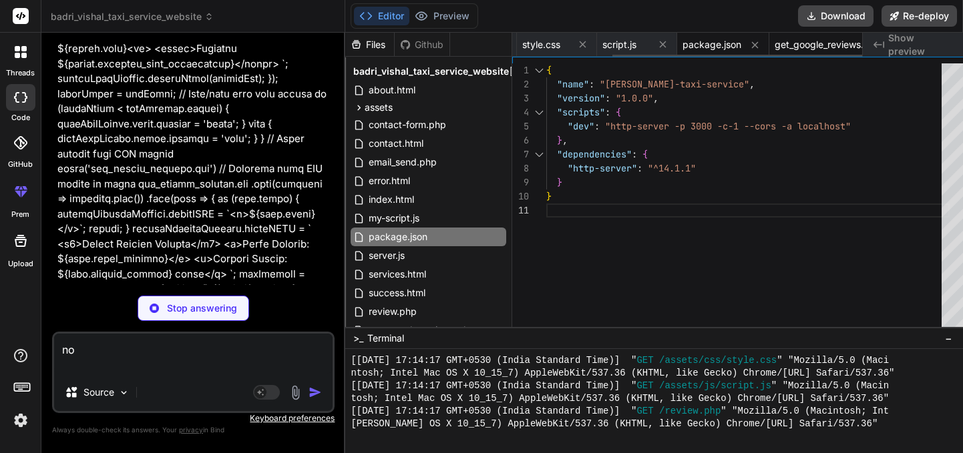
click at [815, 43] on span "get_google_reviews.php" at bounding box center [824, 44] width 100 height 13
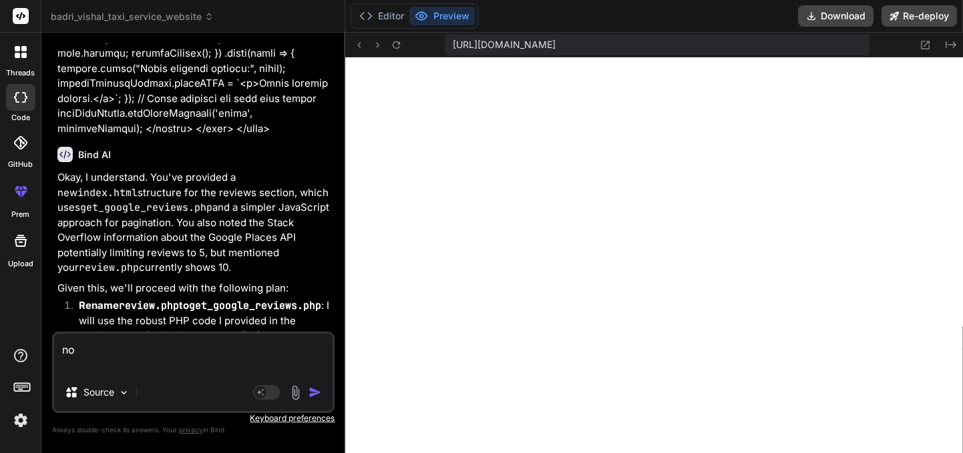
scroll to position [12834, 0]
drag, startPoint x: 212, startPoint y: 213, endPoint x: 79, endPoint y: 214, distance: 133.5
copy code "get_google_reviews.php"
click at [405, 16] on button "Editor" at bounding box center [381, 16] width 55 height 19
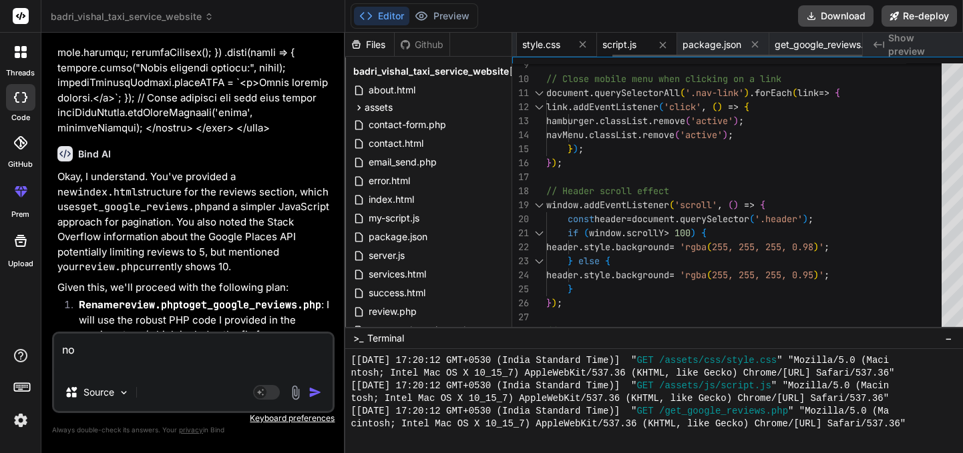
click at [560, 43] on span "style.css" at bounding box center [541, 44] width 38 height 13
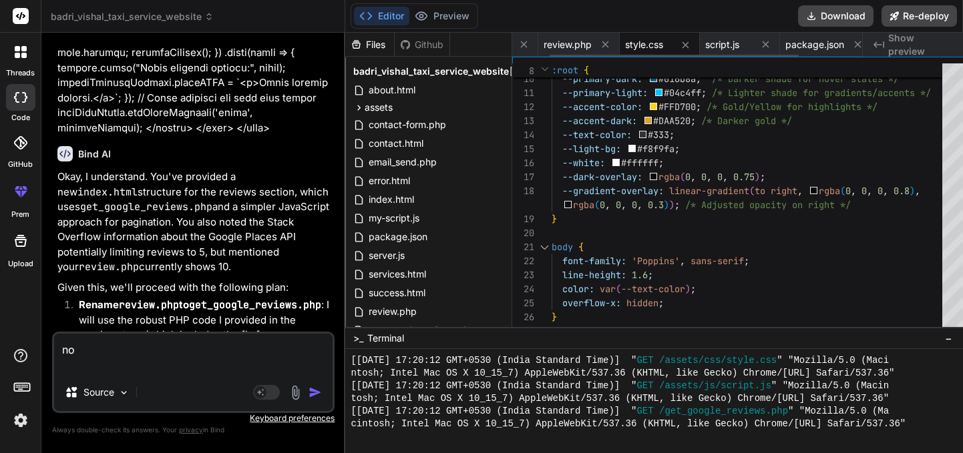
scroll to position [0, 0]
click at [561, 41] on span "index.html" at bounding box center [539, 44] width 45 height 13
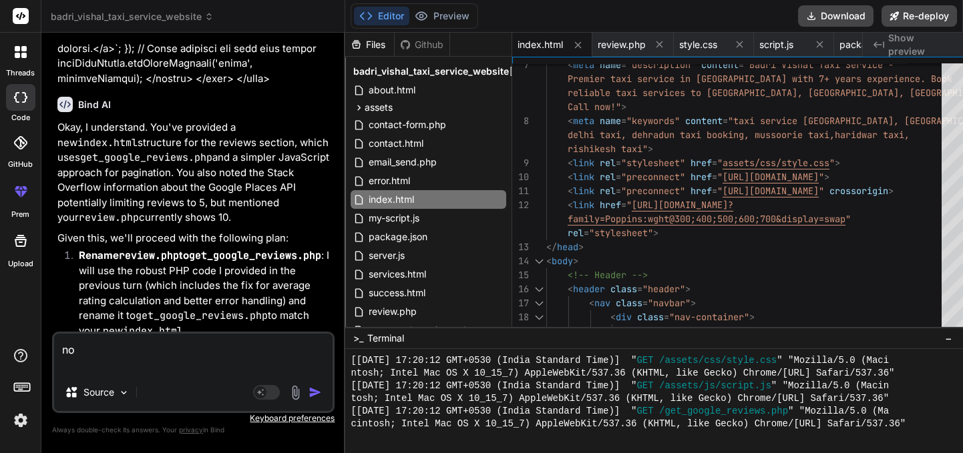
scroll to position [12888, 0]
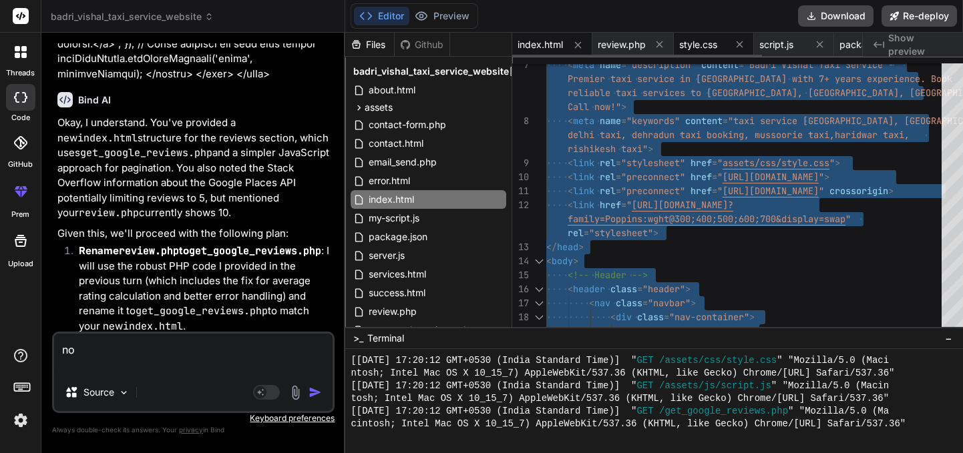
click at [714, 47] on span "style.css" at bounding box center [698, 44] width 38 height 13
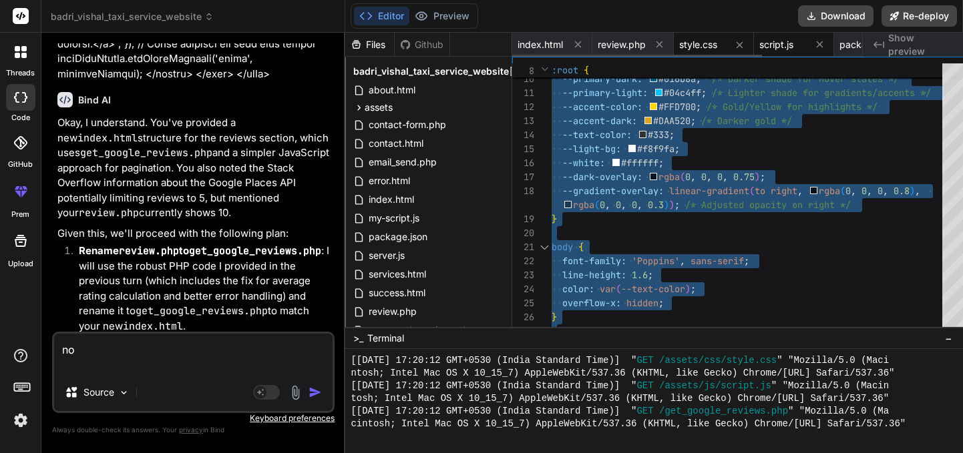
click at [793, 39] on span "script.js" at bounding box center [776, 44] width 34 height 13
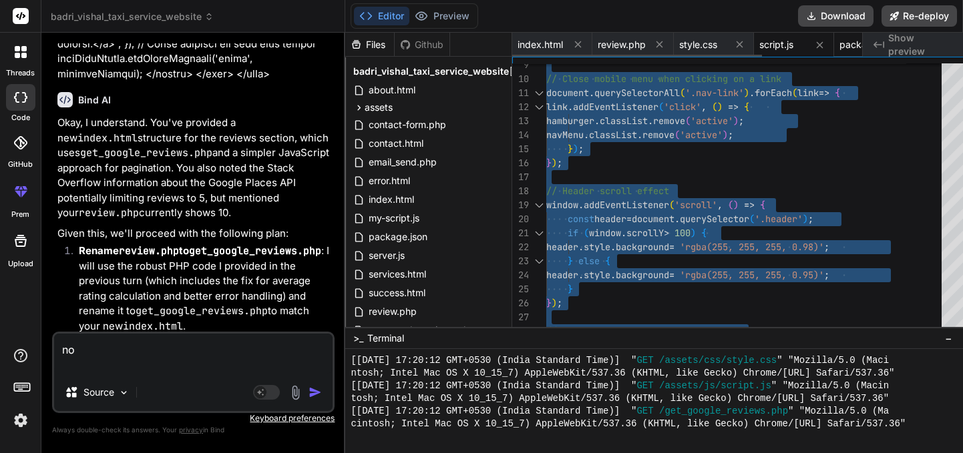
click at [873, 43] on span "package.json" at bounding box center [868, 44] width 59 height 13
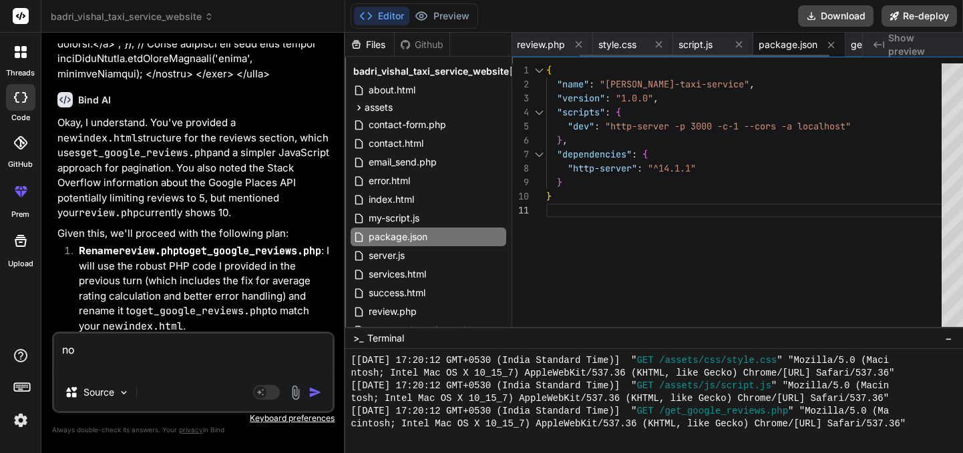
scroll to position [0, 157]
click at [848, 44] on span "get_google_reviews.php" at bounding box center [824, 44] width 100 height 13
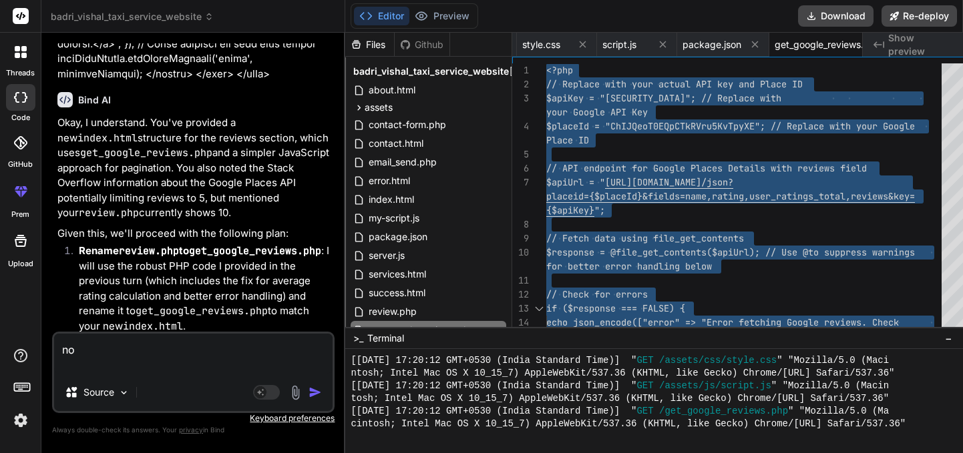
click at [217, 338] on textarea "no" at bounding box center [193, 354] width 278 height 40
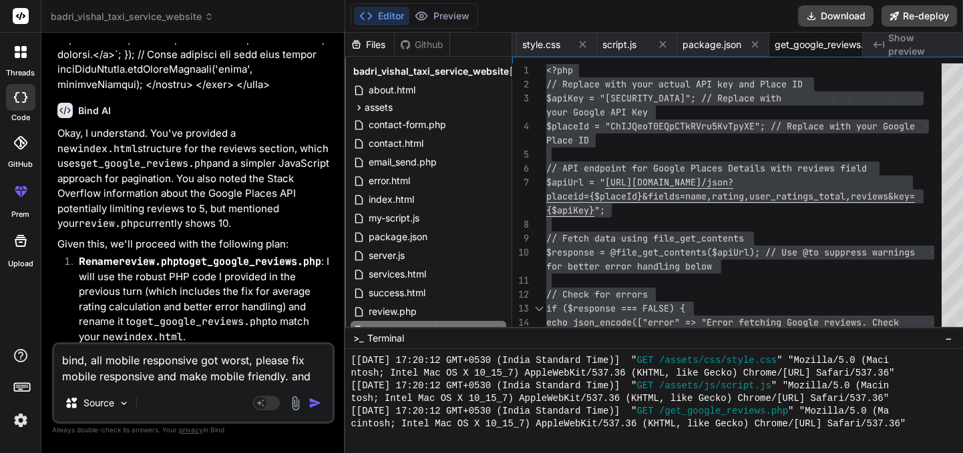
scroll to position [12888, 0]
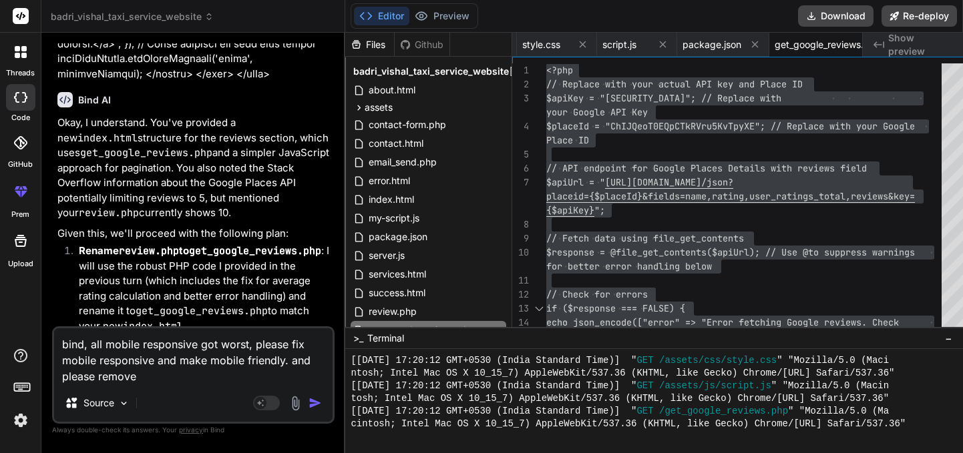
paste textarea "Average Rating: 5 ★ (5 Reviews)"
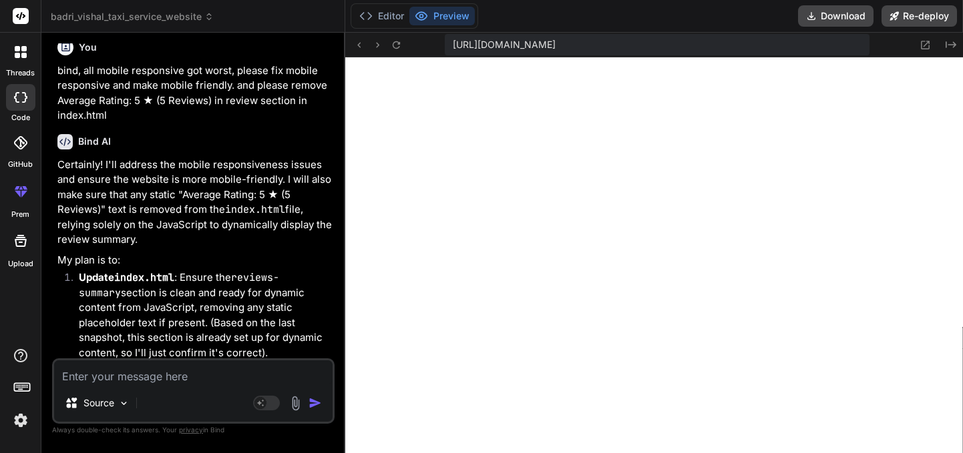
scroll to position [14022, 0]
click at [92, 383] on textarea at bounding box center [193, 372] width 278 height 24
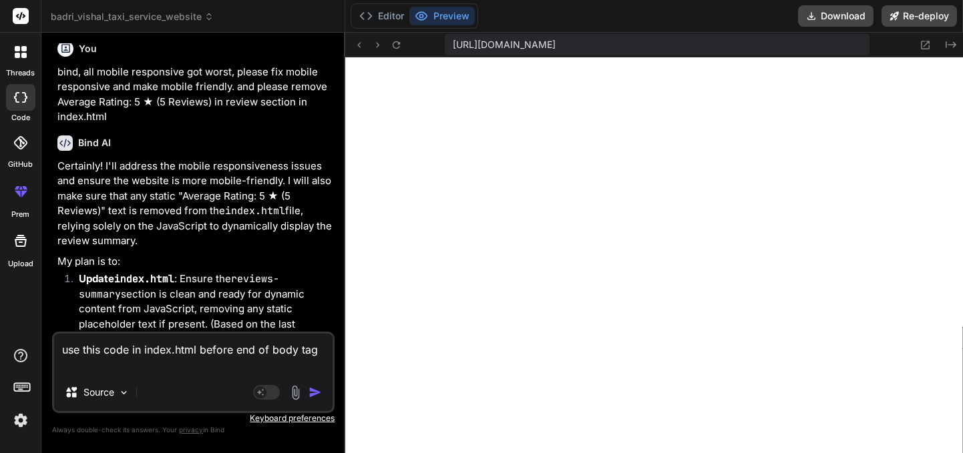
paste textarea "<!-- Start of OpenWidget ([DOMAIN_NAME]) code --> <script> window.__ow = window…"
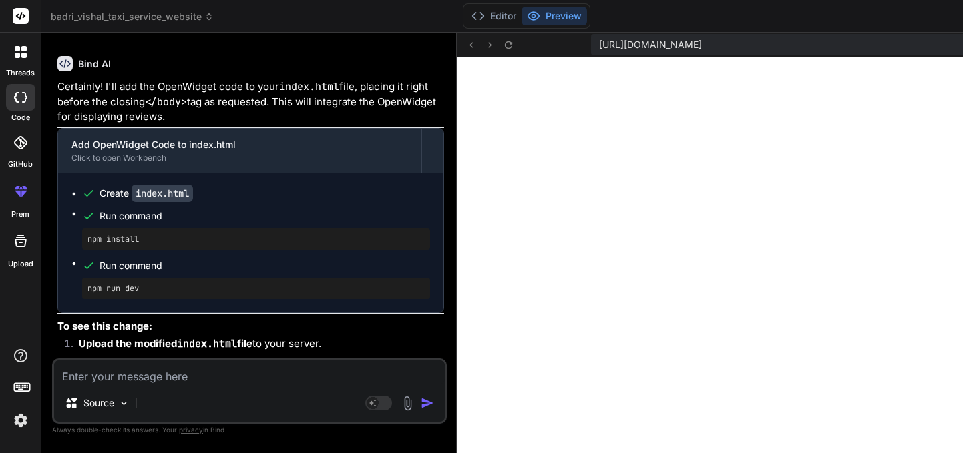
scroll to position [12474, 0]
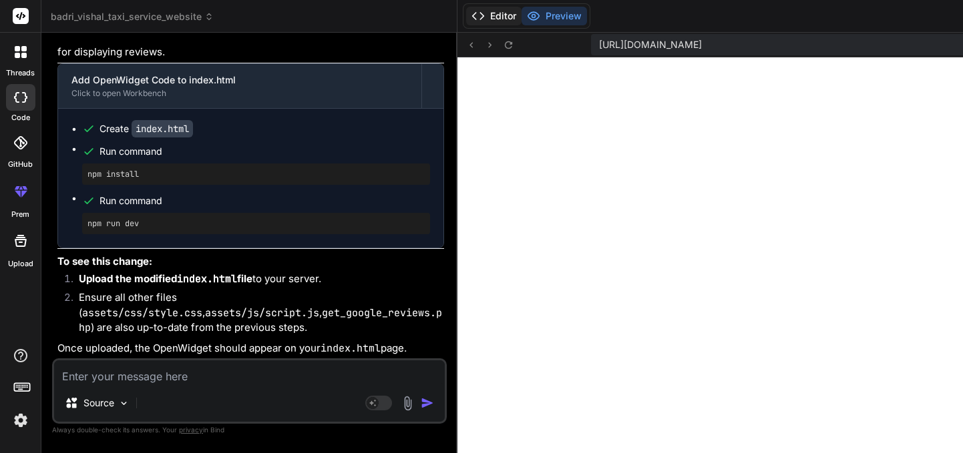
click at [495, 20] on button "Editor" at bounding box center [493, 16] width 55 height 19
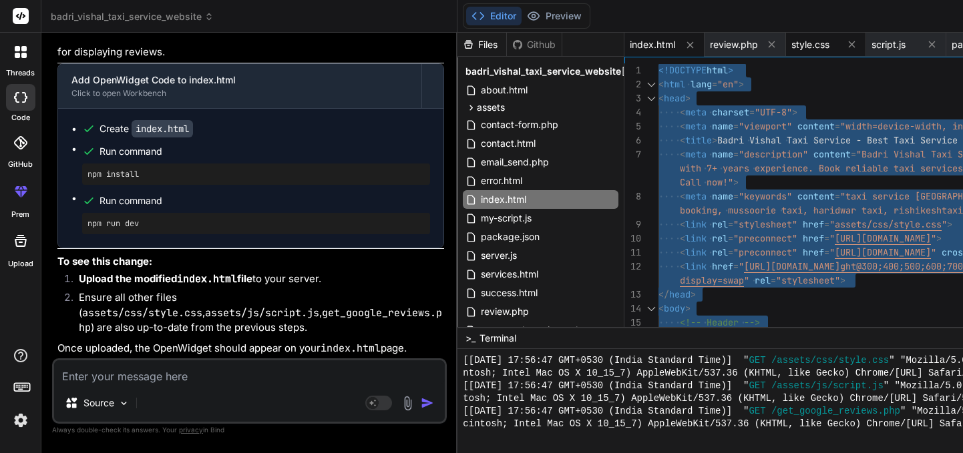
click at [812, 41] on span "style.css" at bounding box center [810, 44] width 38 height 13
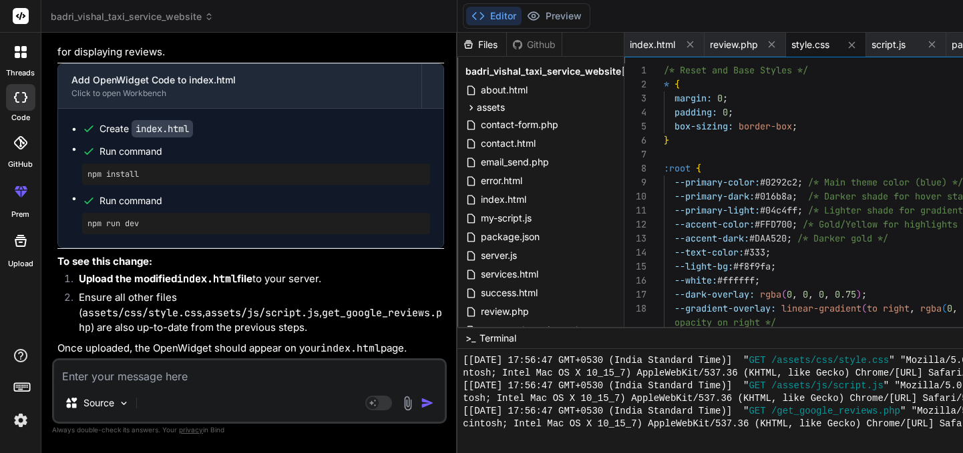
scroll to position [41, 0]
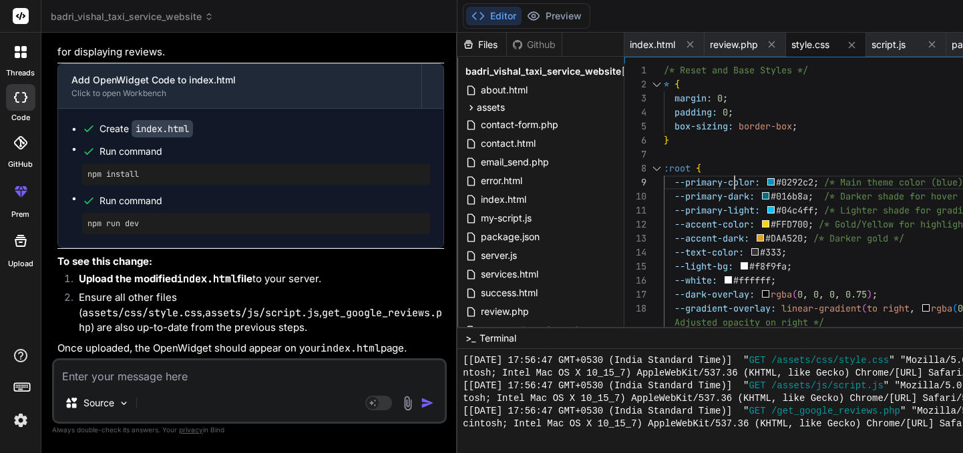
scroll to position [112, 0]
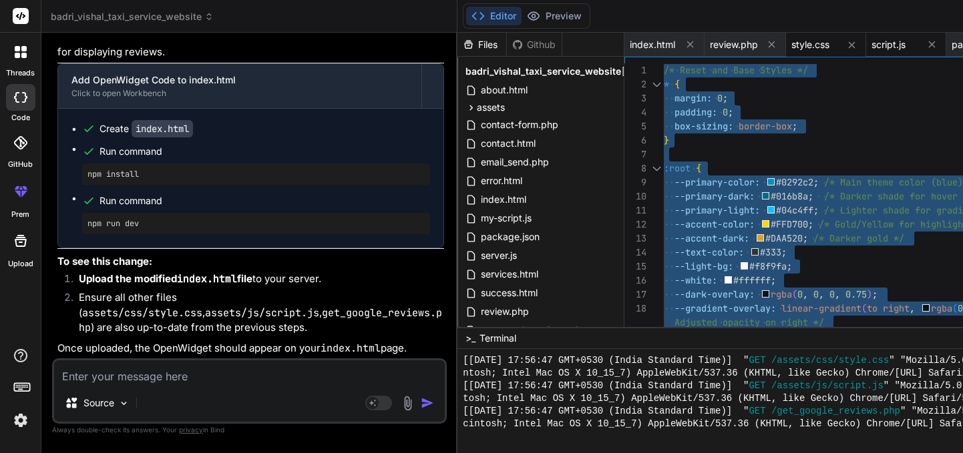
click at [888, 52] on div "script.js" at bounding box center [906, 45] width 80 height 24
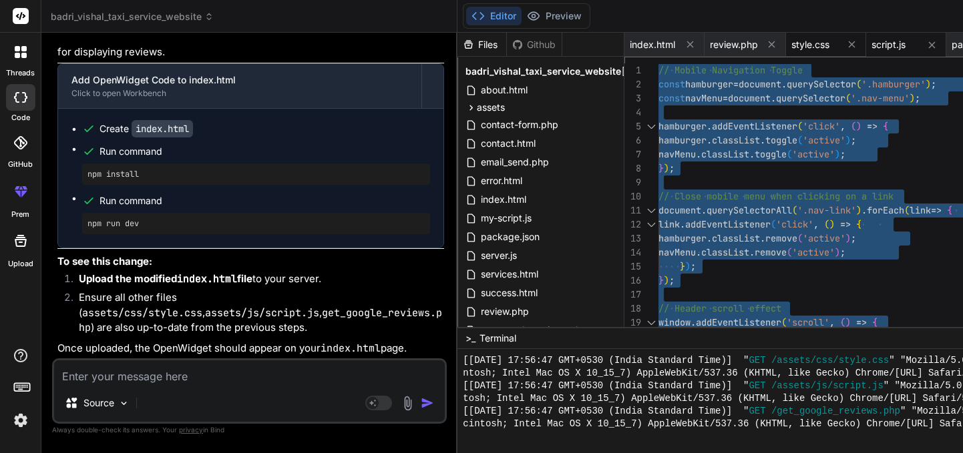
click at [818, 45] on span "style.css" at bounding box center [810, 44] width 38 height 13
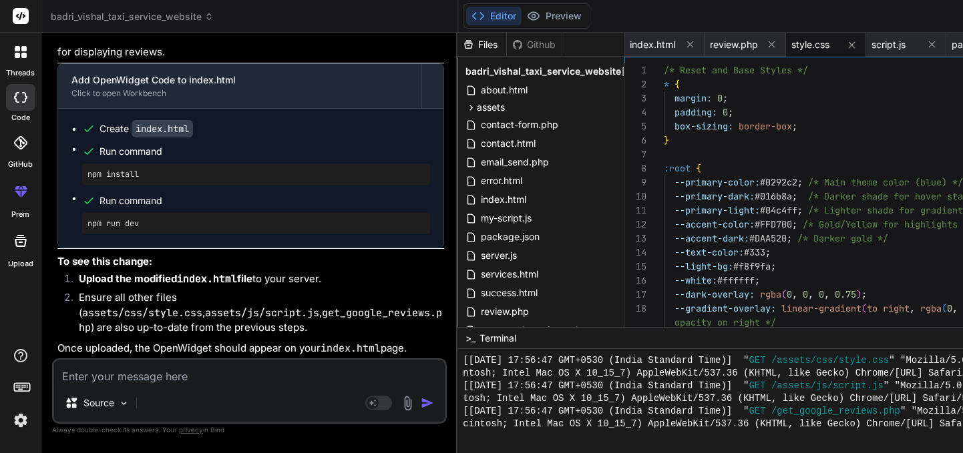
scroll to position [41, 0]
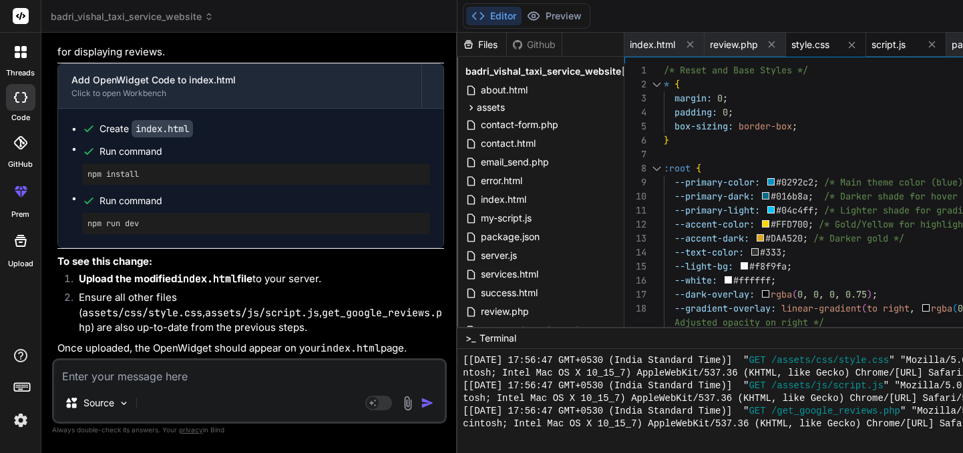
click at [899, 47] on span "script.js" at bounding box center [888, 44] width 34 height 13
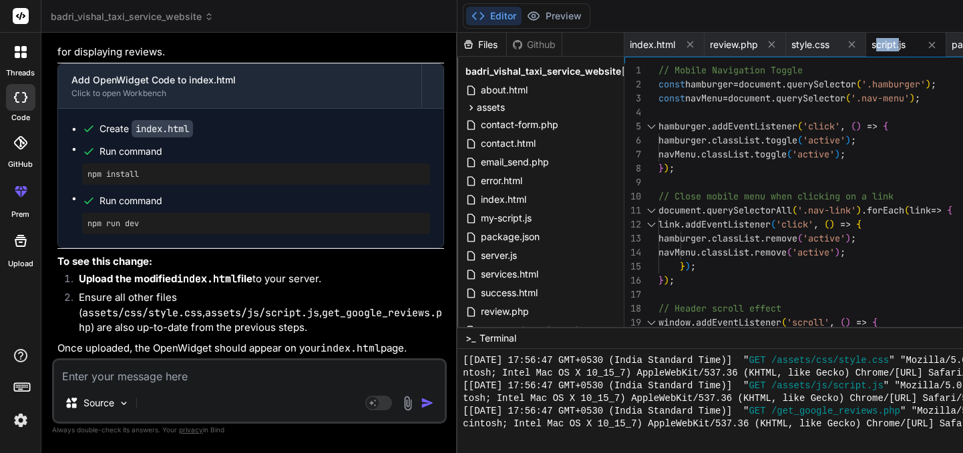
drag, startPoint x: 899, startPoint y: 47, endPoint x: 877, endPoint y: 48, distance: 22.1
click at [877, 48] on span "script.js" at bounding box center [888, 44] width 34 height 13
click at [956, 46] on span "package.json" at bounding box center [980, 44] width 59 height 13
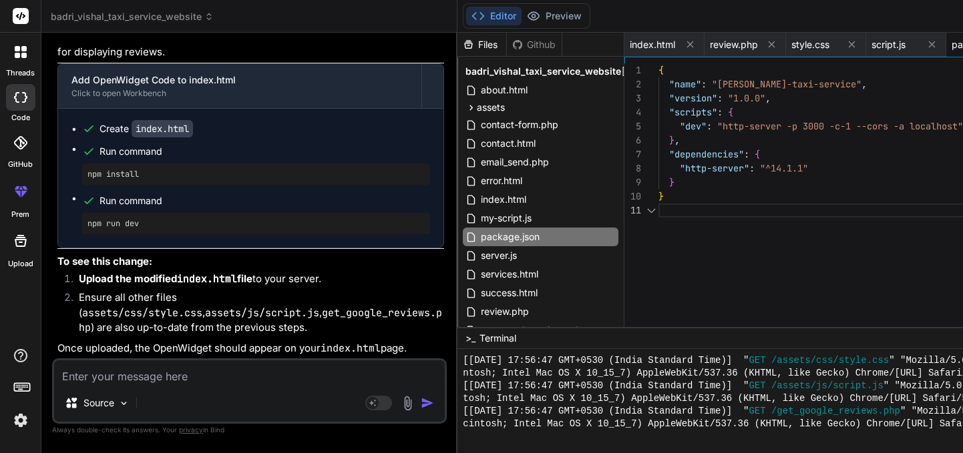
scroll to position [0, 0]
click at [770, 44] on icon at bounding box center [771, 44] width 7 height 7
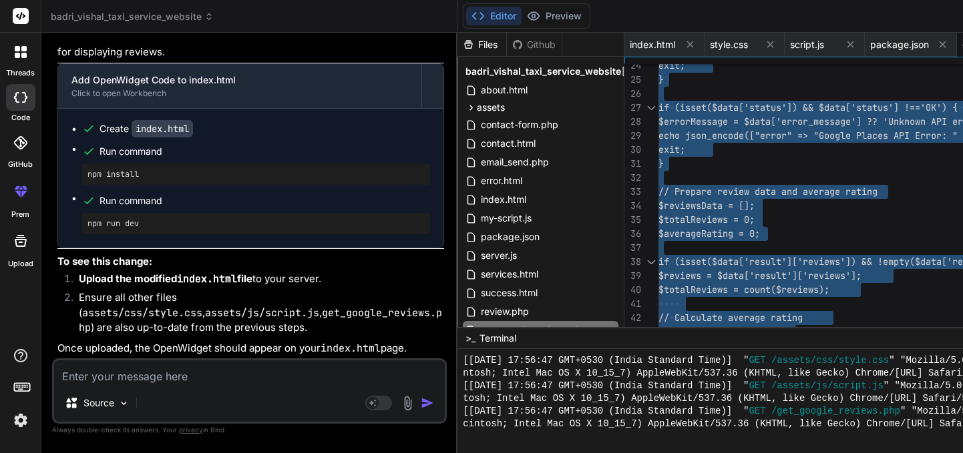
click at [117, 384] on textarea at bounding box center [249, 372] width 391 height 24
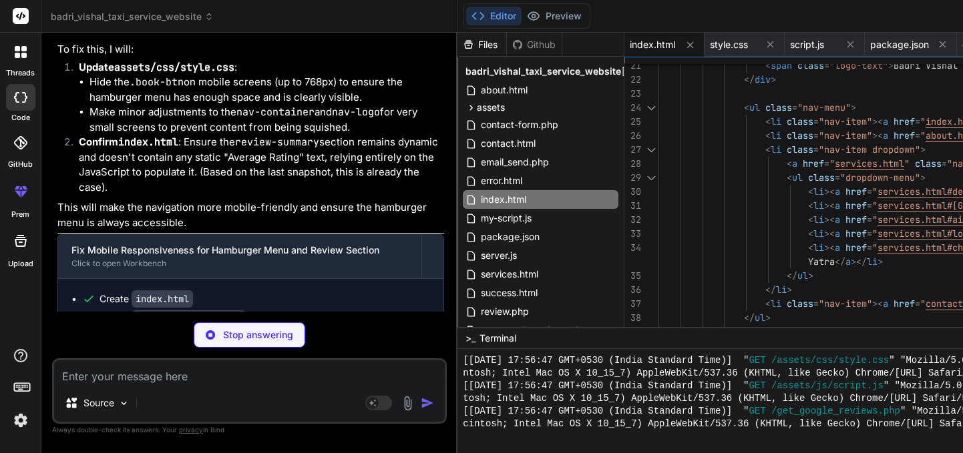
scroll to position [13012, 0]
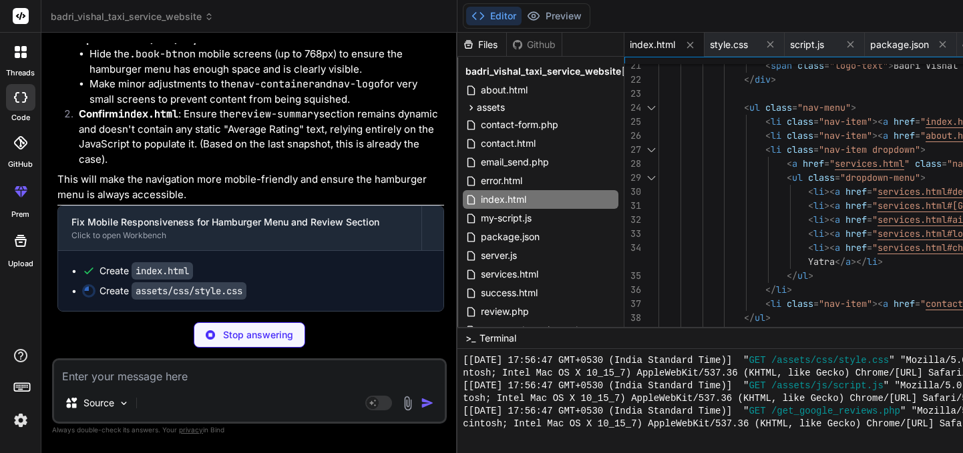
click at [225, 334] on p "Stop answering" at bounding box center [258, 334] width 70 height 13
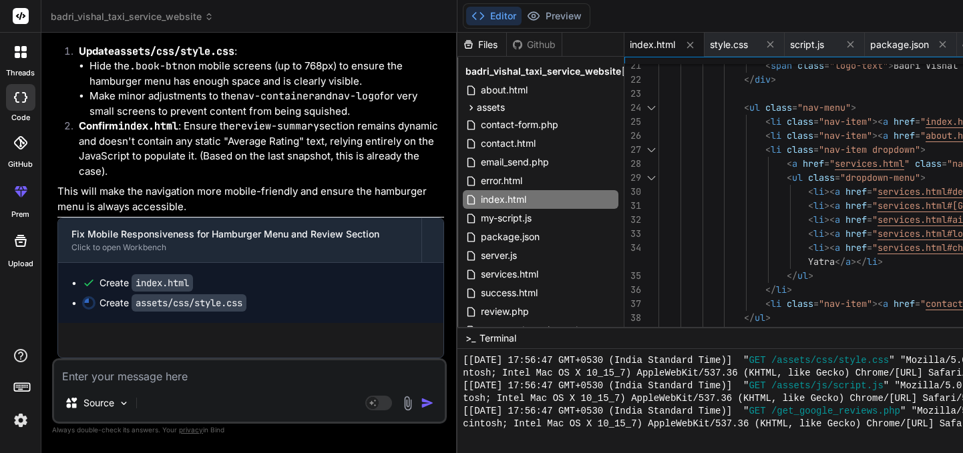
scroll to position [13000, 0]
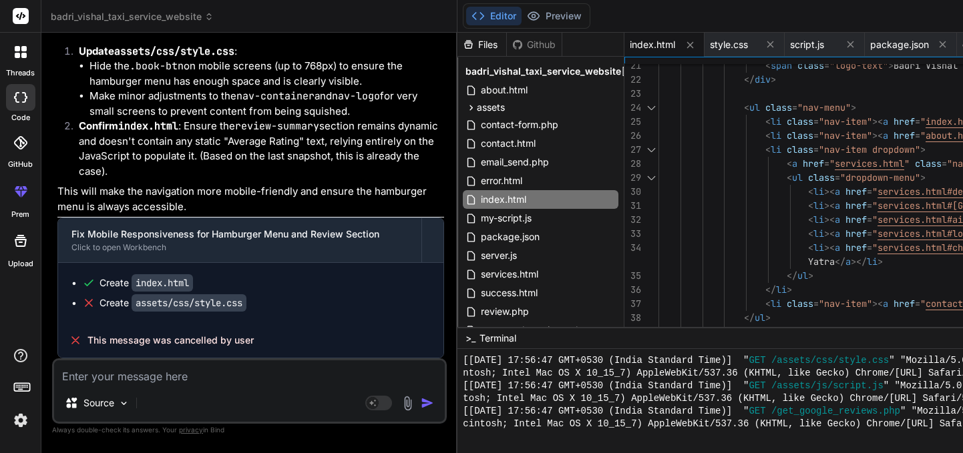
click at [122, 385] on div "Source Agent Mode. When this toggle is activated, AI automatically makes decisi…" at bounding box center [249, 390] width 395 height 65
click at [121, 375] on textarea at bounding box center [249, 372] width 391 height 24
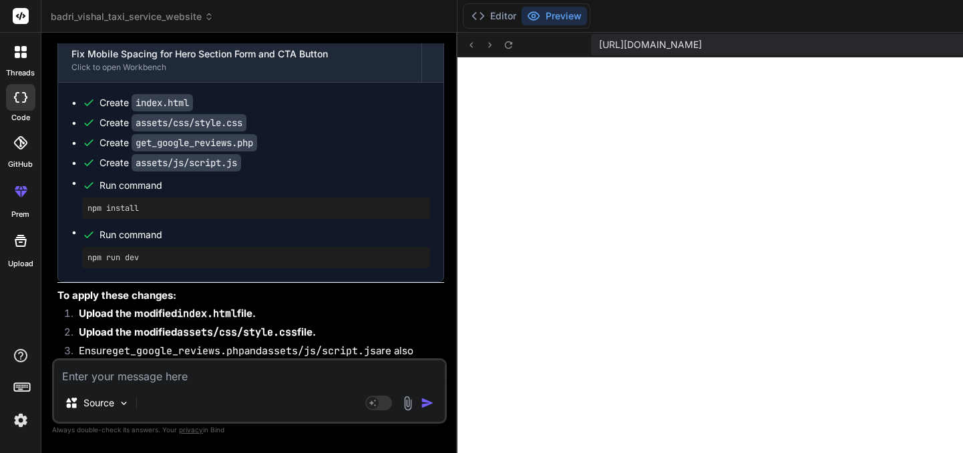
scroll to position [13813, 0]
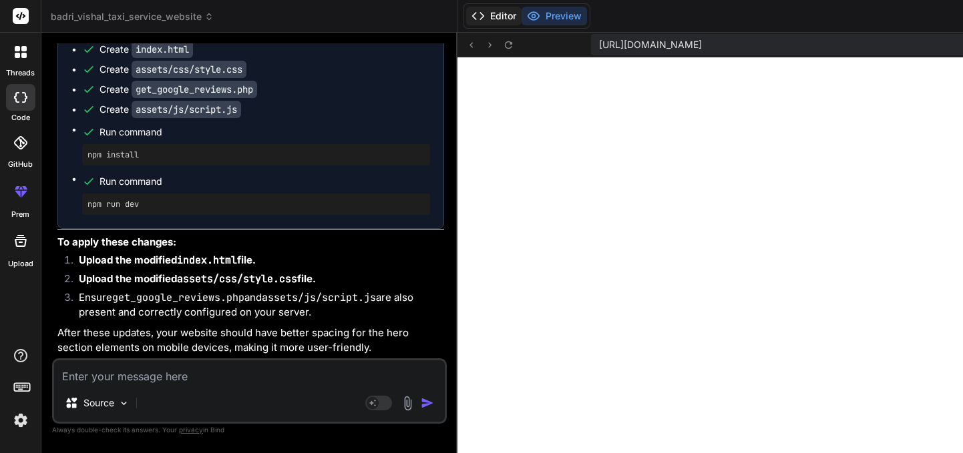
click at [489, 13] on button "Editor" at bounding box center [493, 16] width 55 height 19
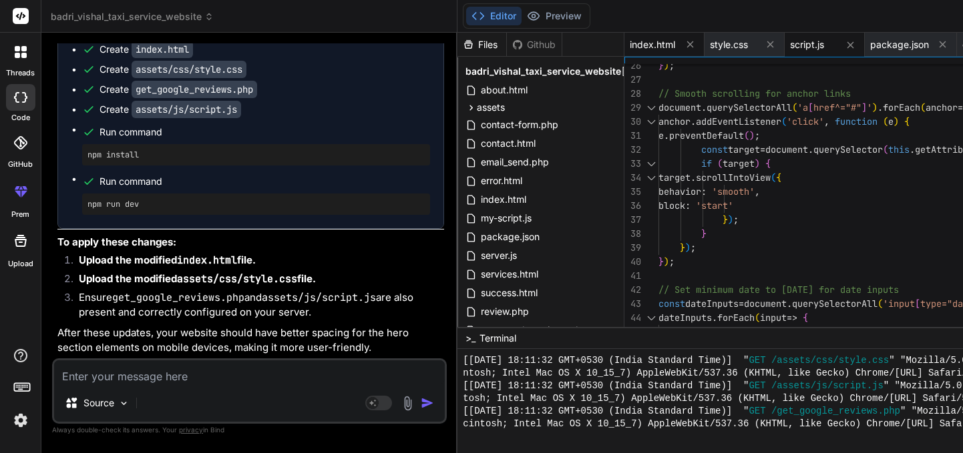
click at [652, 45] on span "index.html" at bounding box center [652, 44] width 45 height 13
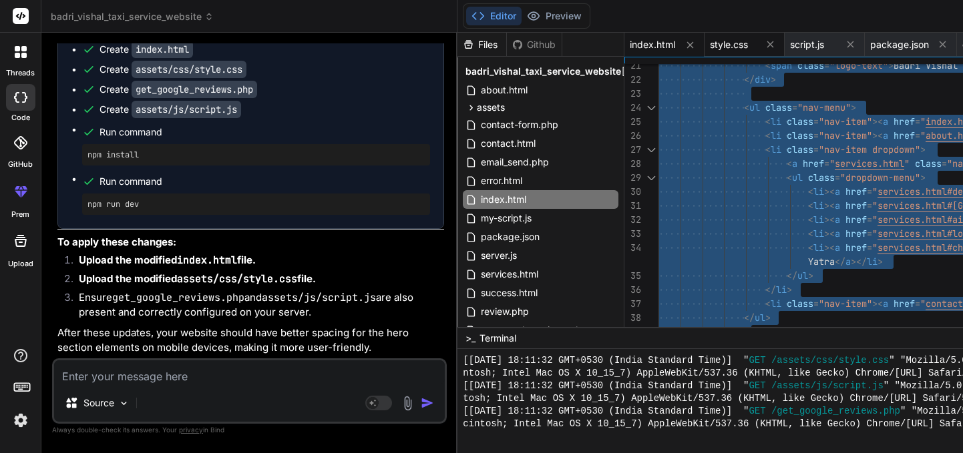
click at [731, 47] on span "style.css" at bounding box center [729, 44] width 38 height 13
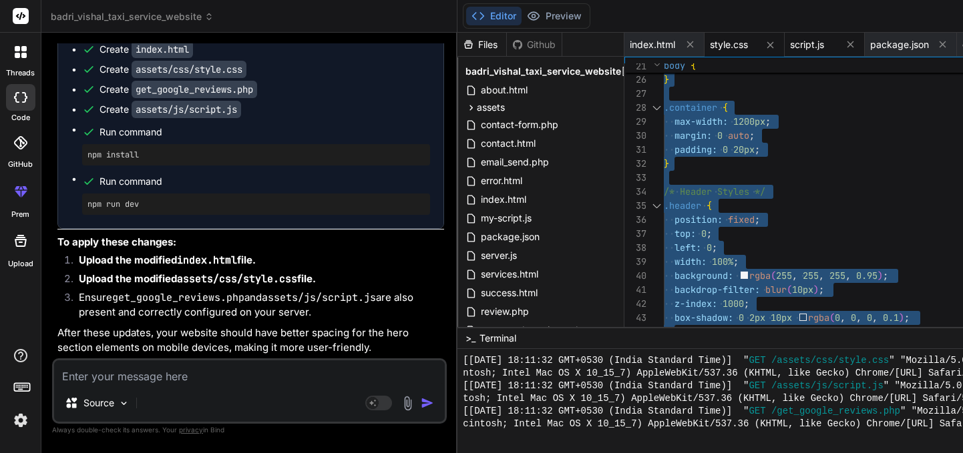
click at [815, 50] on span "script.js" at bounding box center [807, 44] width 34 height 13
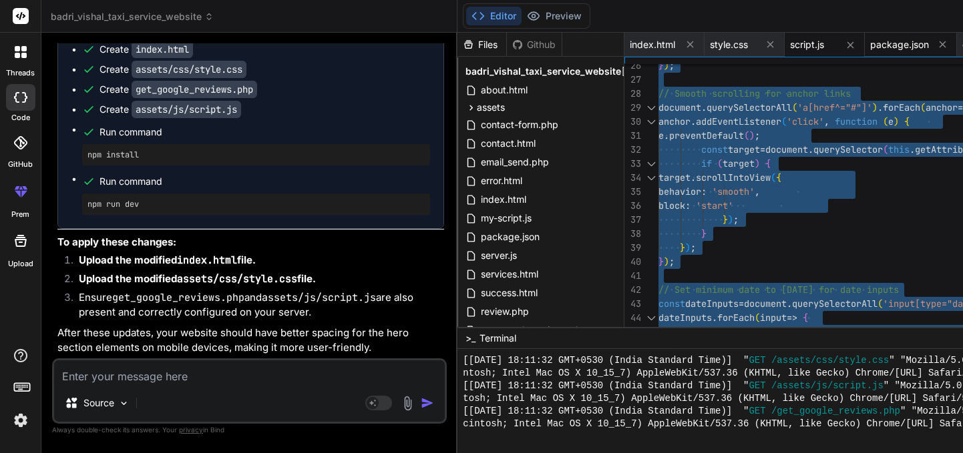
click at [910, 49] on span "package.json" at bounding box center [899, 44] width 59 height 13
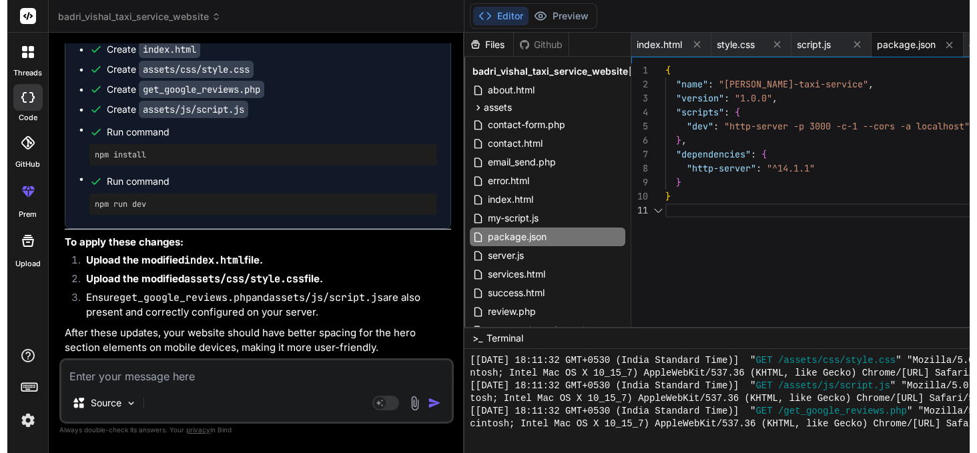
scroll to position [0, 0]
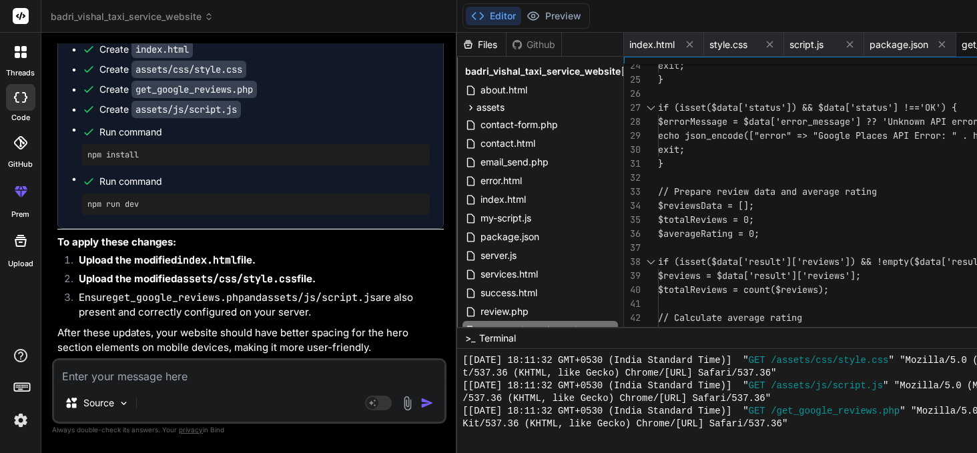
click at [785, 230] on div "exit; } if (isset($data['status']) && $data['status'] !== 'OK') { $errorMessage…" at bounding box center [942, 212] width 569 height 1009
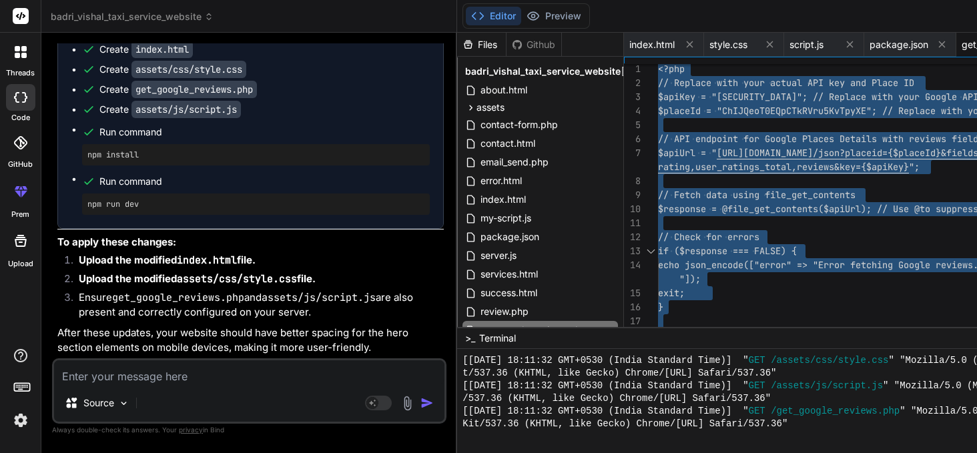
click at [156, 373] on textarea at bounding box center [249, 372] width 391 height 24
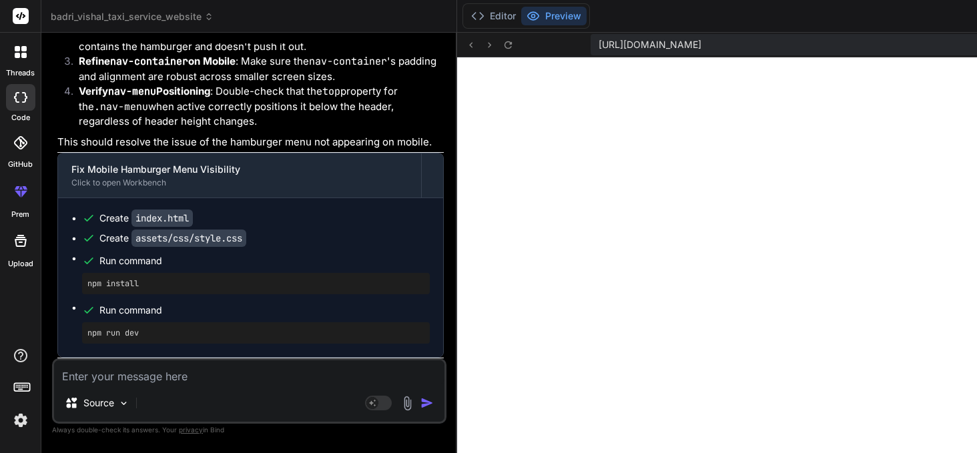
scroll to position [14408, 0]
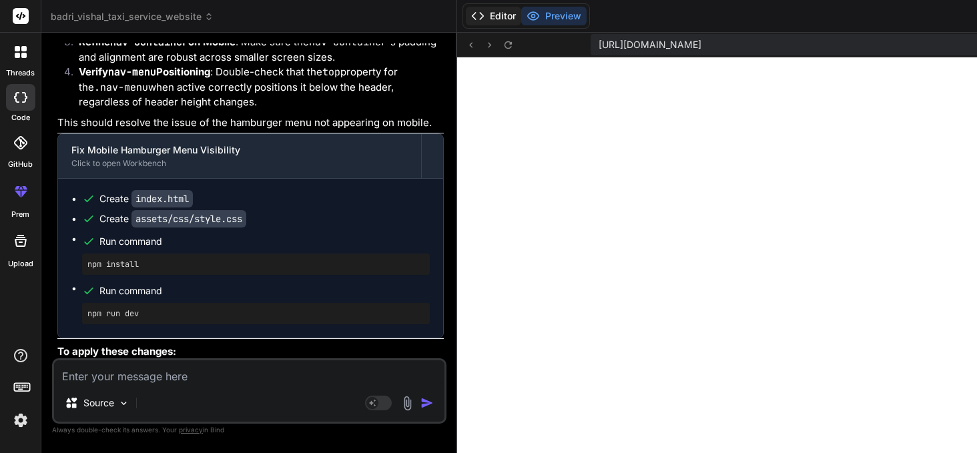
click at [496, 21] on button "Editor" at bounding box center [493, 16] width 55 height 19
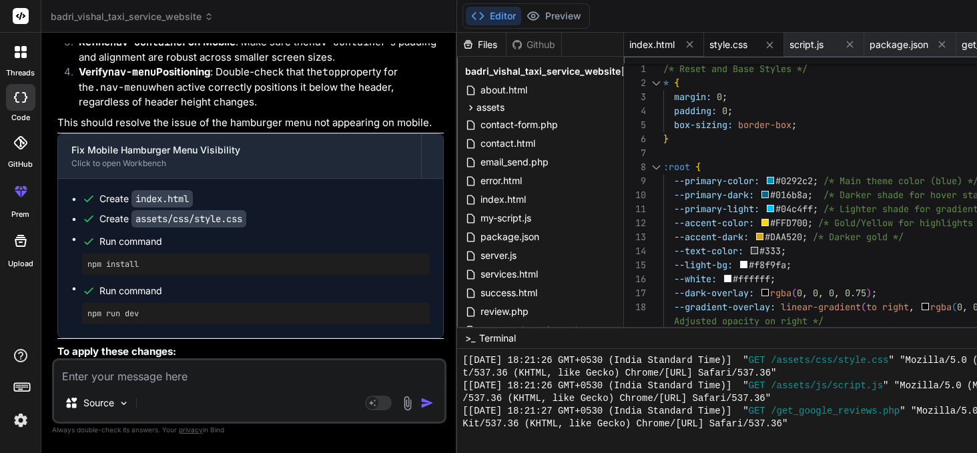
click at [649, 43] on span "index.html" at bounding box center [652, 44] width 45 height 13
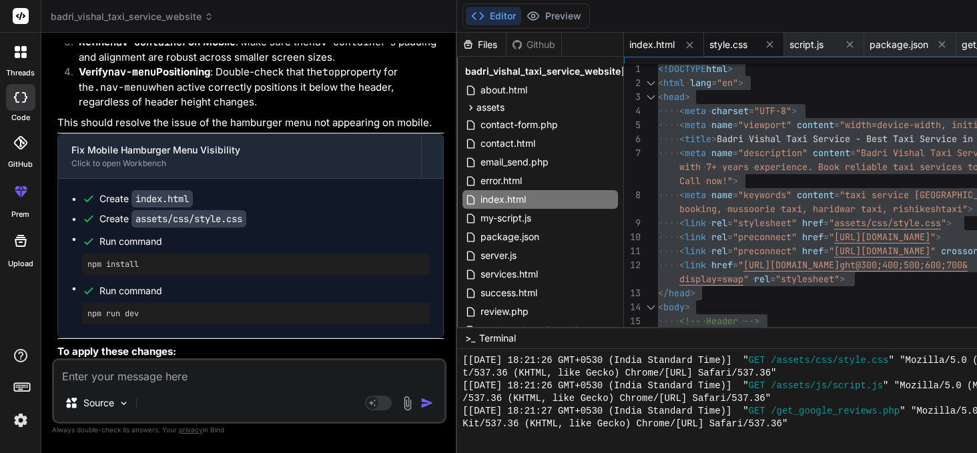
click at [730, 47] on span "style.css" at bounding box center [729, 44] width 38 height 13
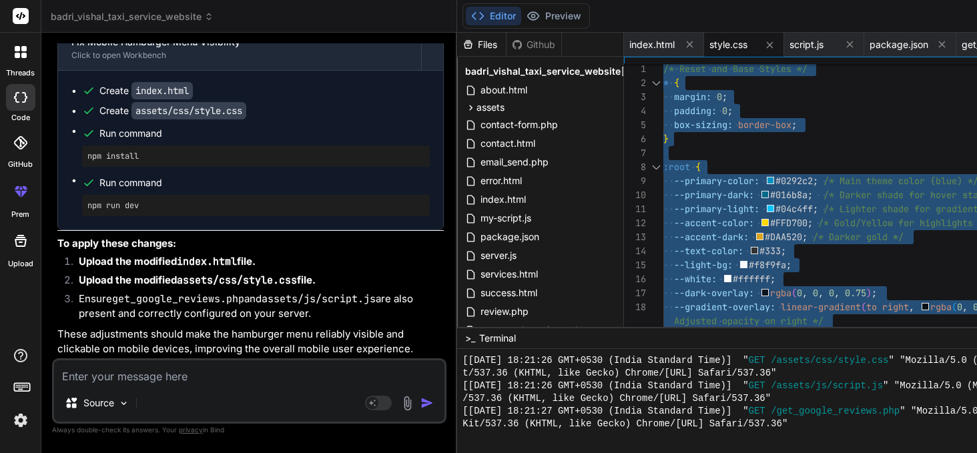
scroll to position [14518, 0]
